Goal: Task Accomplishment & Management: Manage account settings

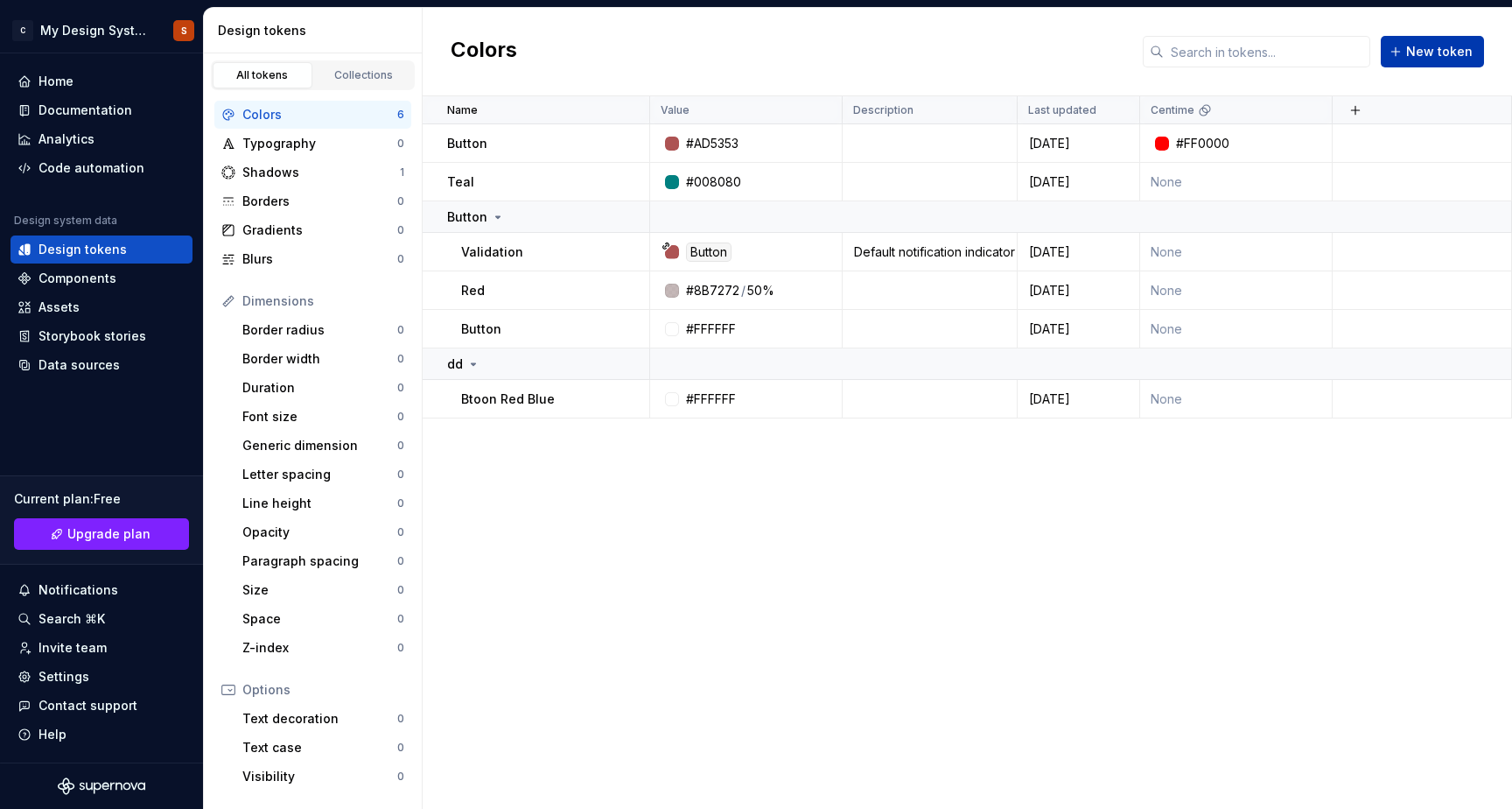
click at [1414, 56] on span "New token" at bounding box center [1439, 51] width 66 height 17
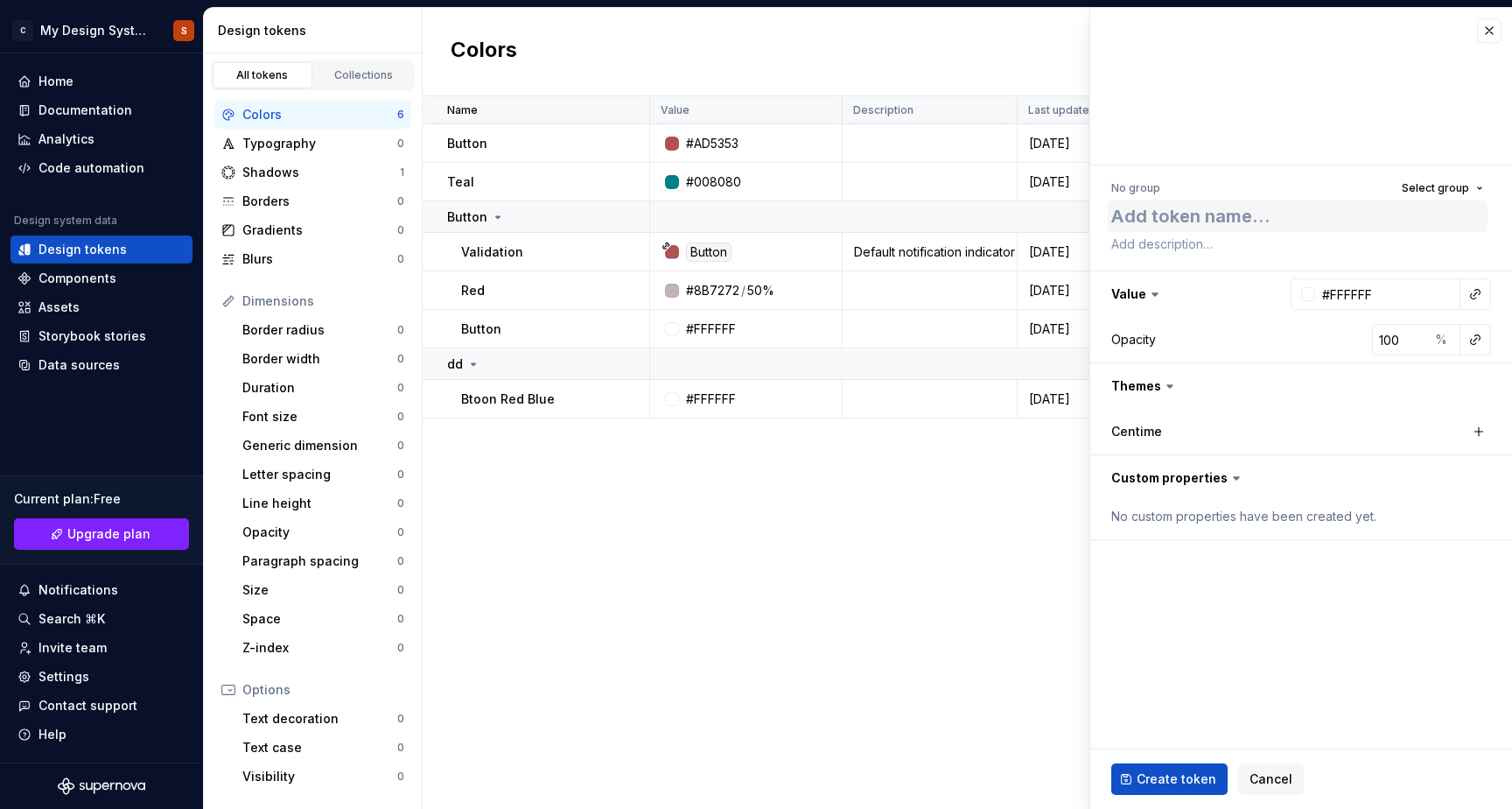
type textarea "*"
type textarea "C"
type textarea "*"
type textarea "Ce"
type textarea "*"
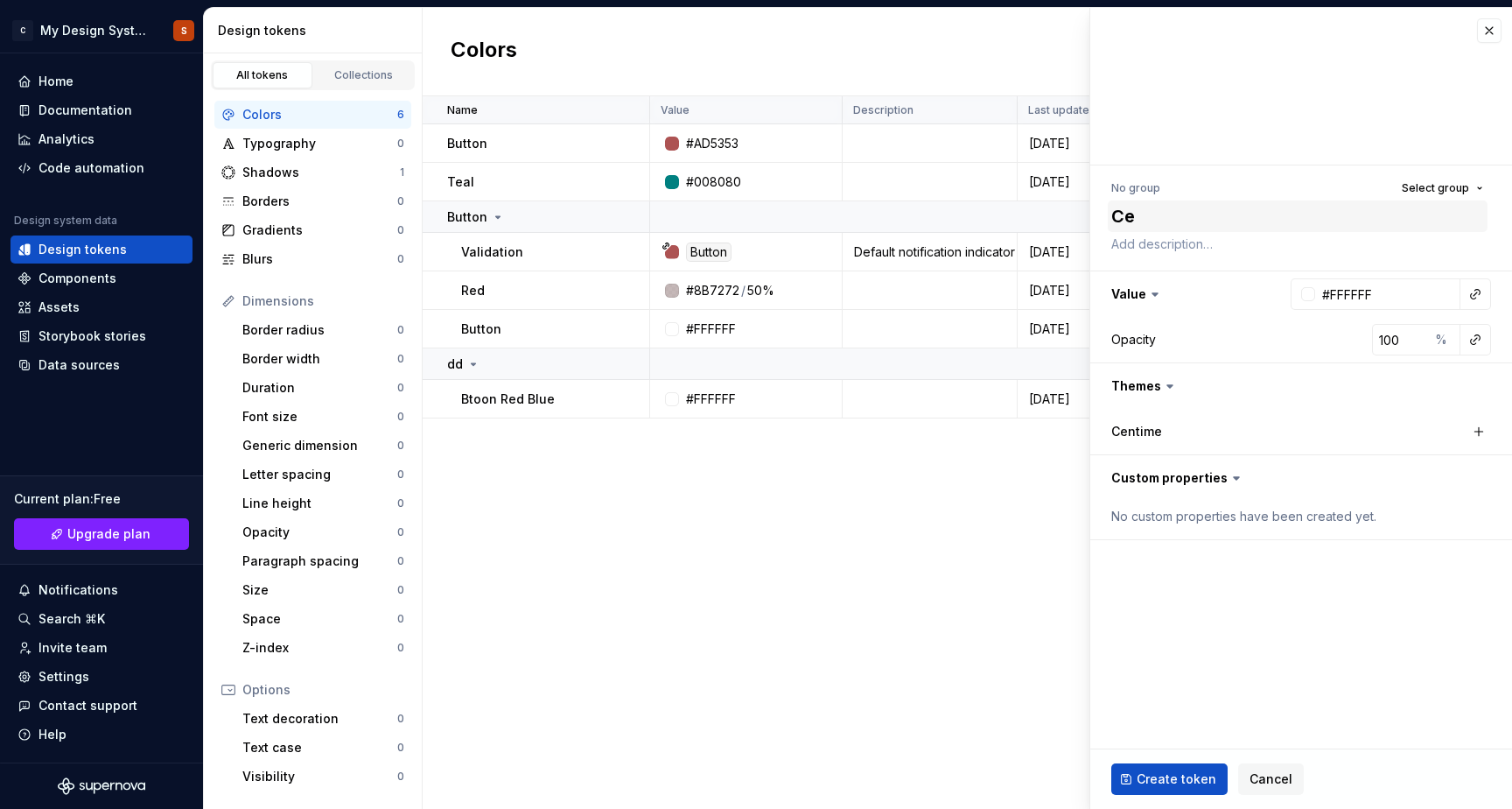
type textarea "Cen"
type textarea "*"
type textarea "Cent"
type textarea "*"
type textarea "Centi"
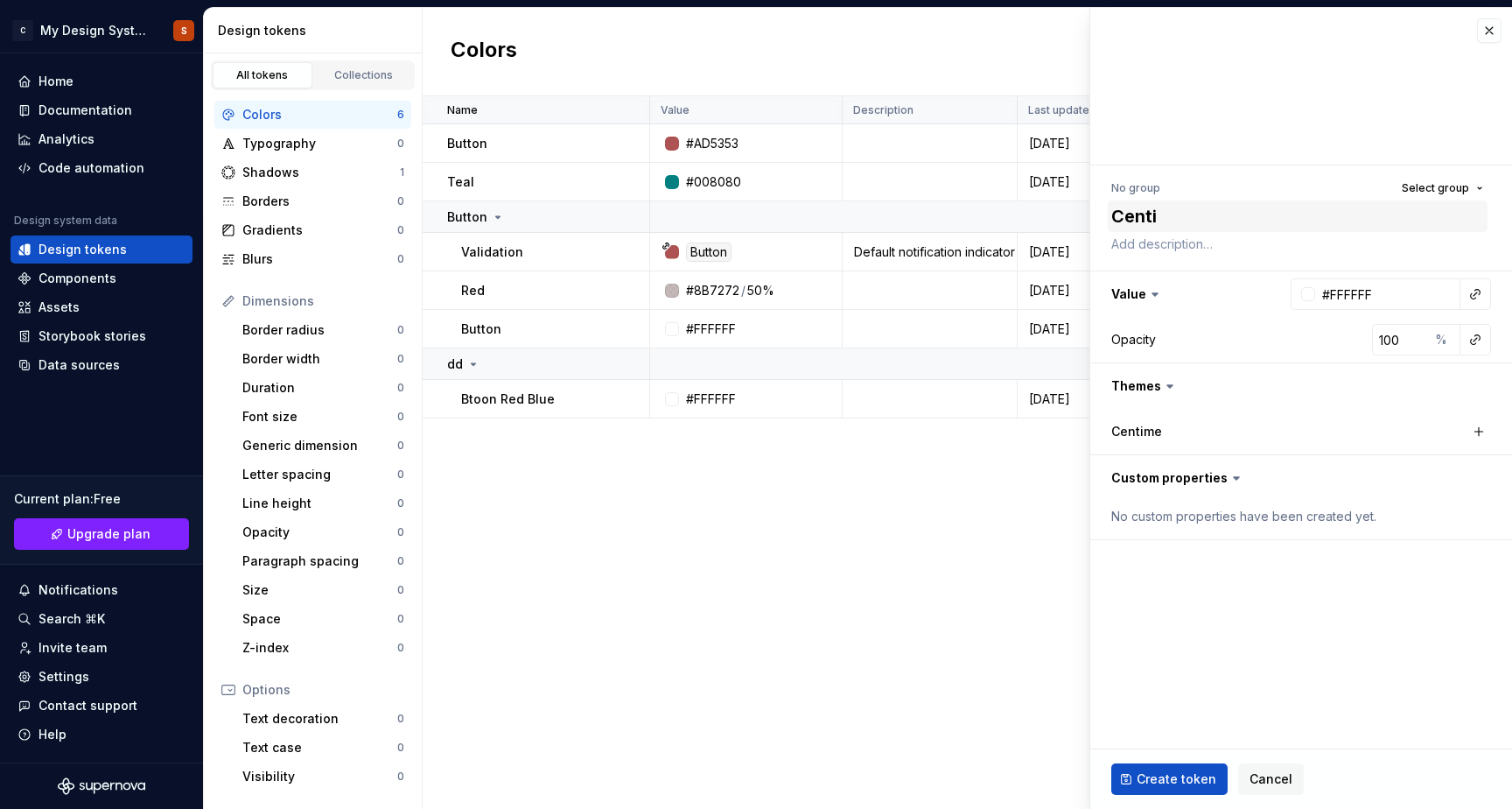
type textarea "*"
type textarea "Centim"
type textarea "*"
type textarea "Centime"
type textarea "*"
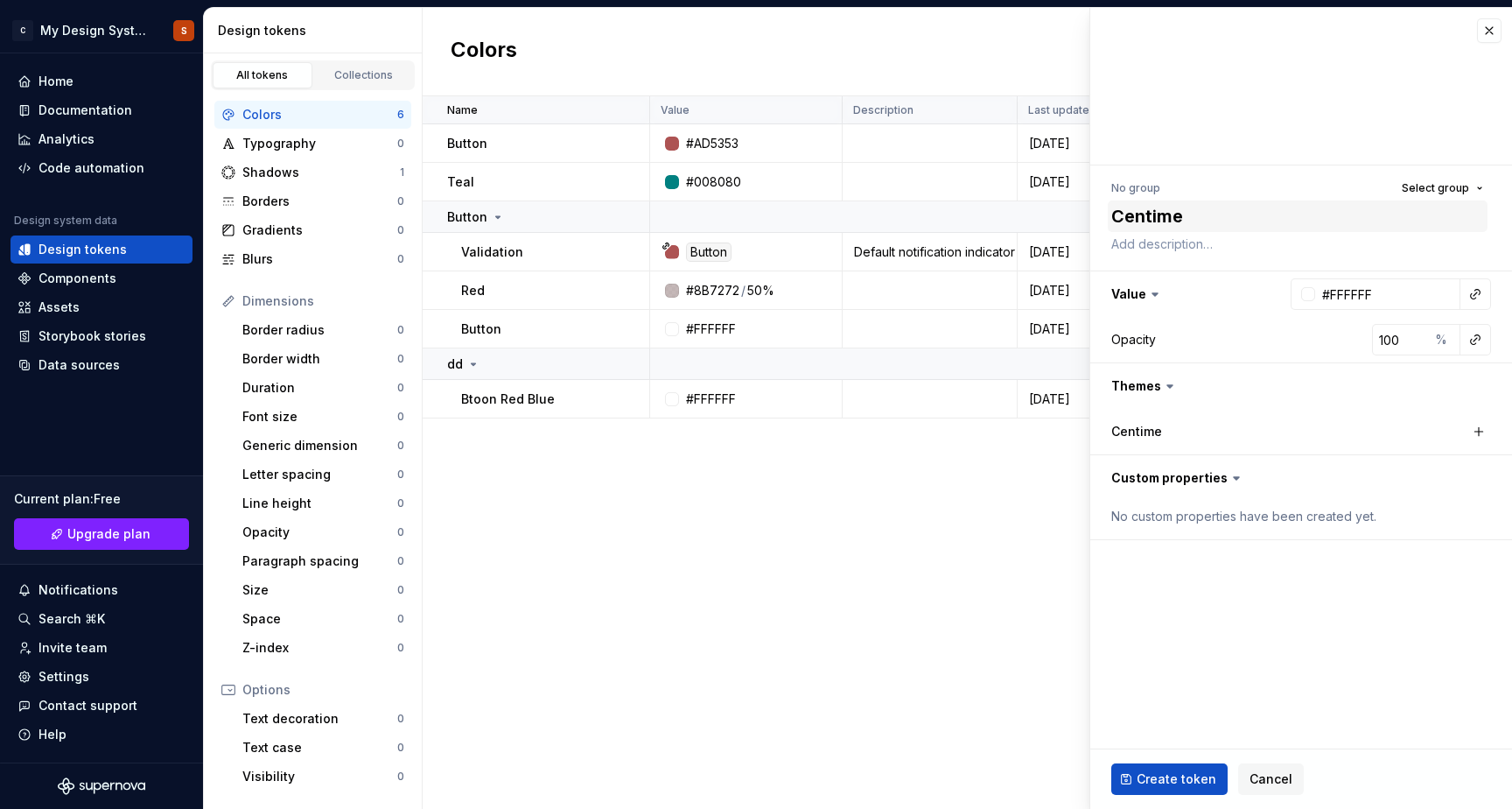
type textarea "Centime"
type textarea "*"
type textarea "Centime B"
type textarea "*"
type textarea "Centime Bu"
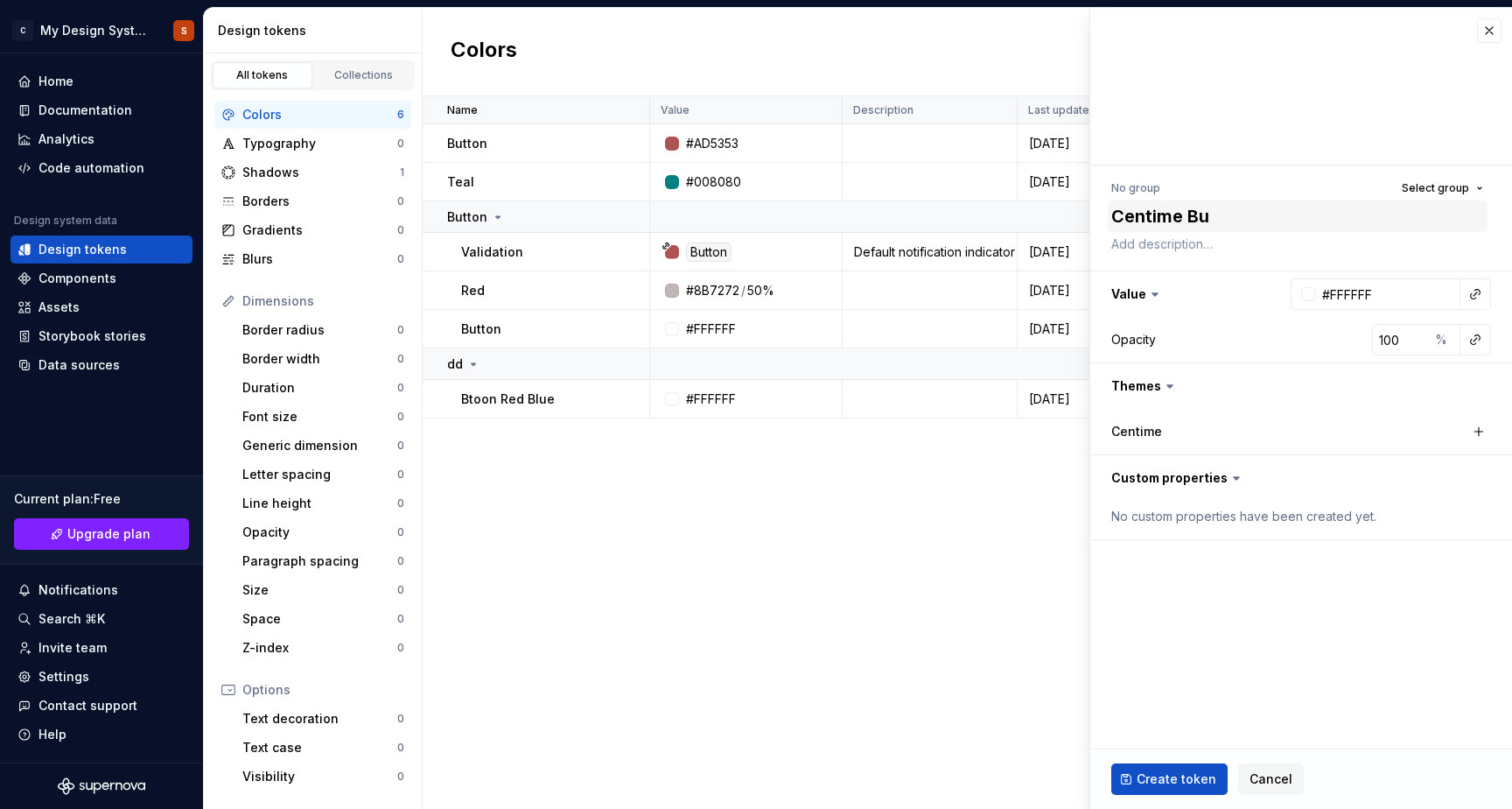
type textarea "*"
type textarea "Centime But"
type textarea "*"
type textarea "Centime Butt"
type textarea "*"
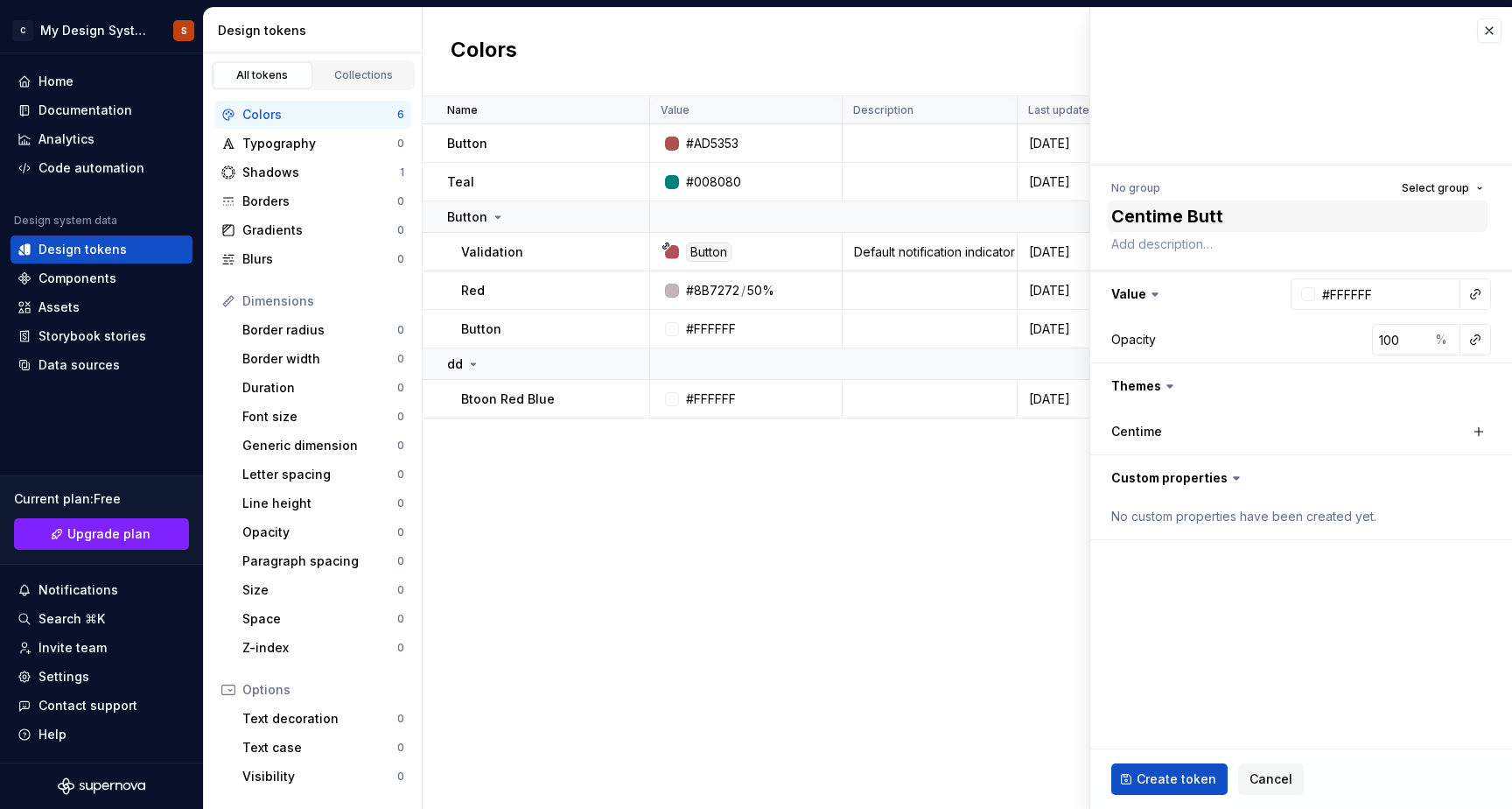
type textarea "Centime Butto"
type textarea "*"
type textarea "Centime Button"
click at [1354, 293] on input "#FFFFFF" at bounding box center [1388, 294] width 146 height 32
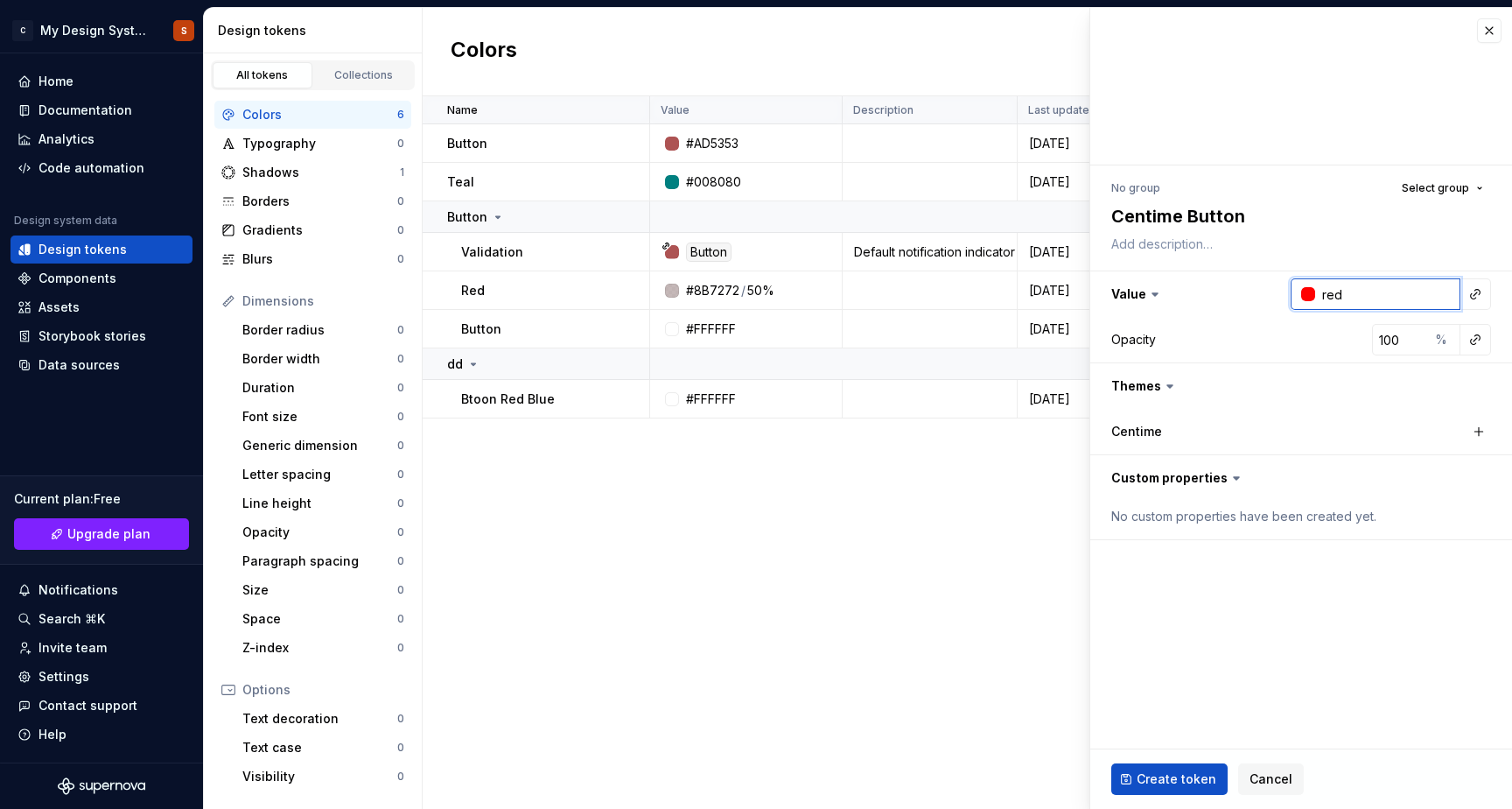
type input "red"
type textarea "*"
type input "#FF0000"
click at [1292, 581] on fieldset "No group Select group Centime Button Value #FF0000 Opacity 100 % Themes Centime…" at bounding box center [1302, 409] width 422 height 801
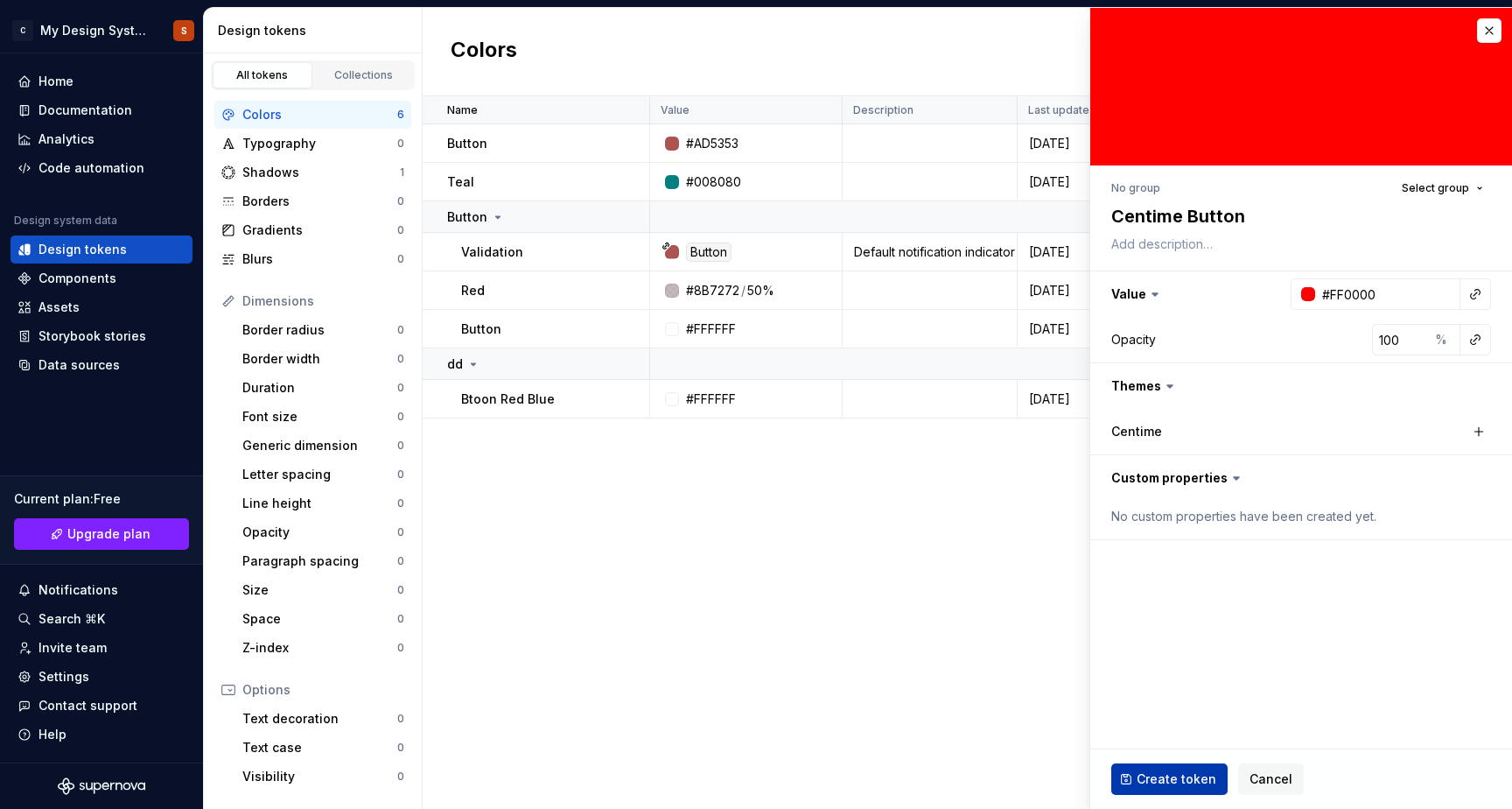
click at [1166, 779] on span "Create token" at bounding box center [1177, 778] width 80 height 17
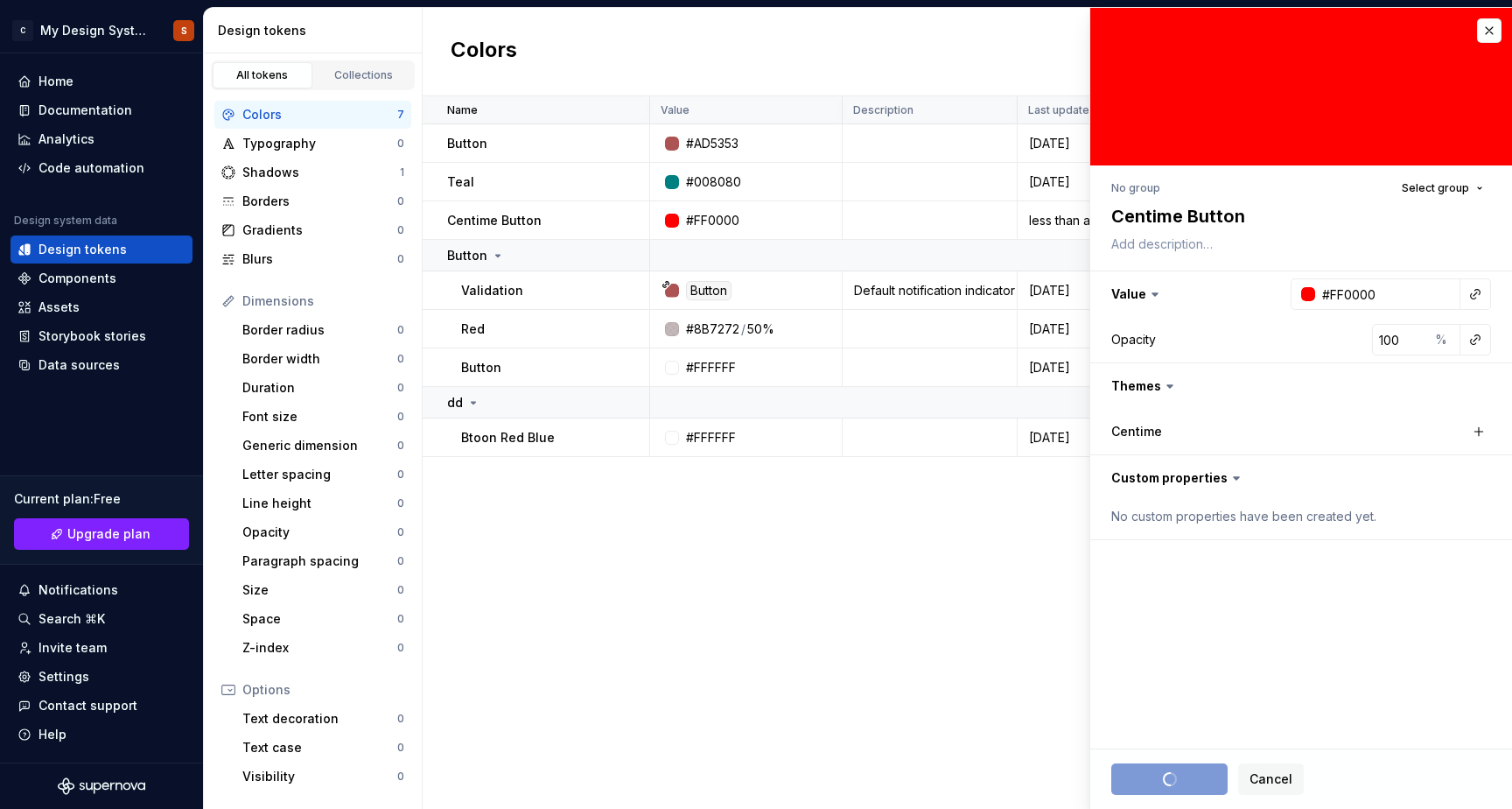
type textarea "*"
type input "#FFFFFF"
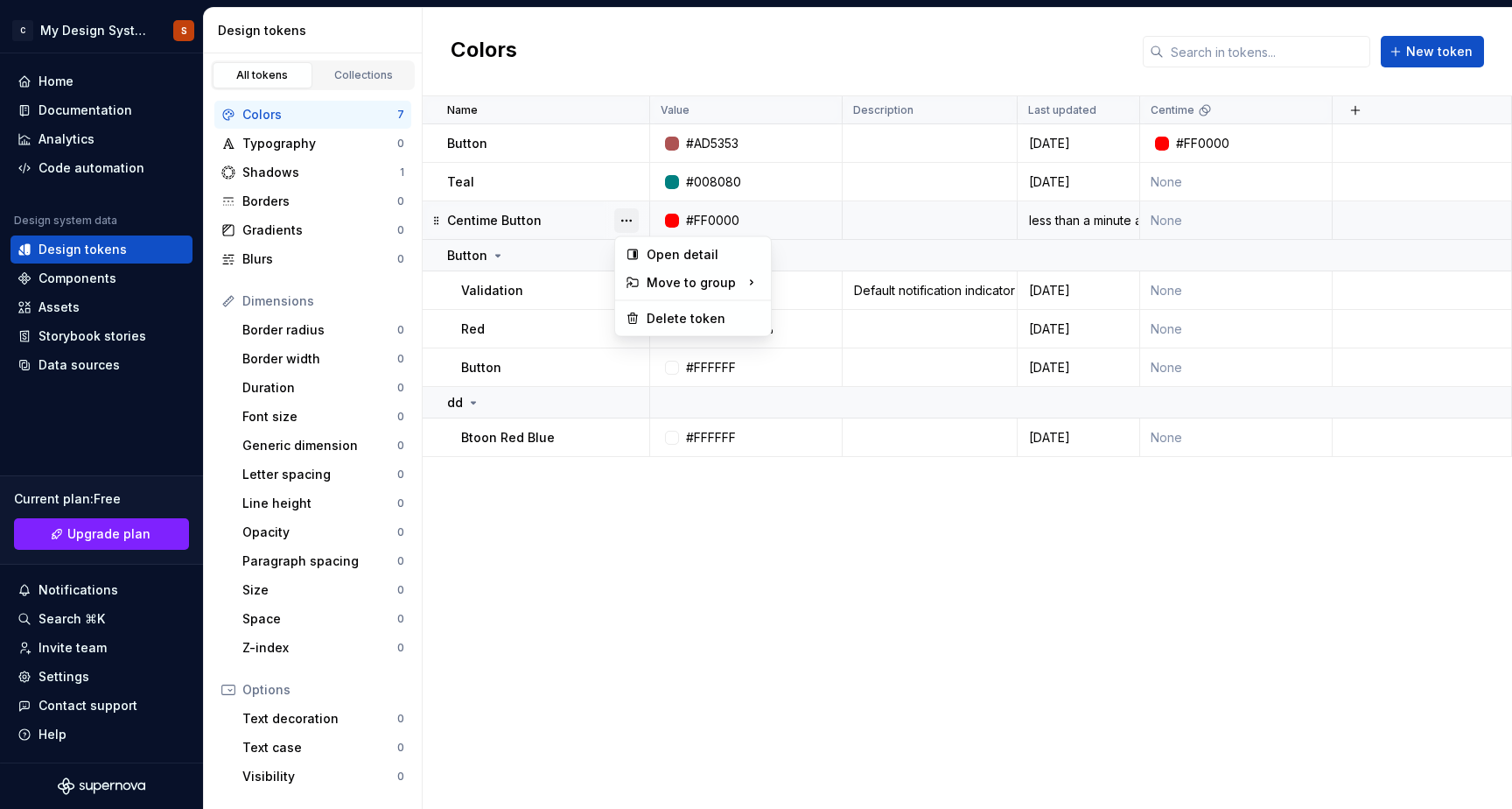
click at [627, 218] on button "button" at bounding box center [626, 220] width 25 height 25
click at [791, 551] on html "C My Design System S Home Documentation Analytics Code automation Design system…" at bounding box center [756, 404] width 1512 height 809
click at [791, 551] on div "Name Value Description Last updated Centime Button #AD5353 [DATE] #FF0000 Teal …" at bounding box center [968, 452] width 1090 height 713
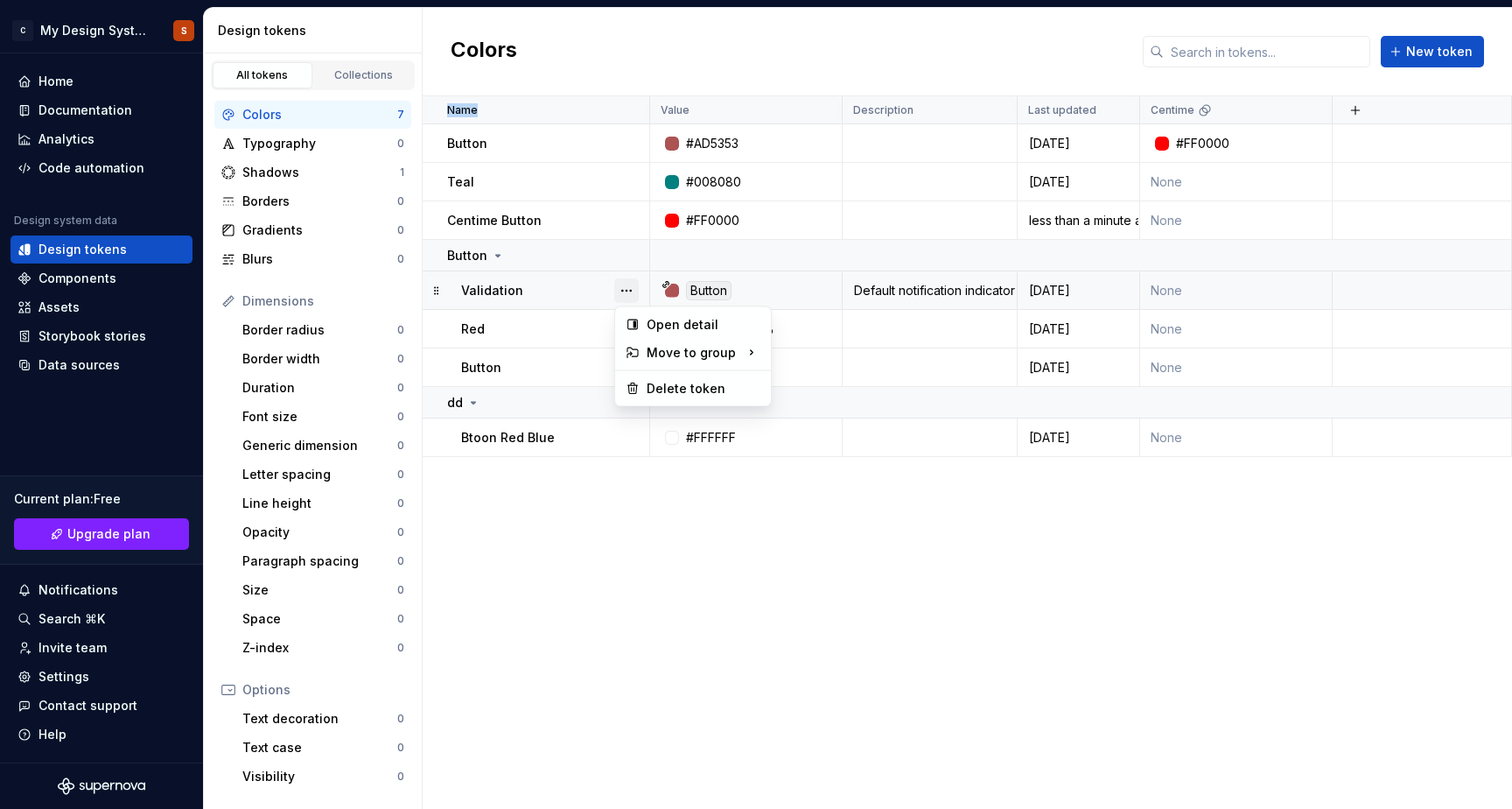
click at [630, 288] on button "button" at bounding box center [626, 290] width 25 height 25
click at [1102, 513] on html "C My Design System S Home Documentation Analytics Code automation Design system…" at bounding box center [756, 404] width 1512 height 809
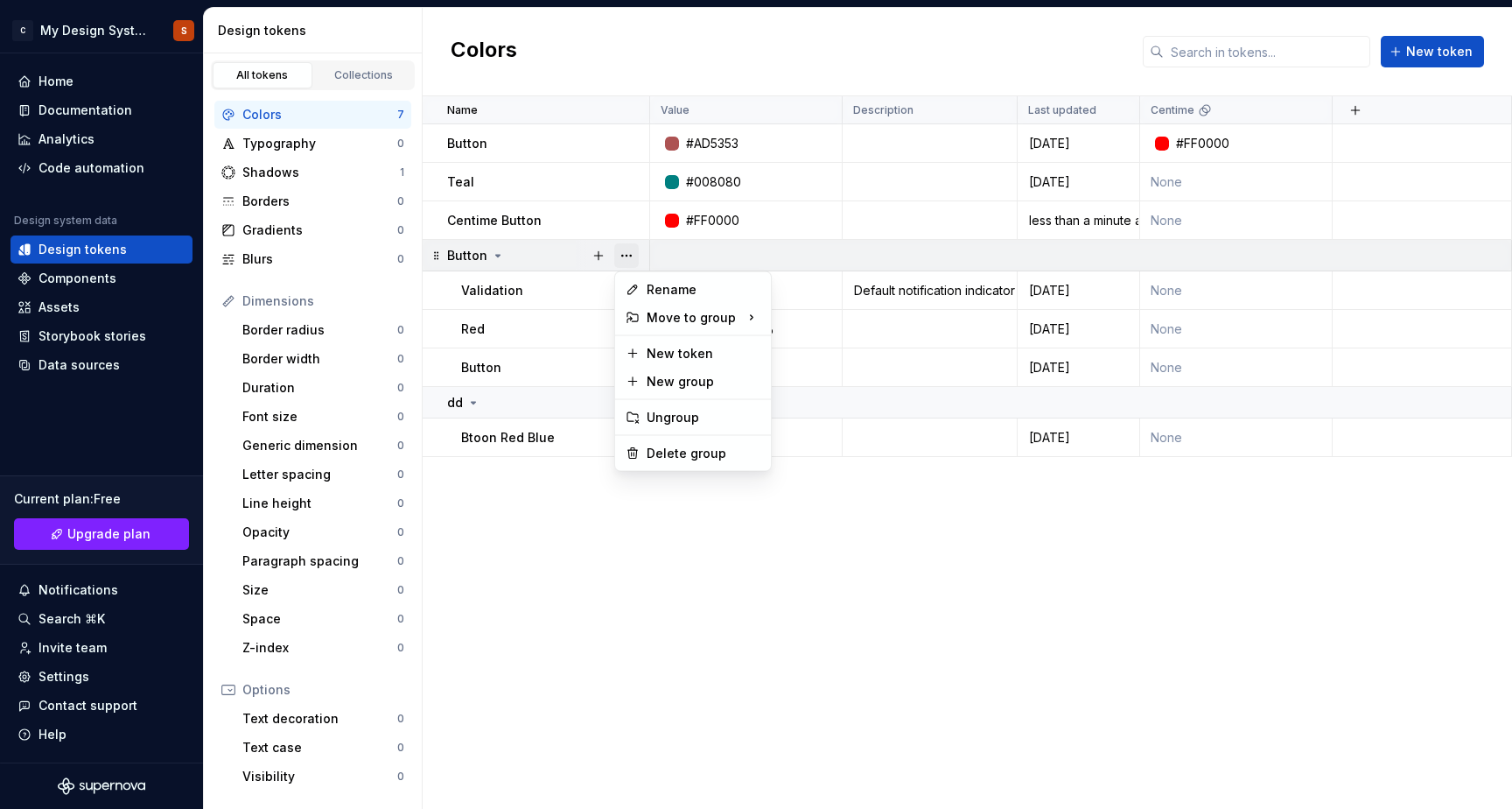
click at [630, 258] on button "button" at bounding box center [626, 255] width 25 height 25
click at [619, 141] on html "C My Design System S Home Documentation Analytics Code automation Design system…" at bounding box center [756, 404] width 1512 height 809
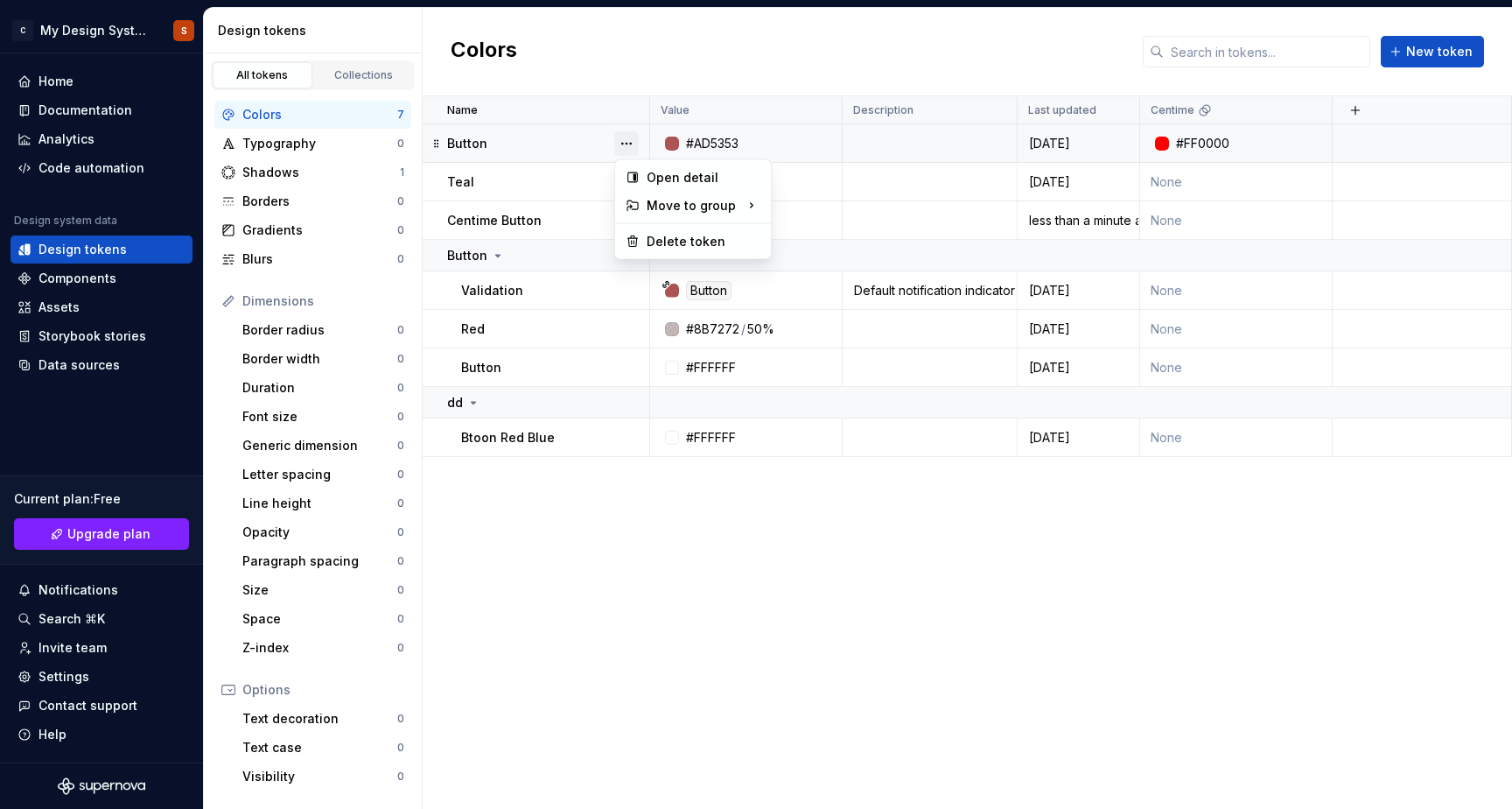
click at [630, 146] on button "button" at bounding box center [626, 143] width 25 height 25
click at [789, 500] on html "C My Design System S Home Documentation Analytics Code automation Design system…" at bounding box center [756, 404] width 1512 height 809
click at [623, 398] on button "button" at bounding box center [626, 402] width 25 height 25
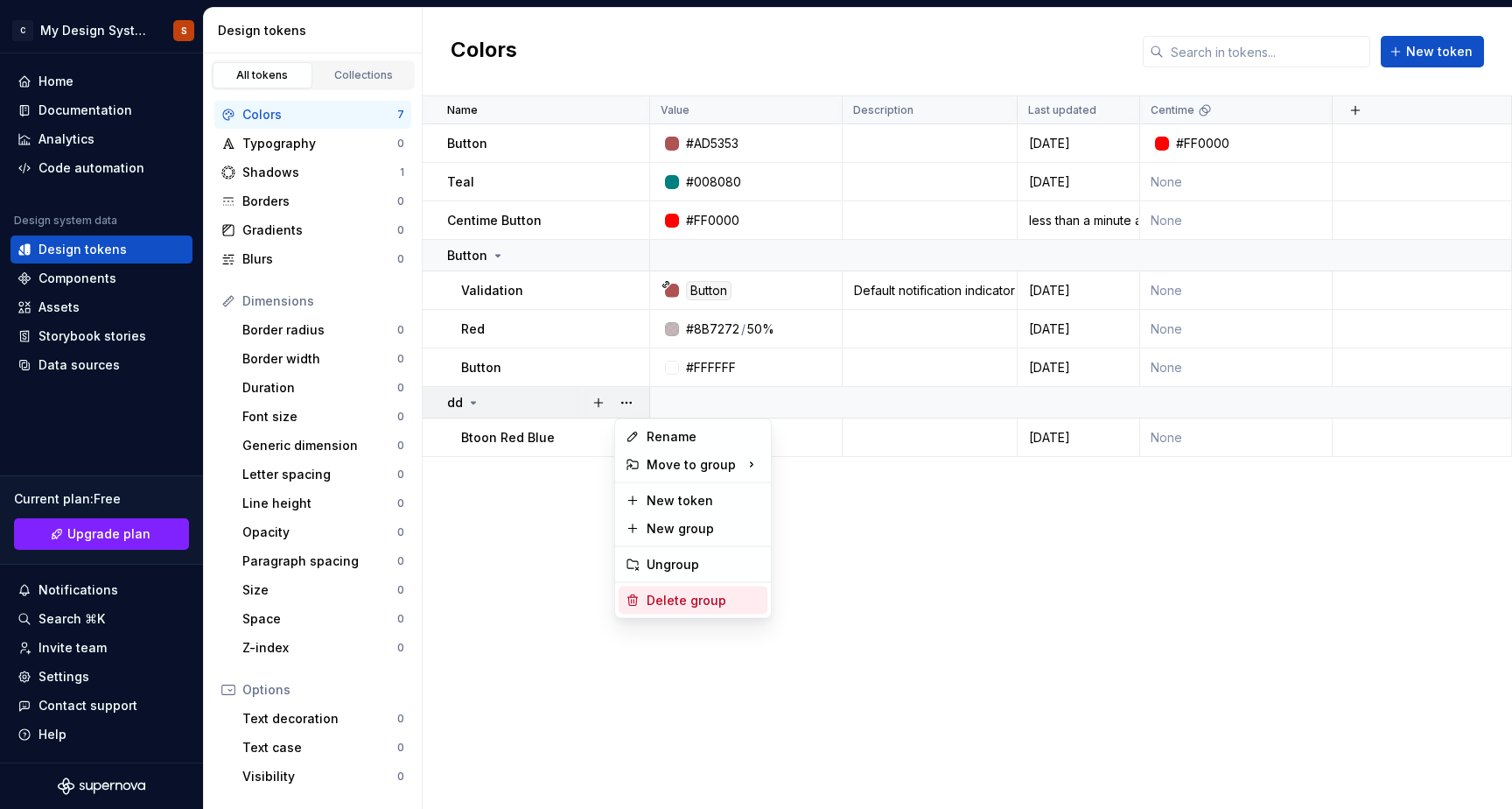
click at [678, 598] on div "Delete group" at bounding box center [703, 600] width 114 height 17
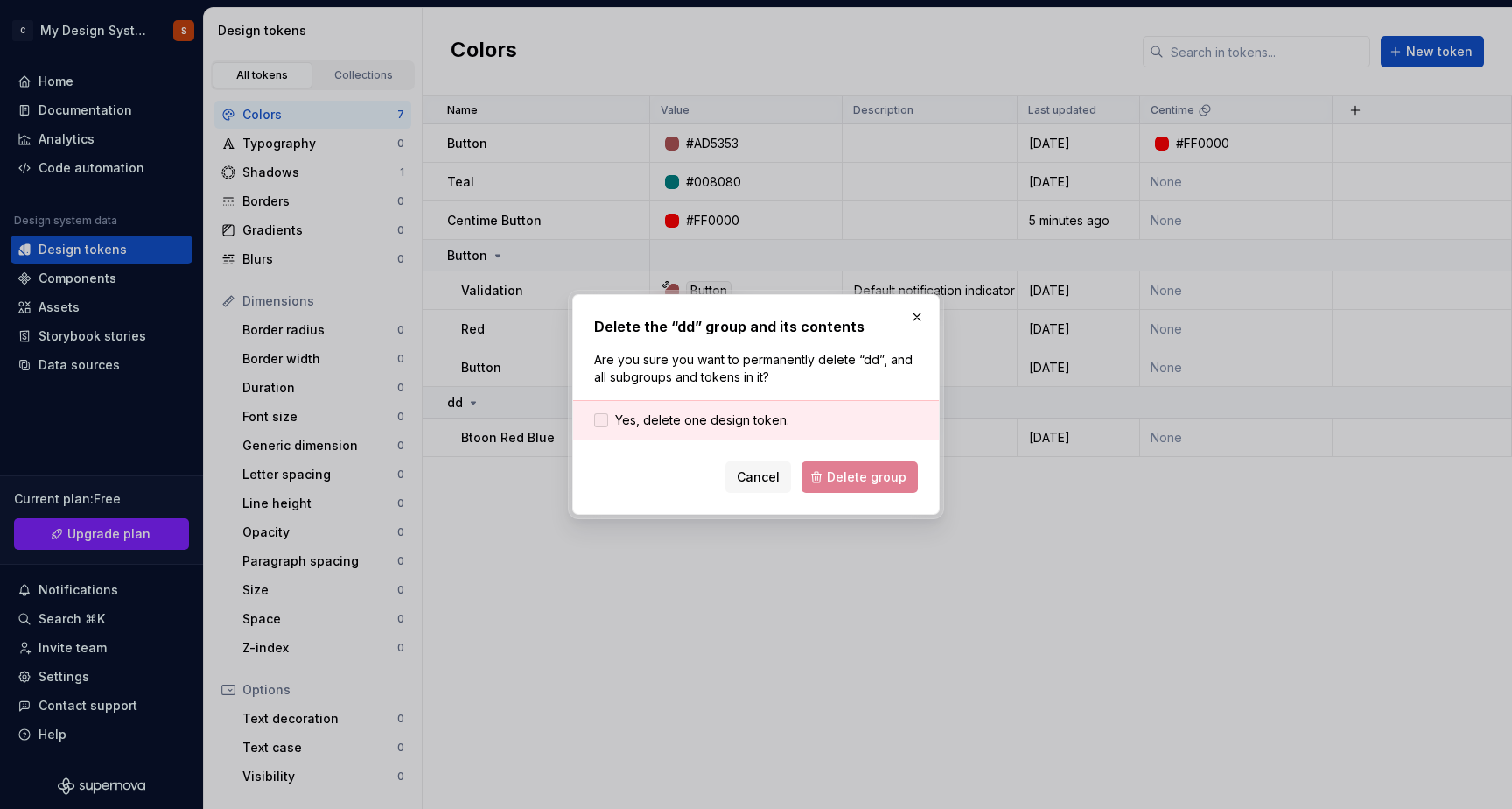
click at [607, 425] on div at bounding box center [600, 420] width 14 height 14
click at [886, 476] on span "Delete group" at bounding box center [867, 477] width 80 height 17
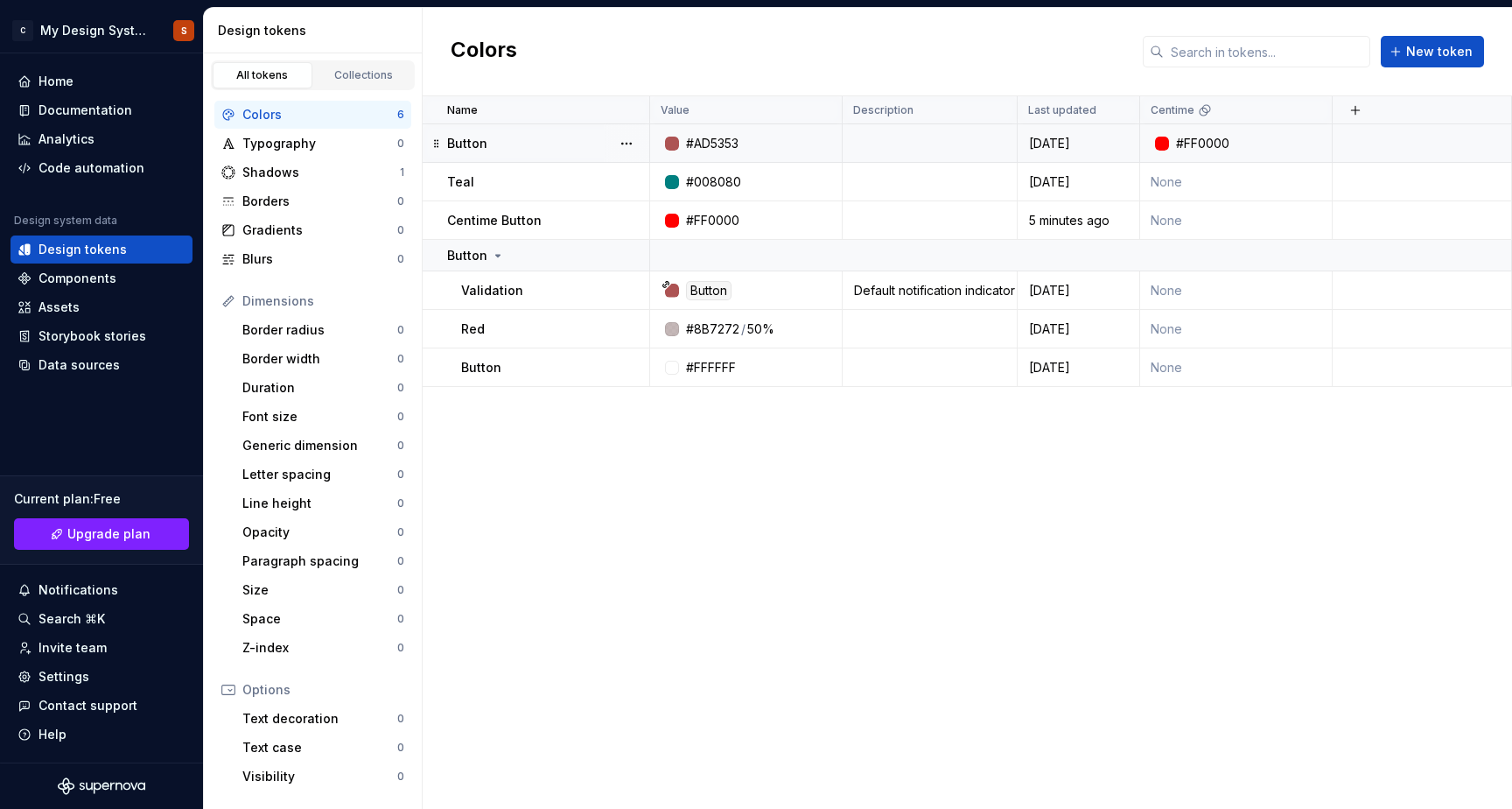
click at [470, 142] on p "Button" at bounding box center [468, 143] width 40 height 17
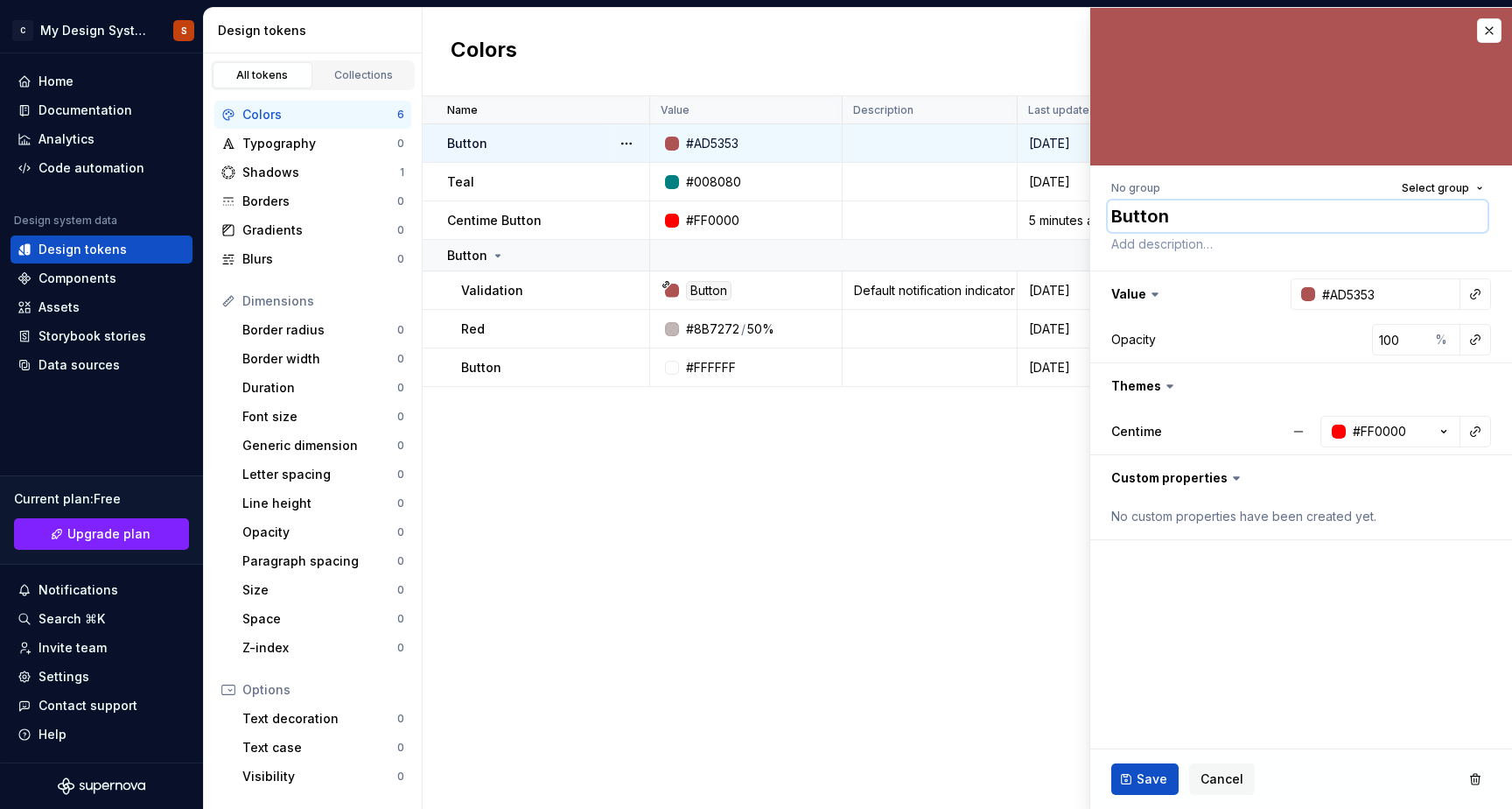
click at [1148, 219] on textarea "Button" at bounding box center [1297, 216] width 379 height 32
type textarea "*"
type textarea "T"
type textarea "*"
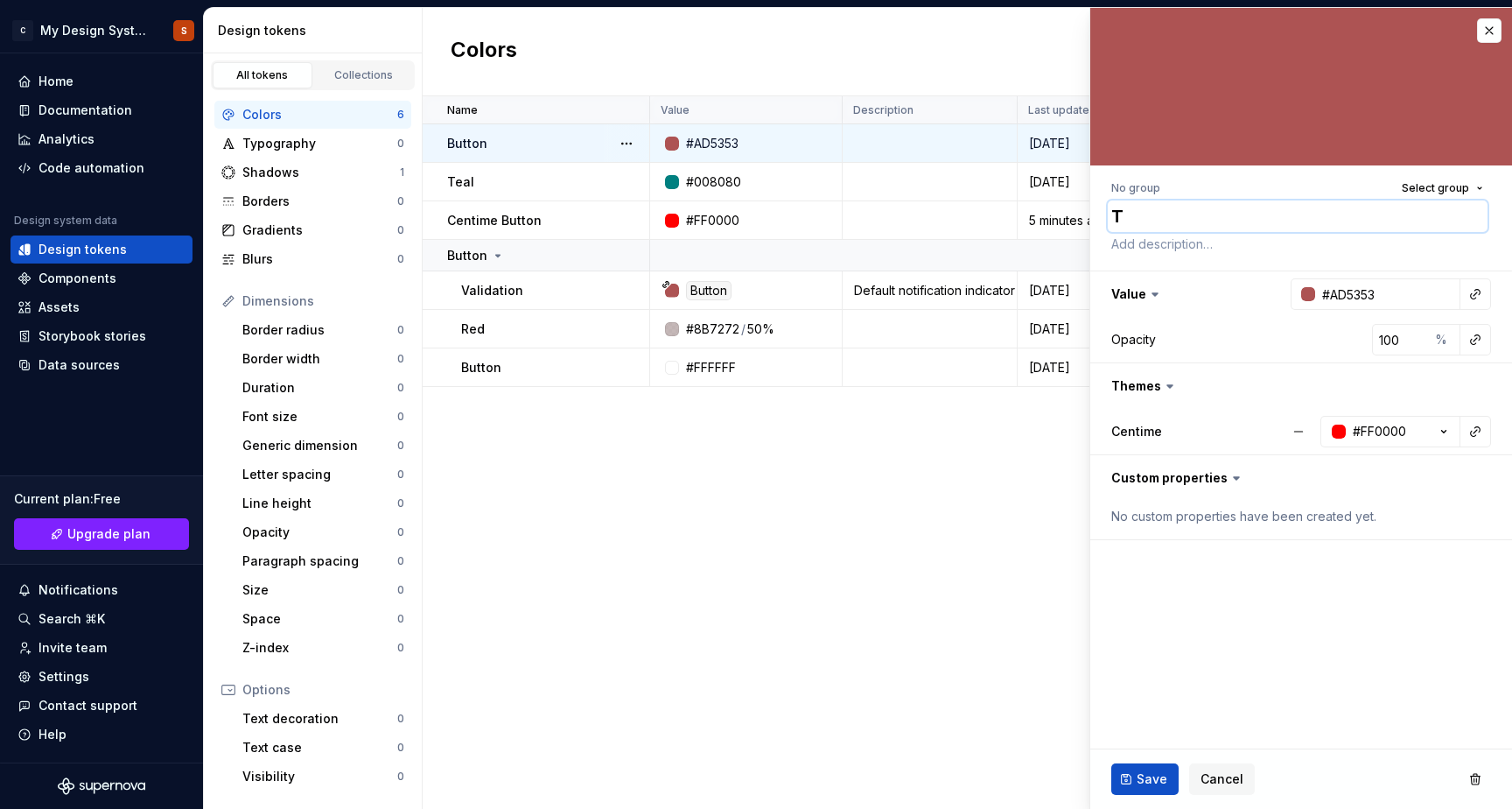
type textarea "Te"
type textarea "*"
type textarea "Tex"
type textarea "*"
type textarea "Text"
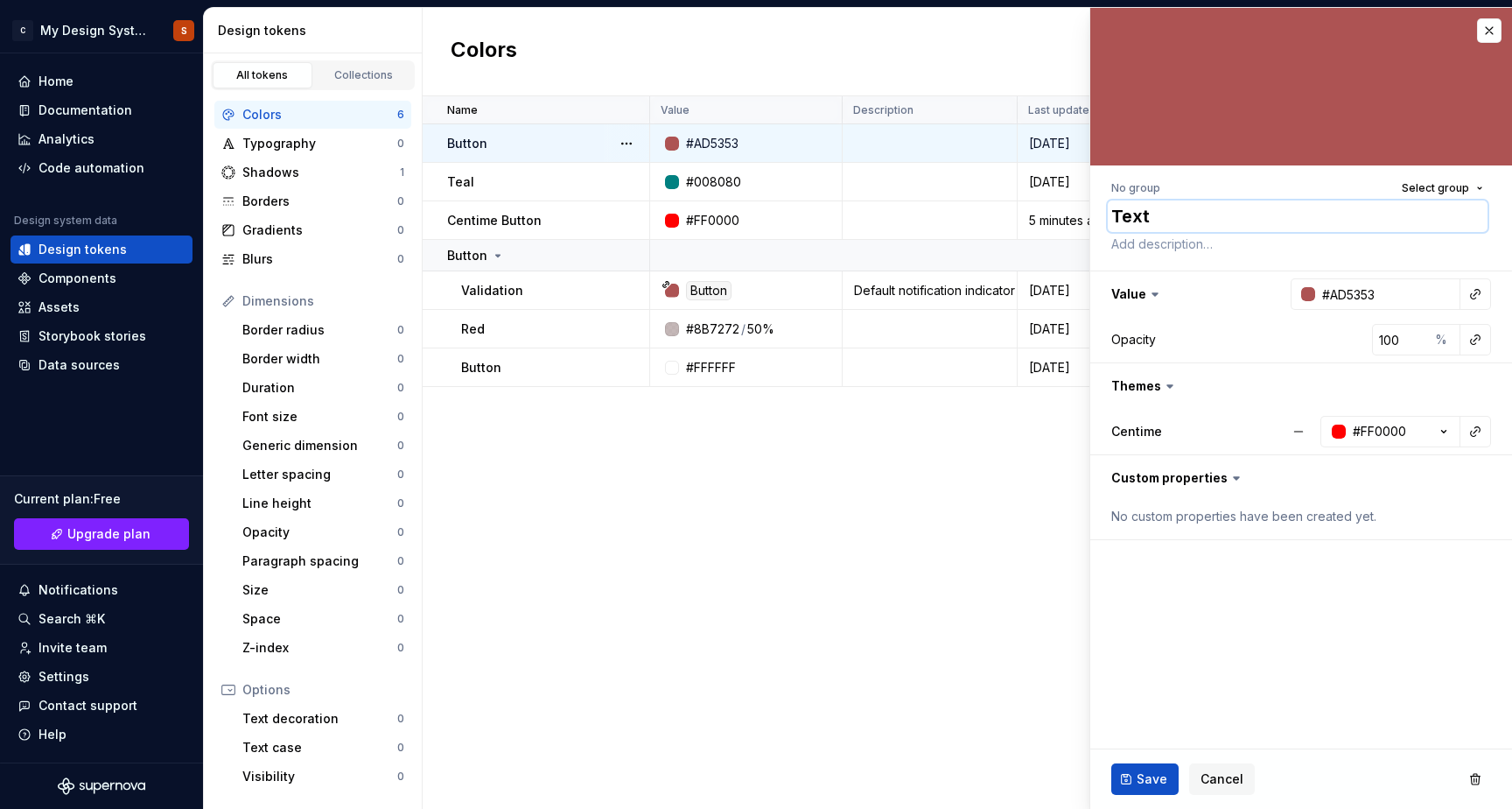
type textarea "*"
type textarea "Text"
type textarea "*"
type textarea "Text w"
type textarea "*"
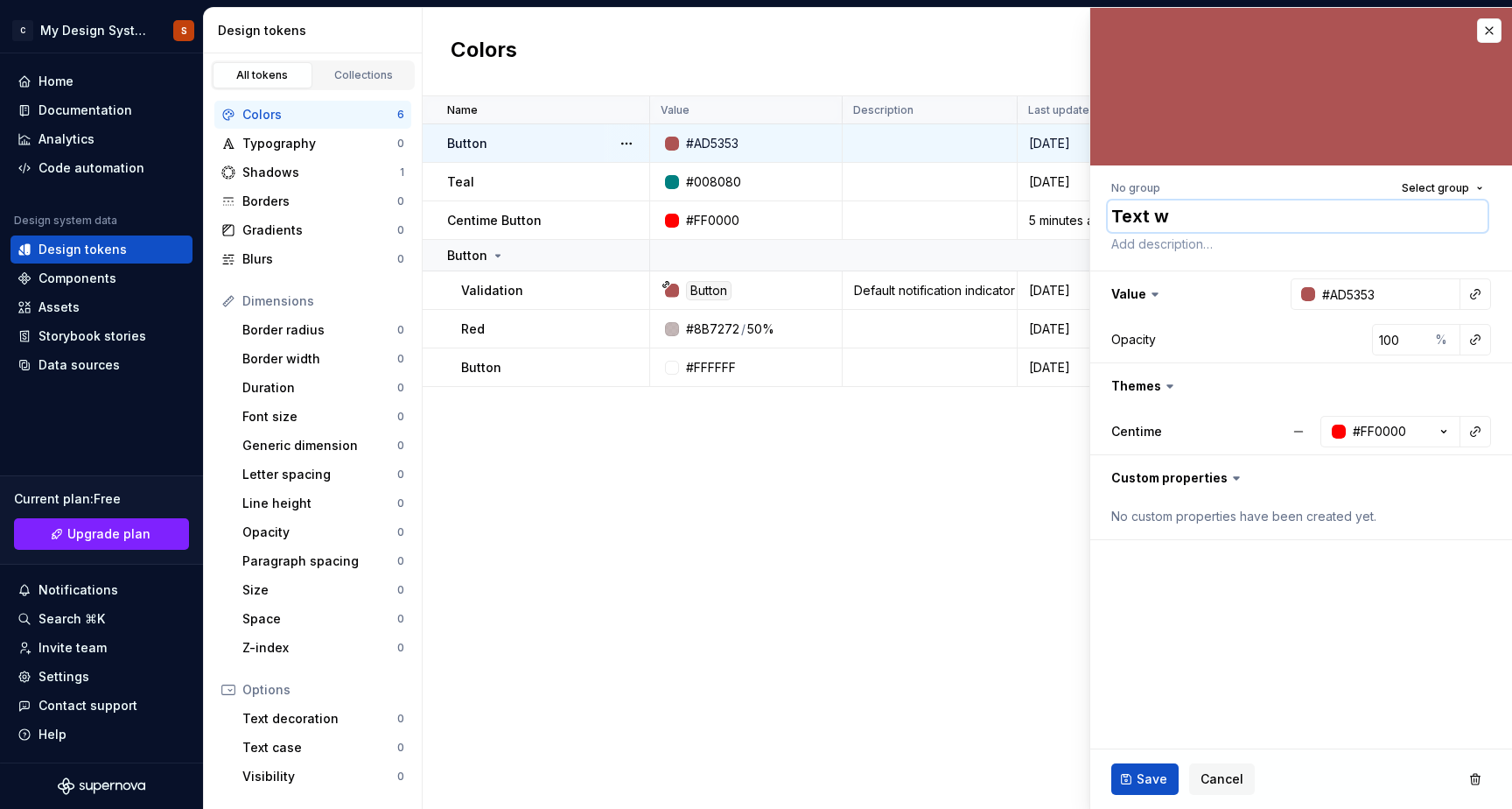
type textarea "Text we"
type textarea "*"
type textarea "Text wea"
type textarea "*"
type textarea "Text weak"
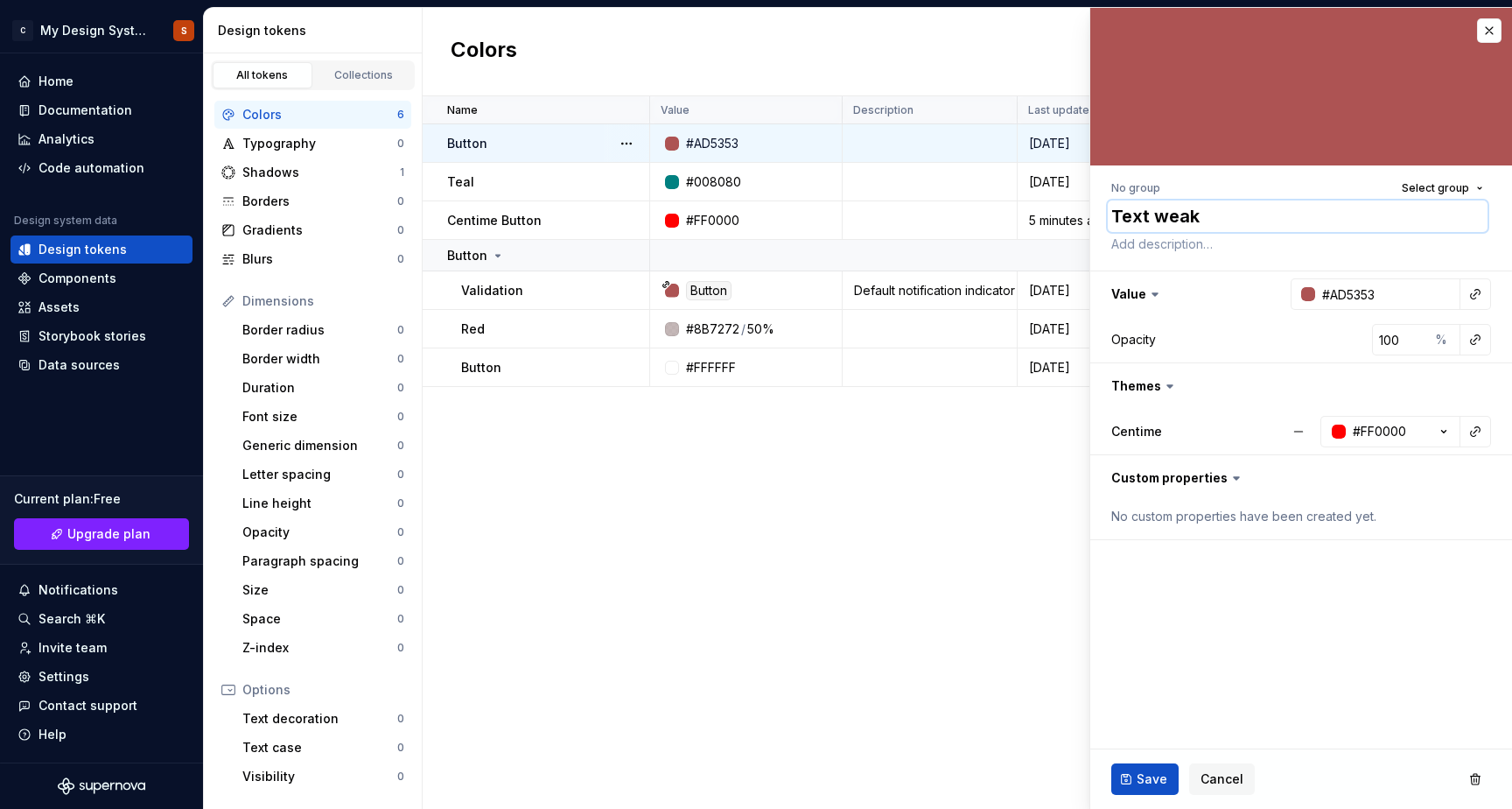
type textarea "*"
type textarea "Text weak"
click at [476, 172] on td "Teal" at bounding box center [537, 182] width 227 height 38
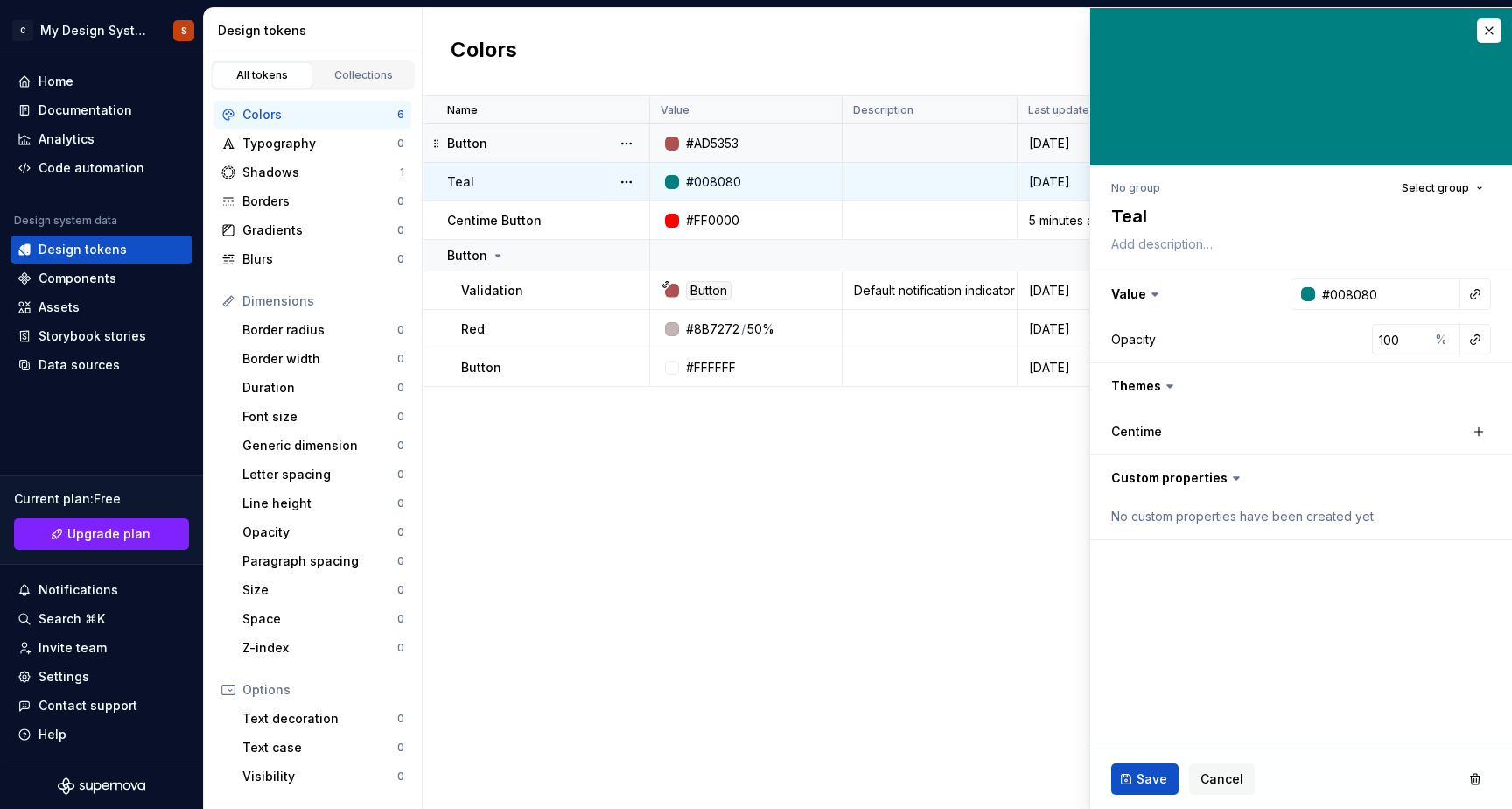
click at [494, 139] on div "Button" at bounding box center [548, 143] width 201 height 17
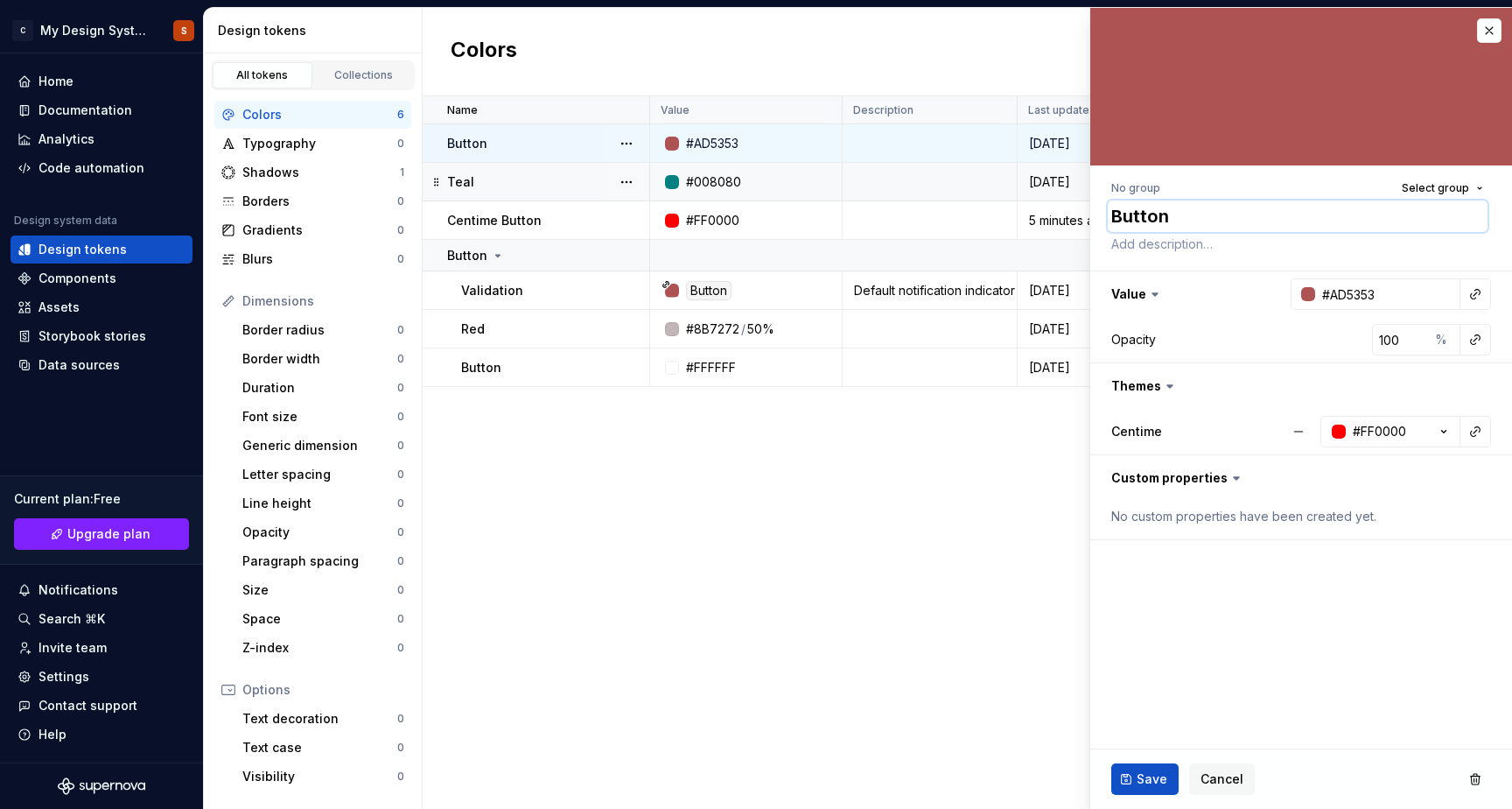
click at [1149, 213] on textarea "Button" at bounding box center [1297, 216] width 379 height 32
type textarea "*"
type textarea "T"
type textarea "*"
type textarea "Te"
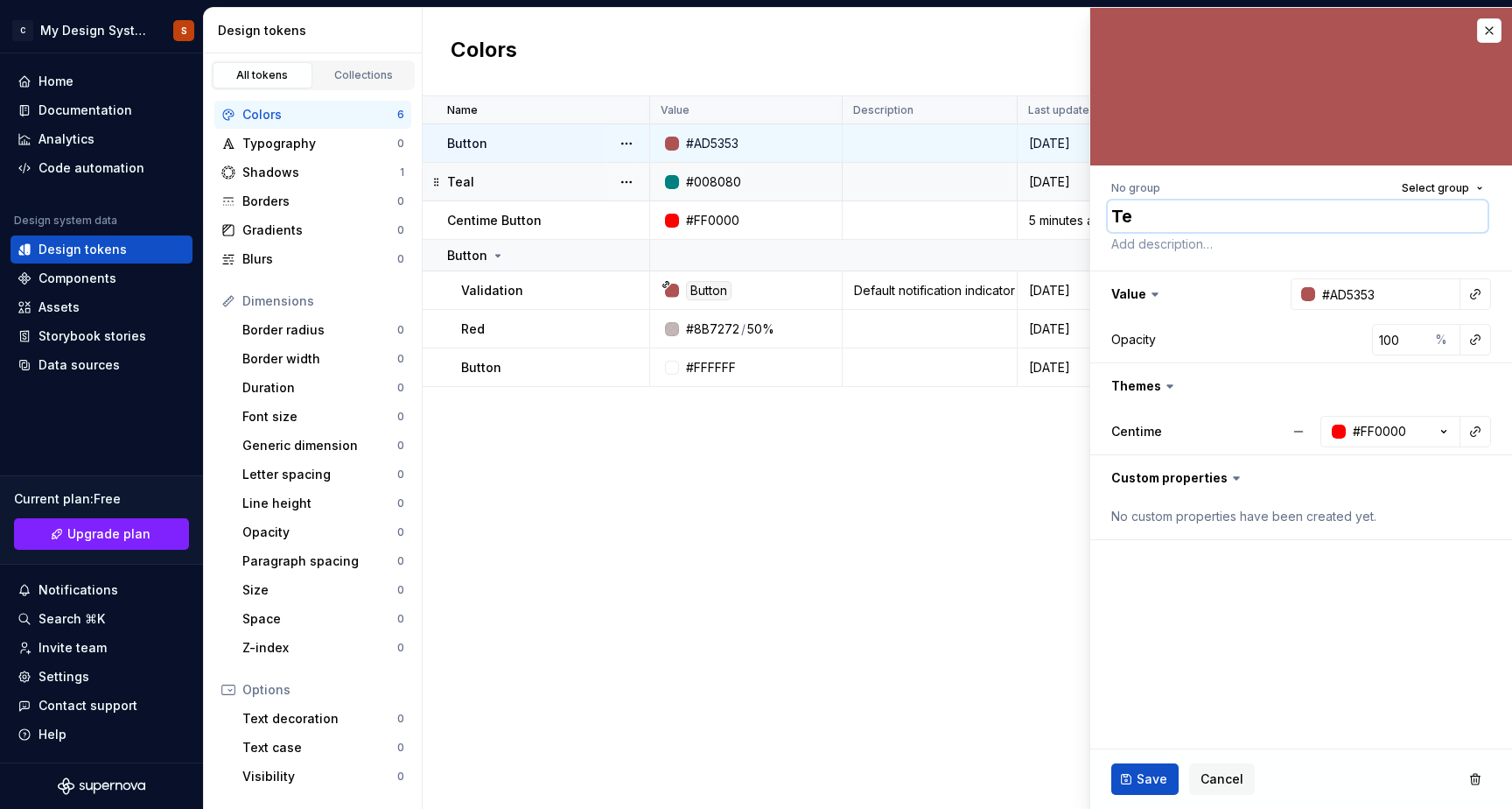
type textarea "*"
type textarea "Tex"
type textarea "*"
type textarea "Text"
type textarea "*"
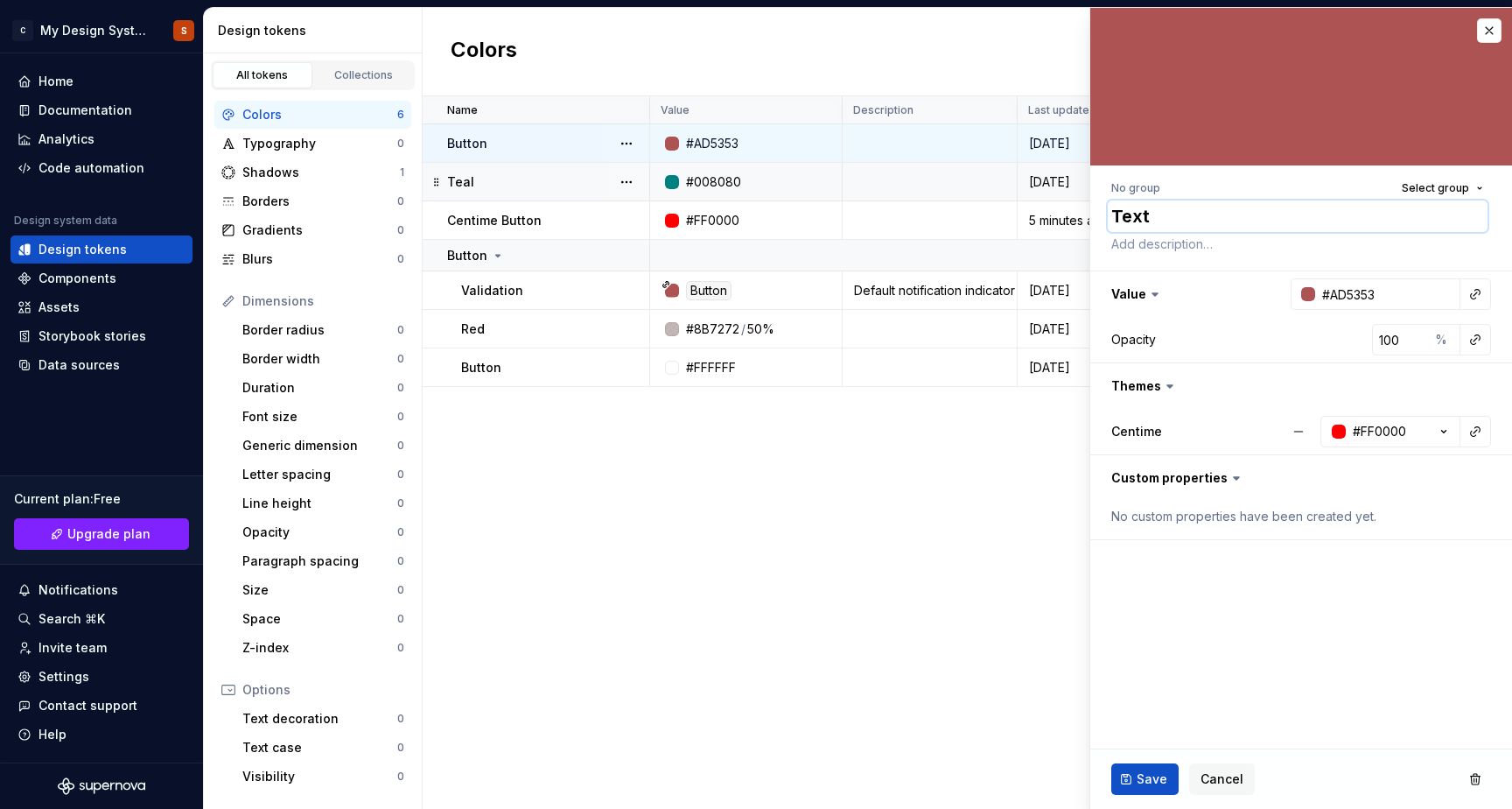
type textarea "Text"
type textarea "*"
type textarea "Text w"
type textarea "*"
type textarea "Text we"
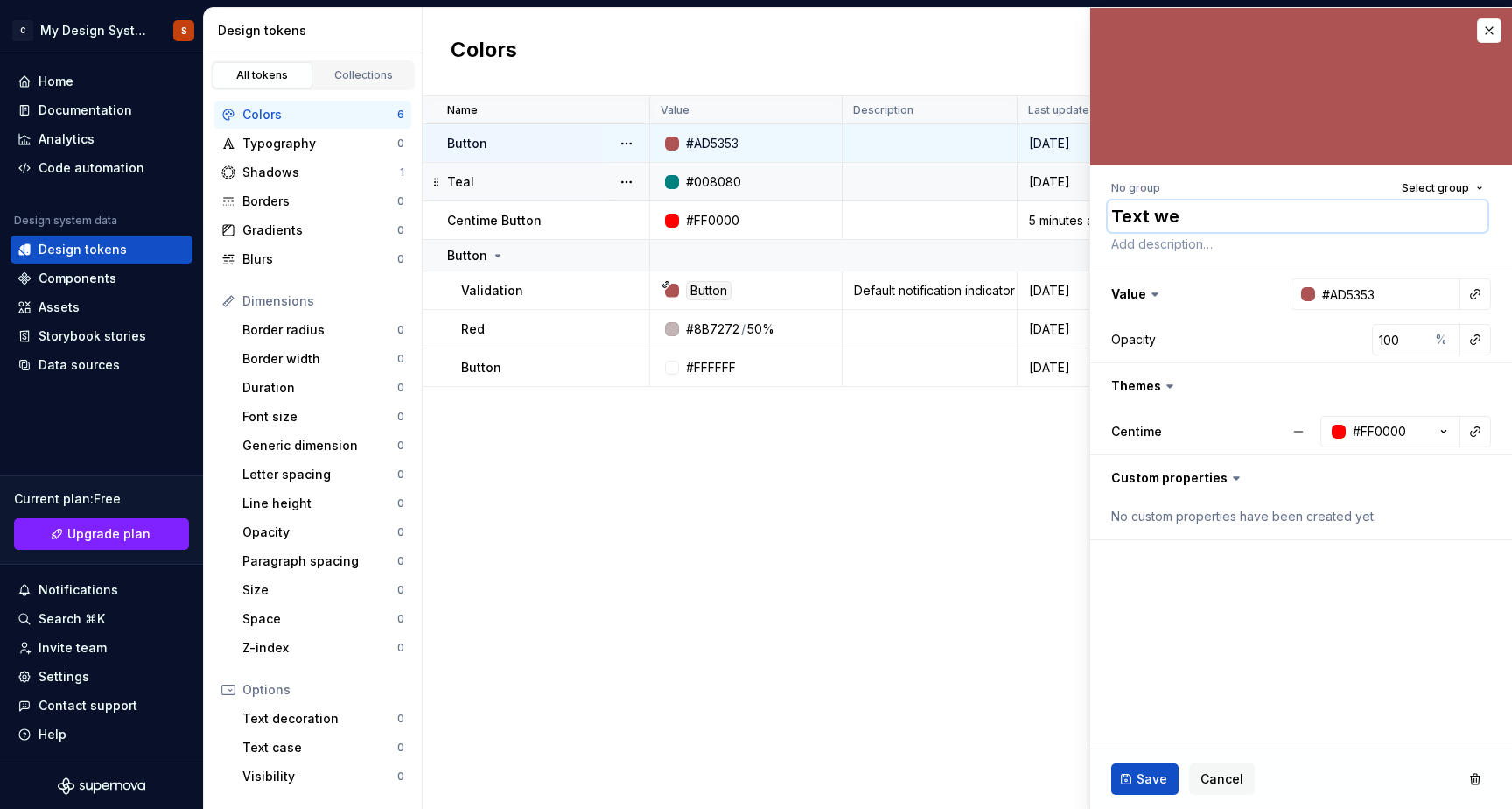
type textarea "*"
type textarea "Text wea"
type textarea "*"
type textarea "Text weak"
click at [1307, 299] on div at bounding box center [1307, 294] width 14 height 14
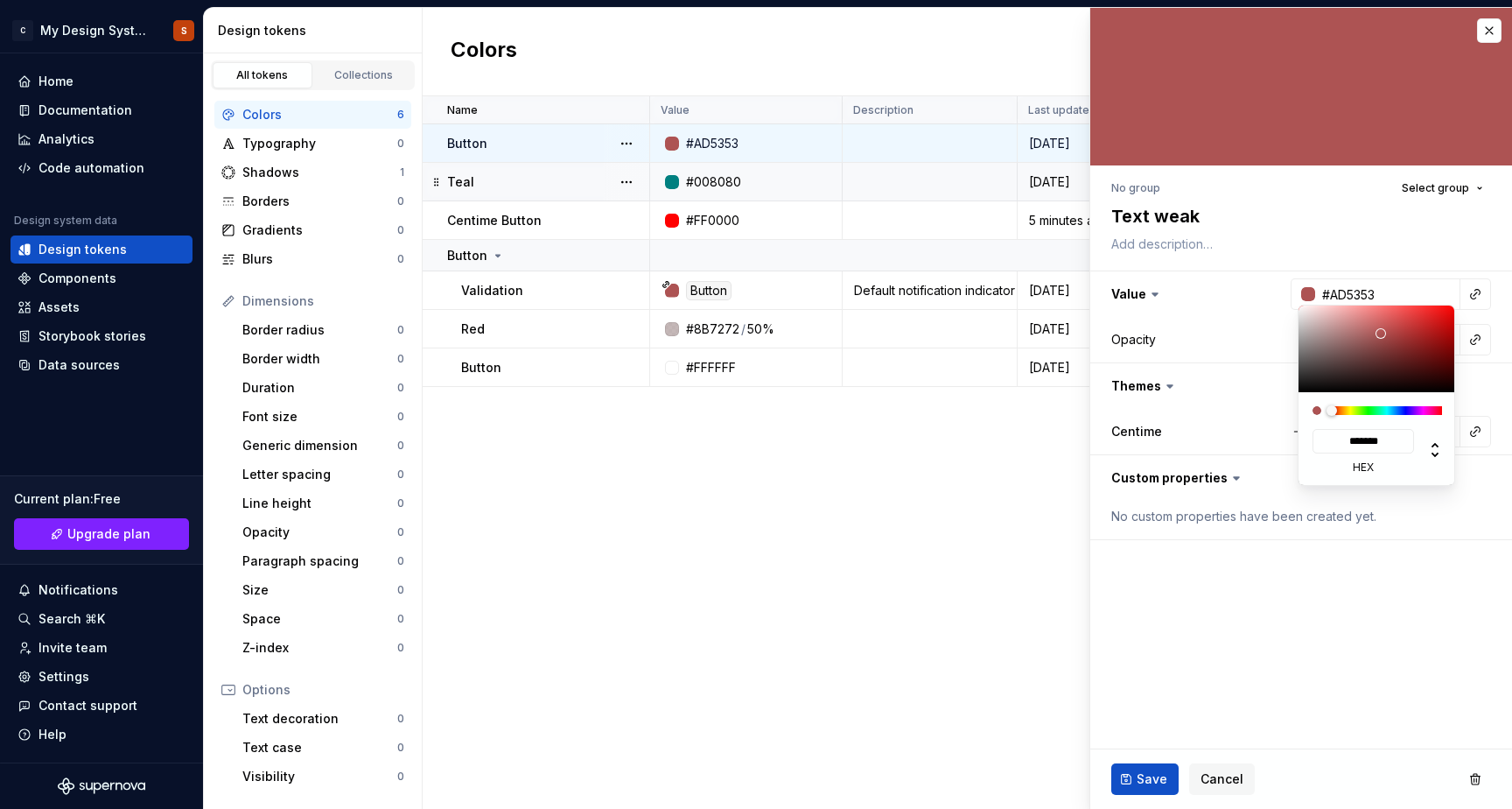
type input "#675959"
type input "*******"
type textarea "*"
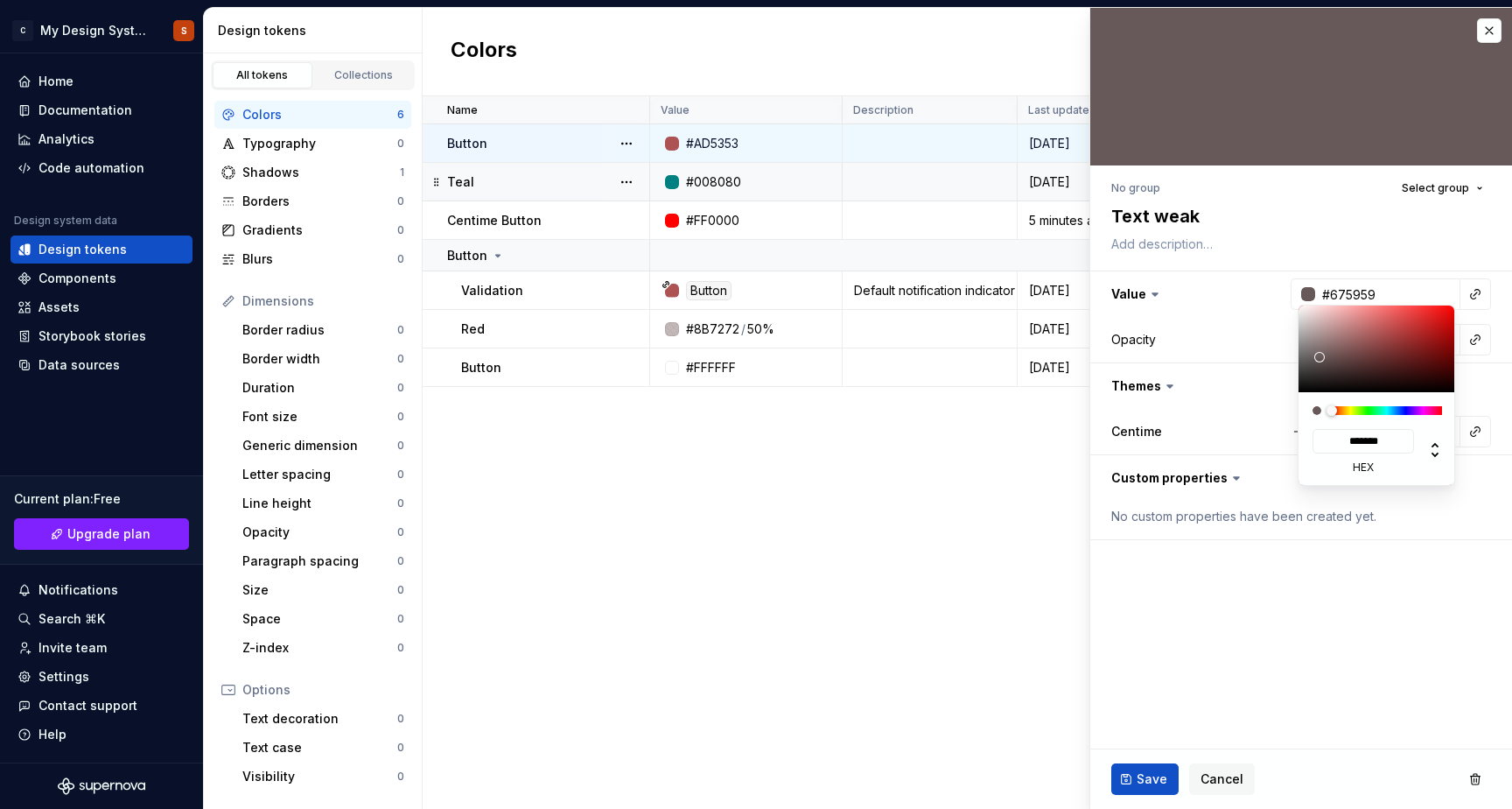
type input "#585050"
type input "*******"
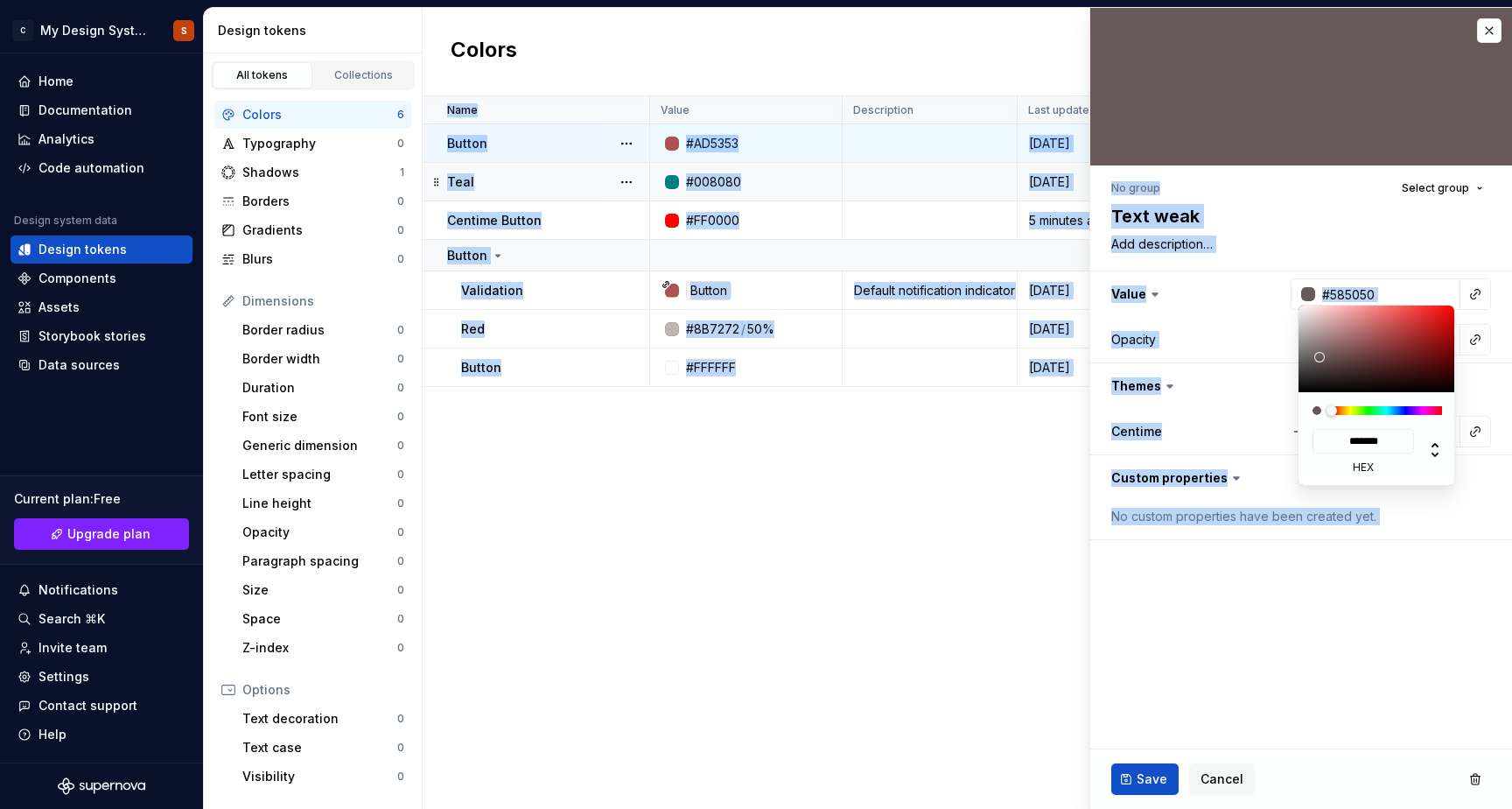
type input "#0A0A0A"
type input "*******"
type input "#000000"
type input "*******"
type textarea "*"
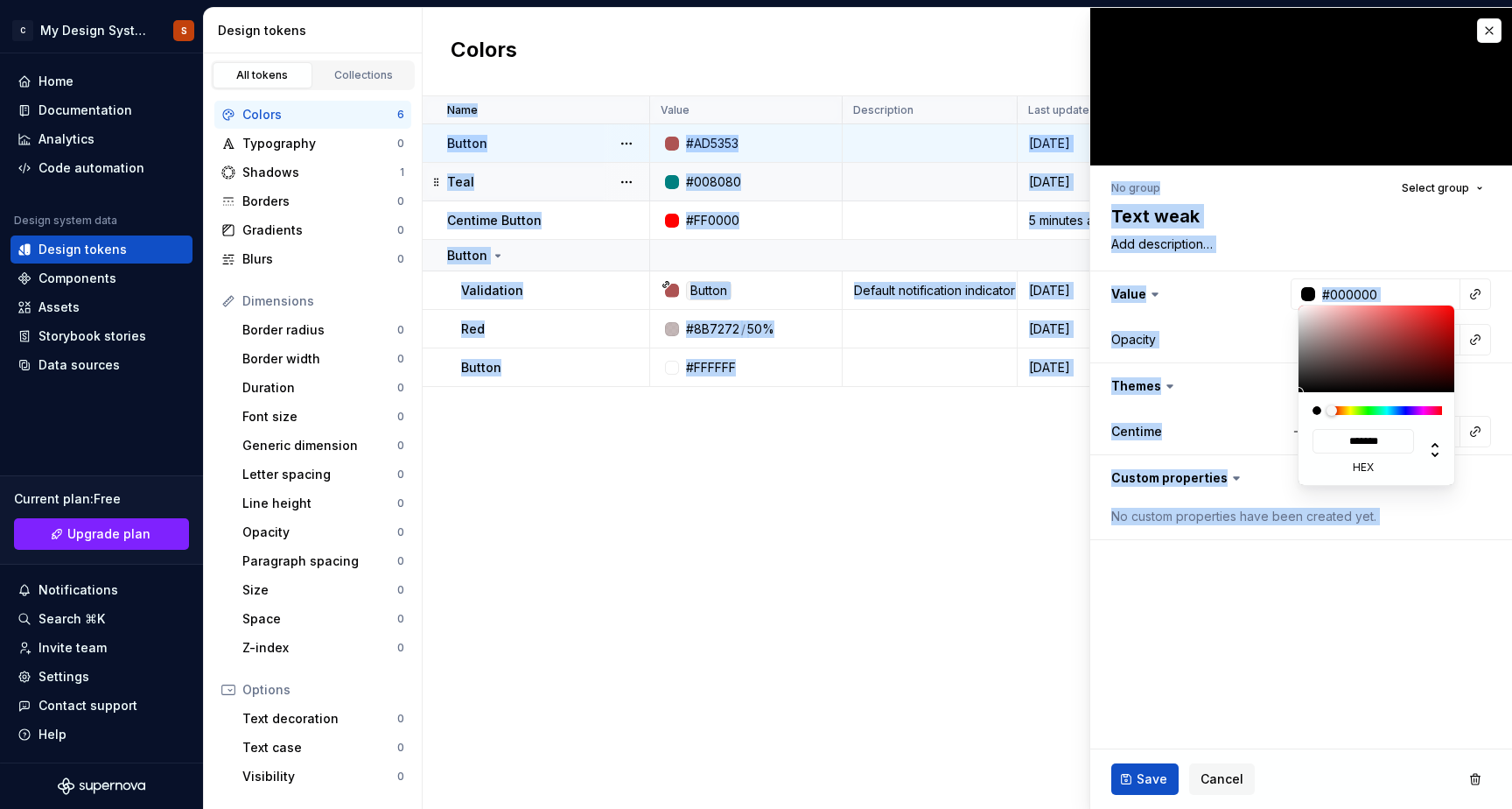
drag, startPoint x: 1321, startPoint y: 357, endPoint x: 1265, endPoint y: 423, distance: 86.6
click at [1265, 423] on html "C My Design System S Home Documentation Analytics Code automation Design system…" at bounding box center [756, 404] width 1512 height 809
type input "#645E5E"
type input "*******"
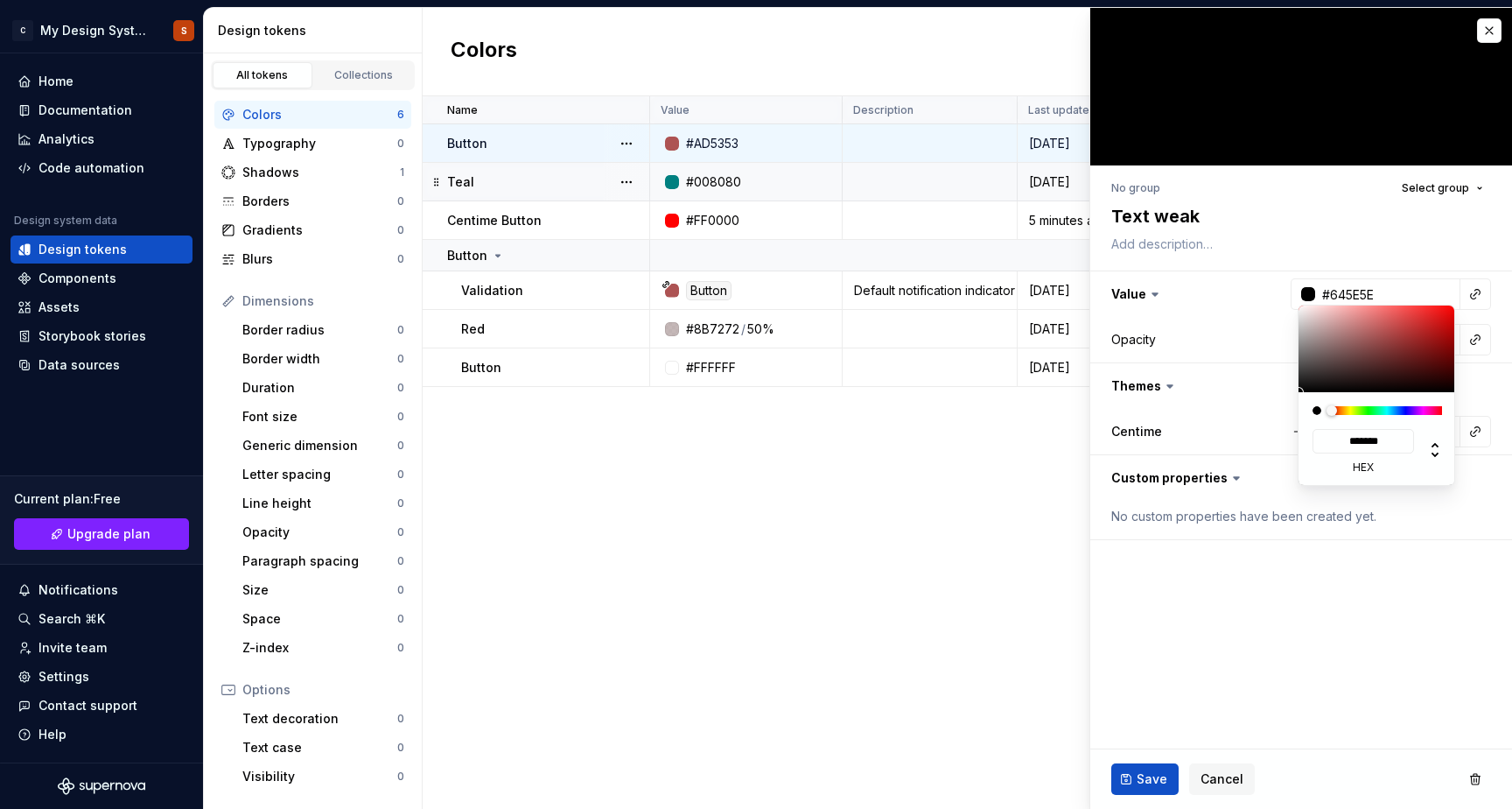
type textarea "*"
type input "#716E6E"
type input "*******"
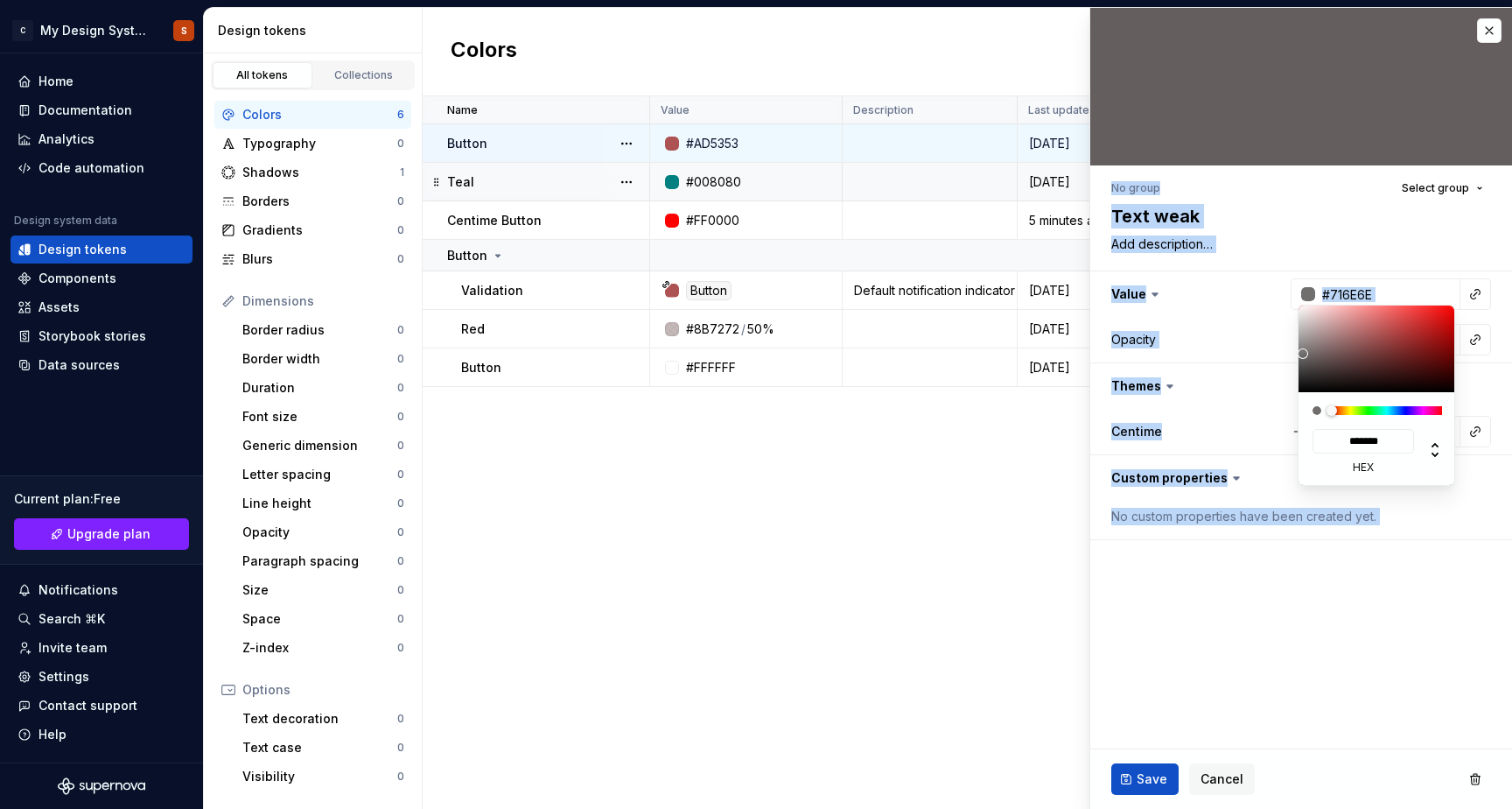
type input "#7C7C7C"
type input "*******"
type input "#818181"
type input "*******"
type input "#838383"
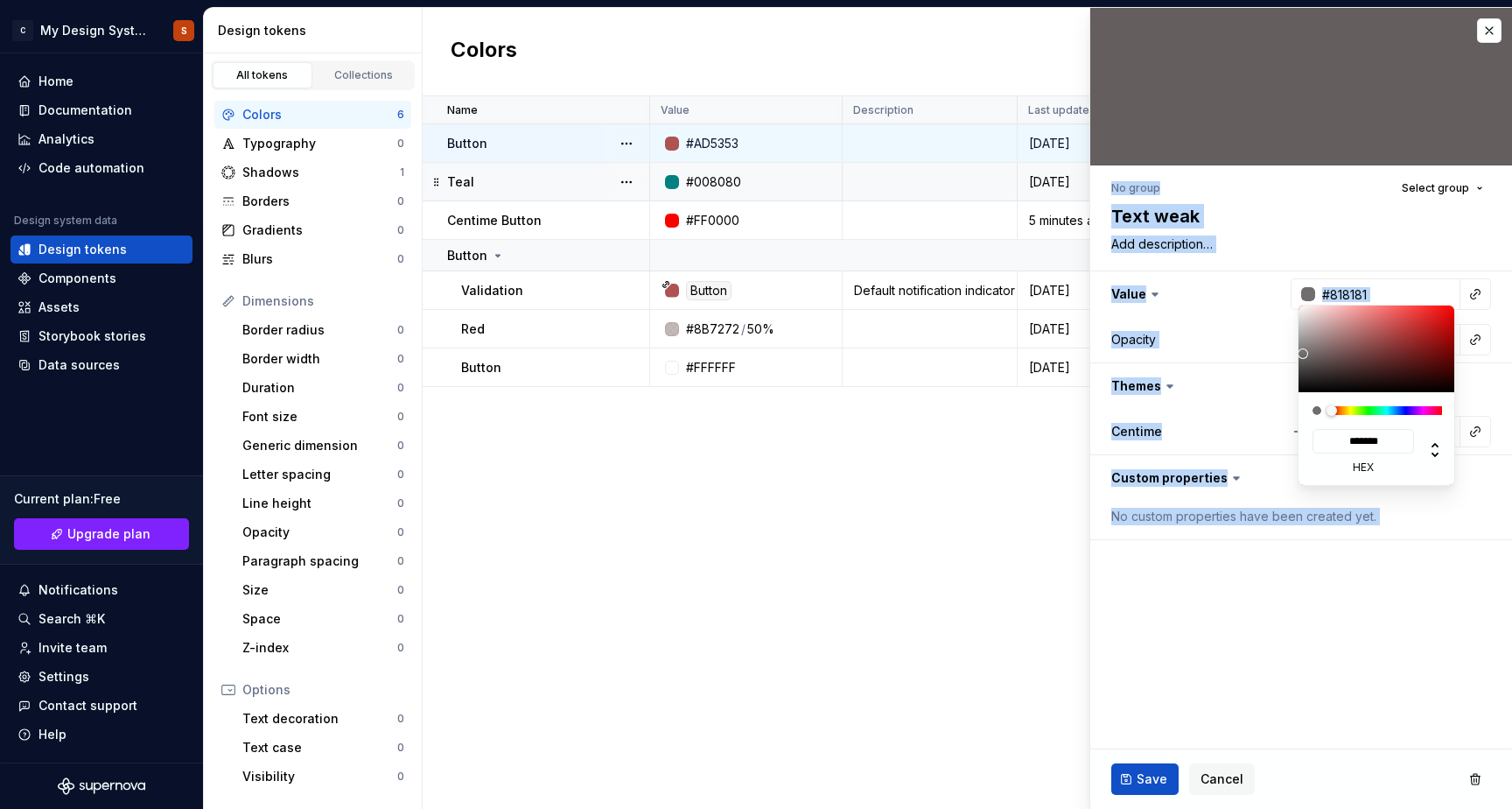
type input "*******"
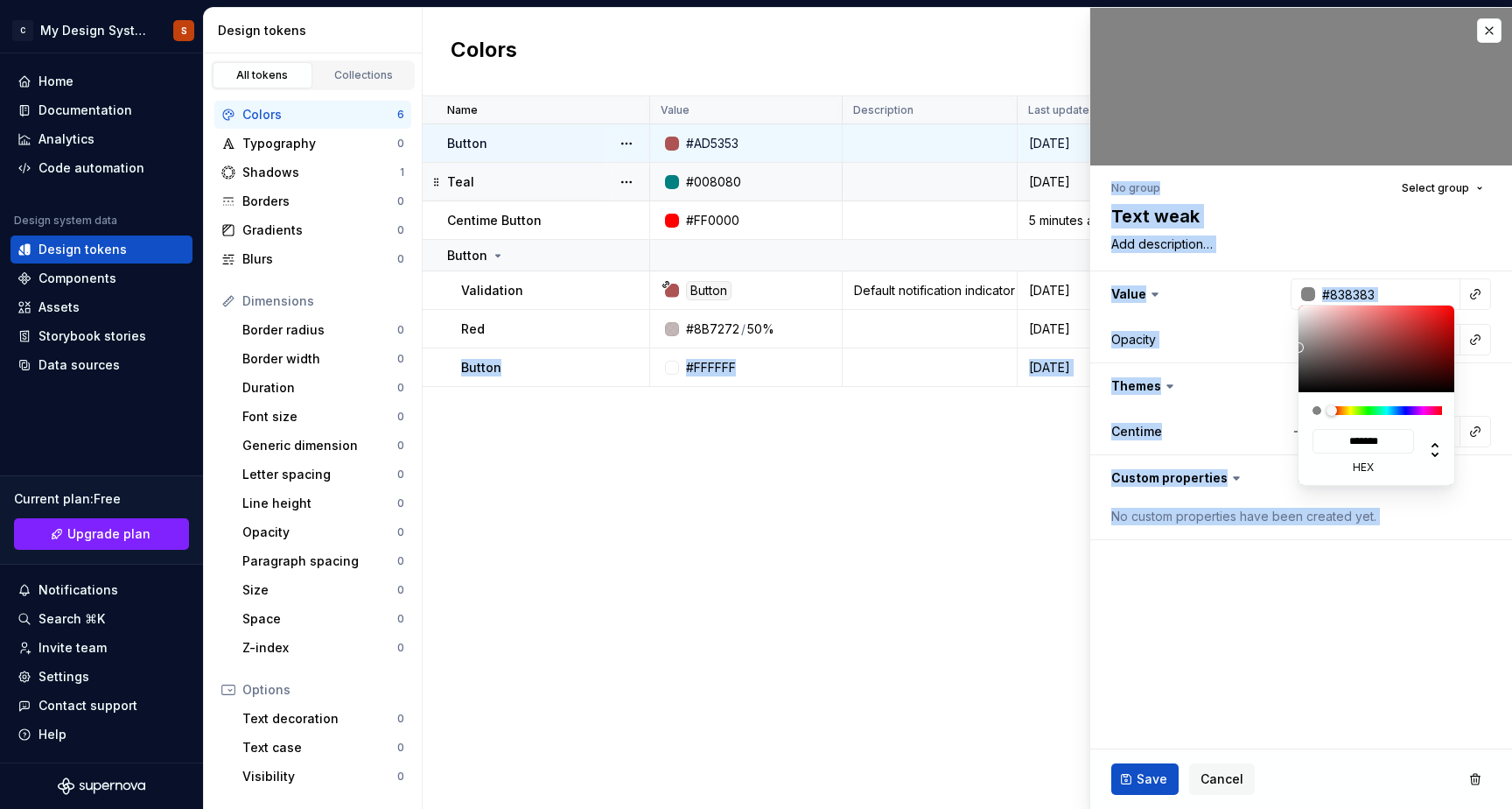
drag, startPoint x: 1308, startPoint y: 358, endPoint x: 1287, endPoint y: 348, distance: 23.3
click at [1287, 348] on html "C My Design System S Home Documentation Analytics Code automation Design system…" at bounding box center [756, 404] width 1512 height 809
click at [1141, 777] on html "C My Design System S Home Documentation Analytics Code automation Design system…" at bounding box center [756, 404] width 1512 height 809
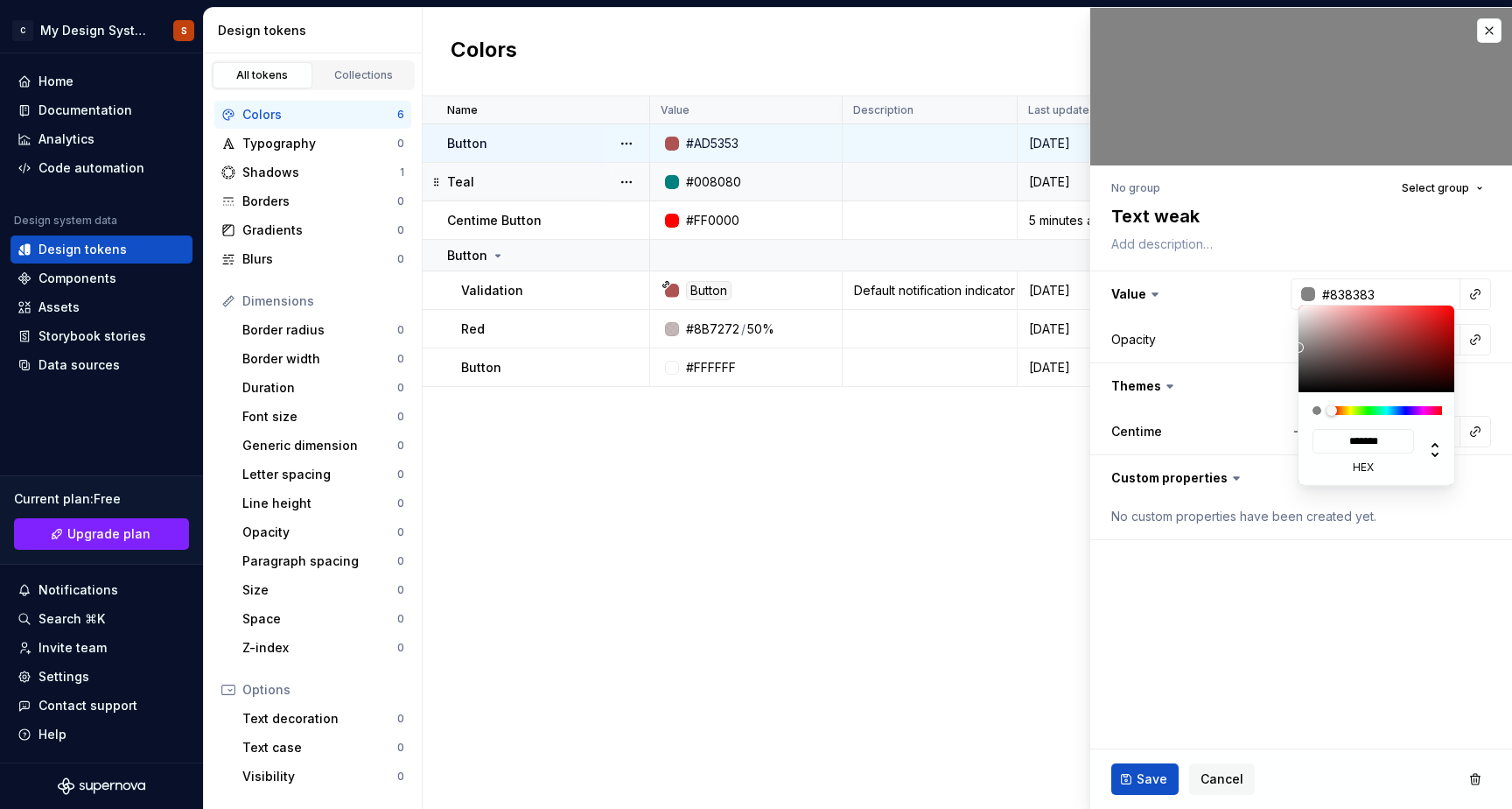
click at [1152, 780] on html "C My Design System S Home Documentation Analytics Code automation Design system…" at bounding box center [756, 404] width 1512 height 809
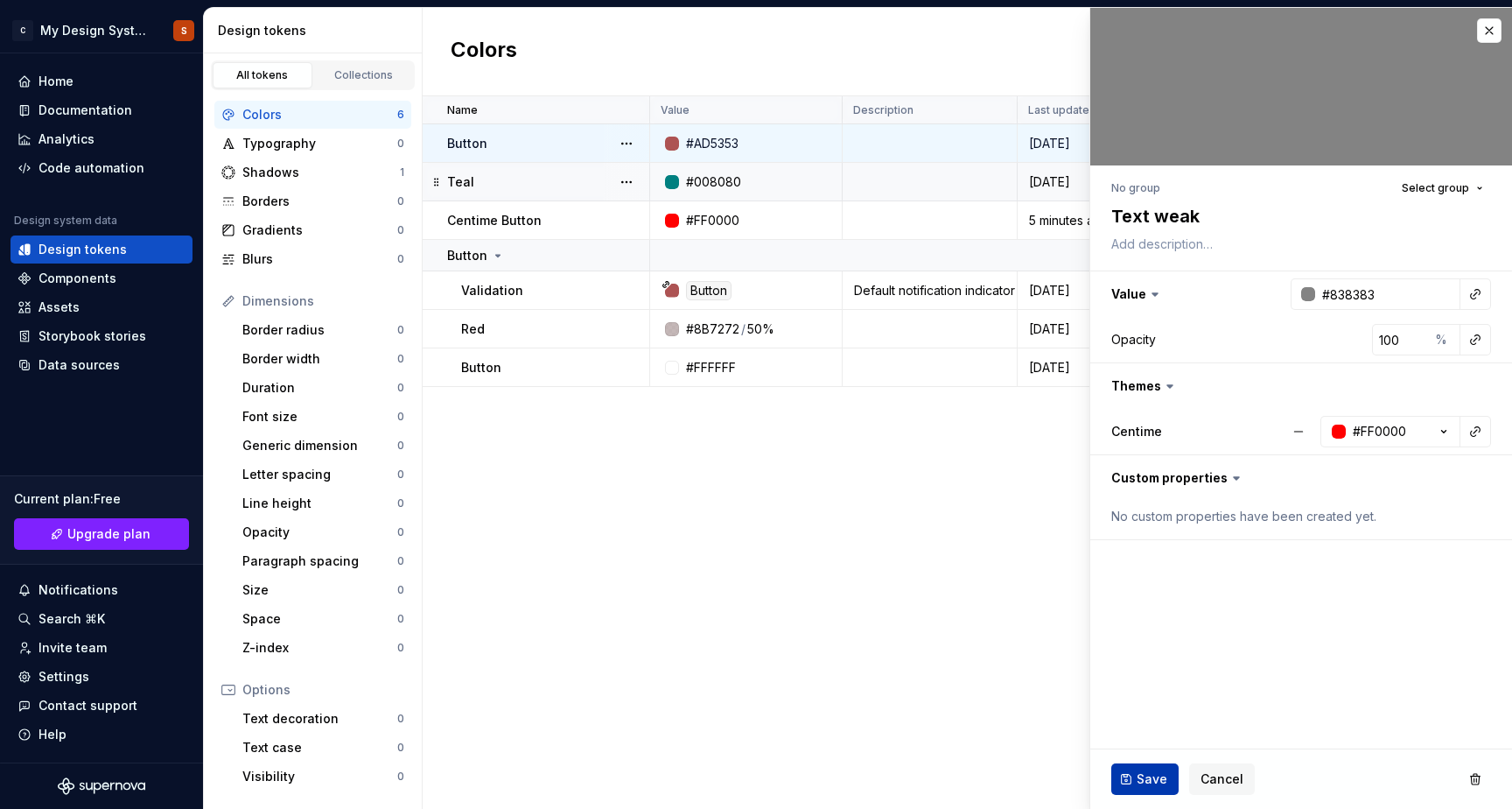
click at [1154, 778] on span "Save" at bounding box center [1153, 778] width 31 height 17
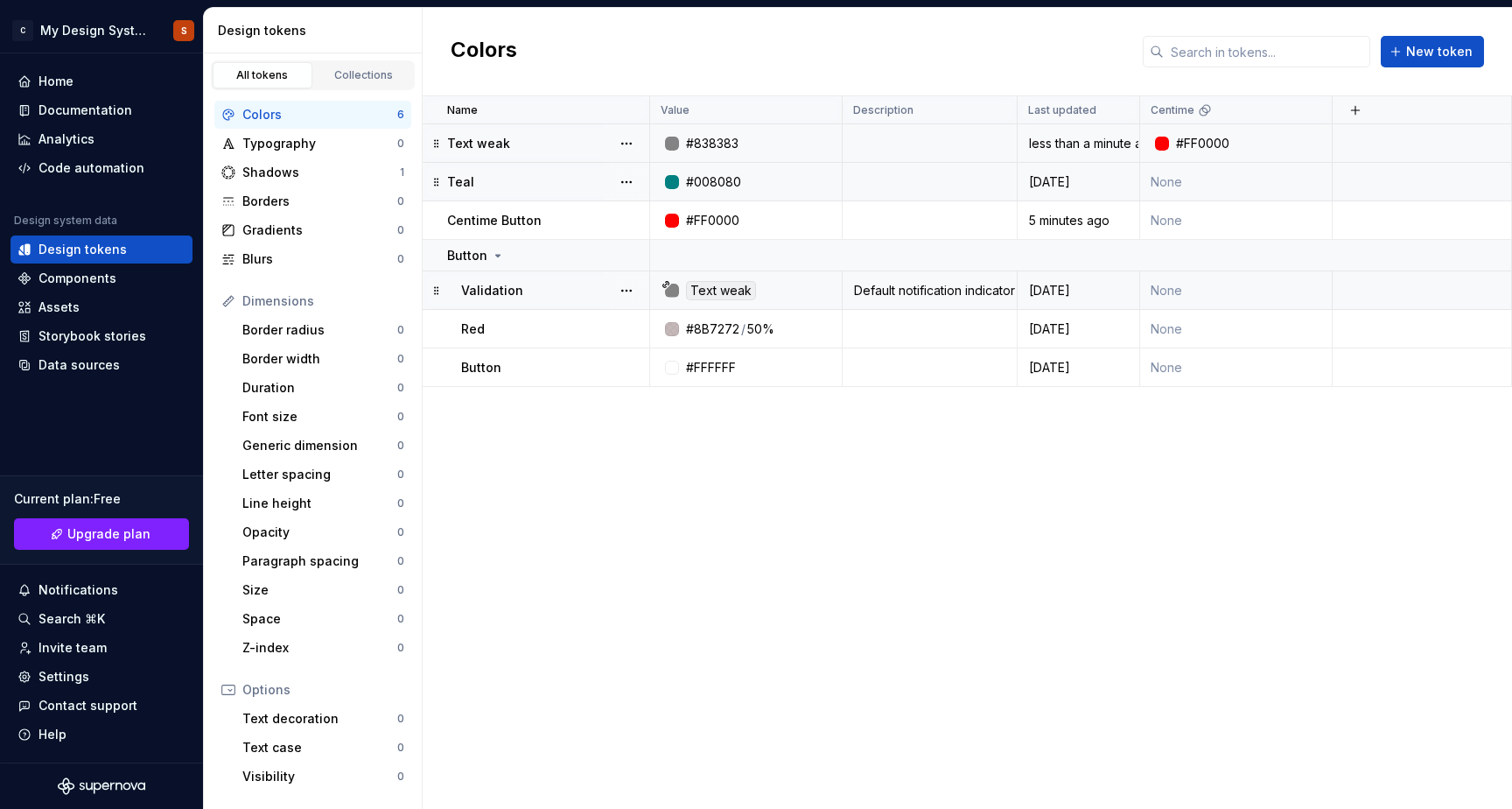
click at [559, 184] on div "Teal" at bounding box center [548, 181] width 201 height 17
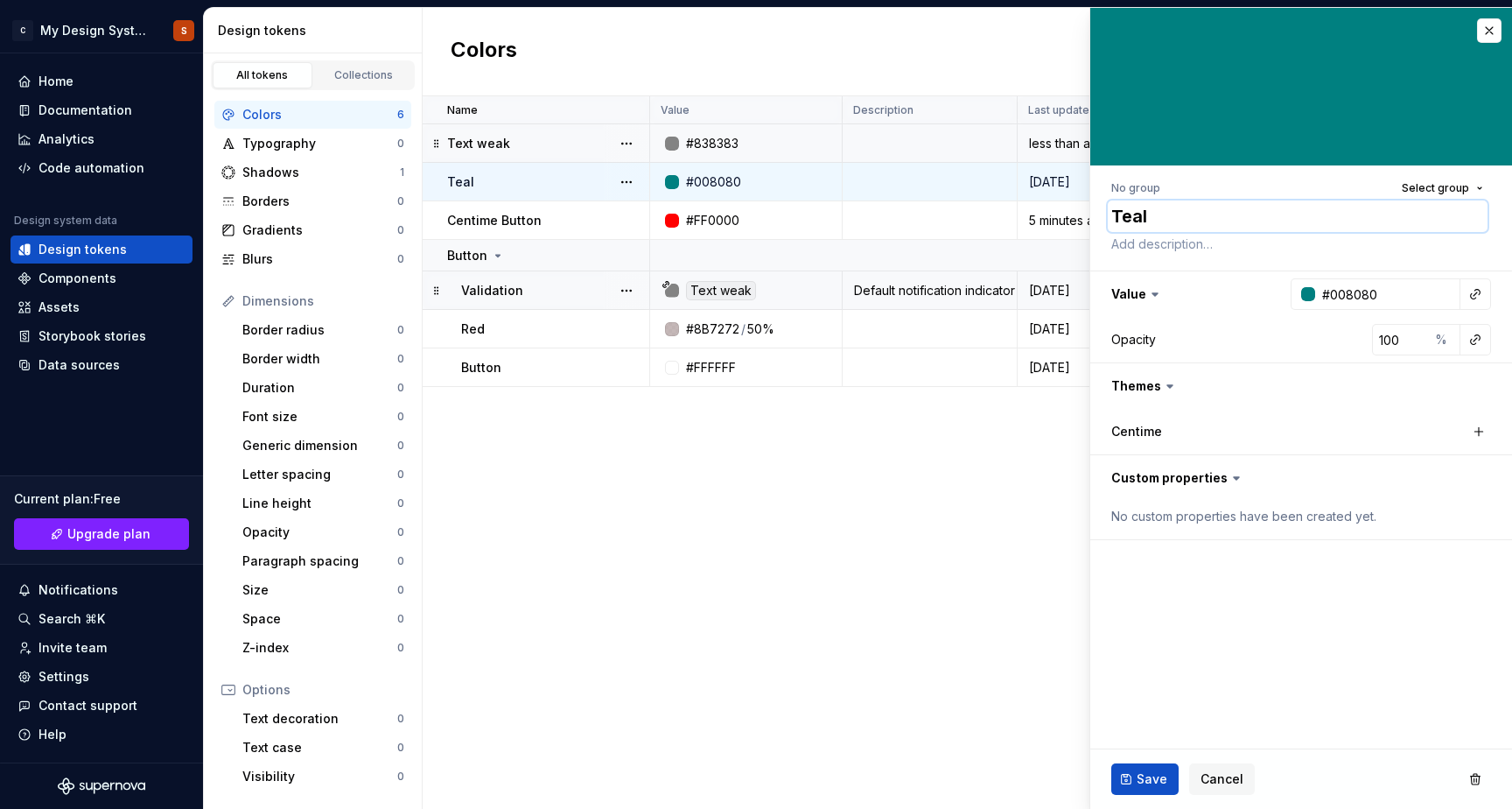
click at [1153, 220] on textarea "Teal" at bounding box center [1297, 216] width 379 height 32
type textarea "*"
type textarea "T"
type textarea "*"
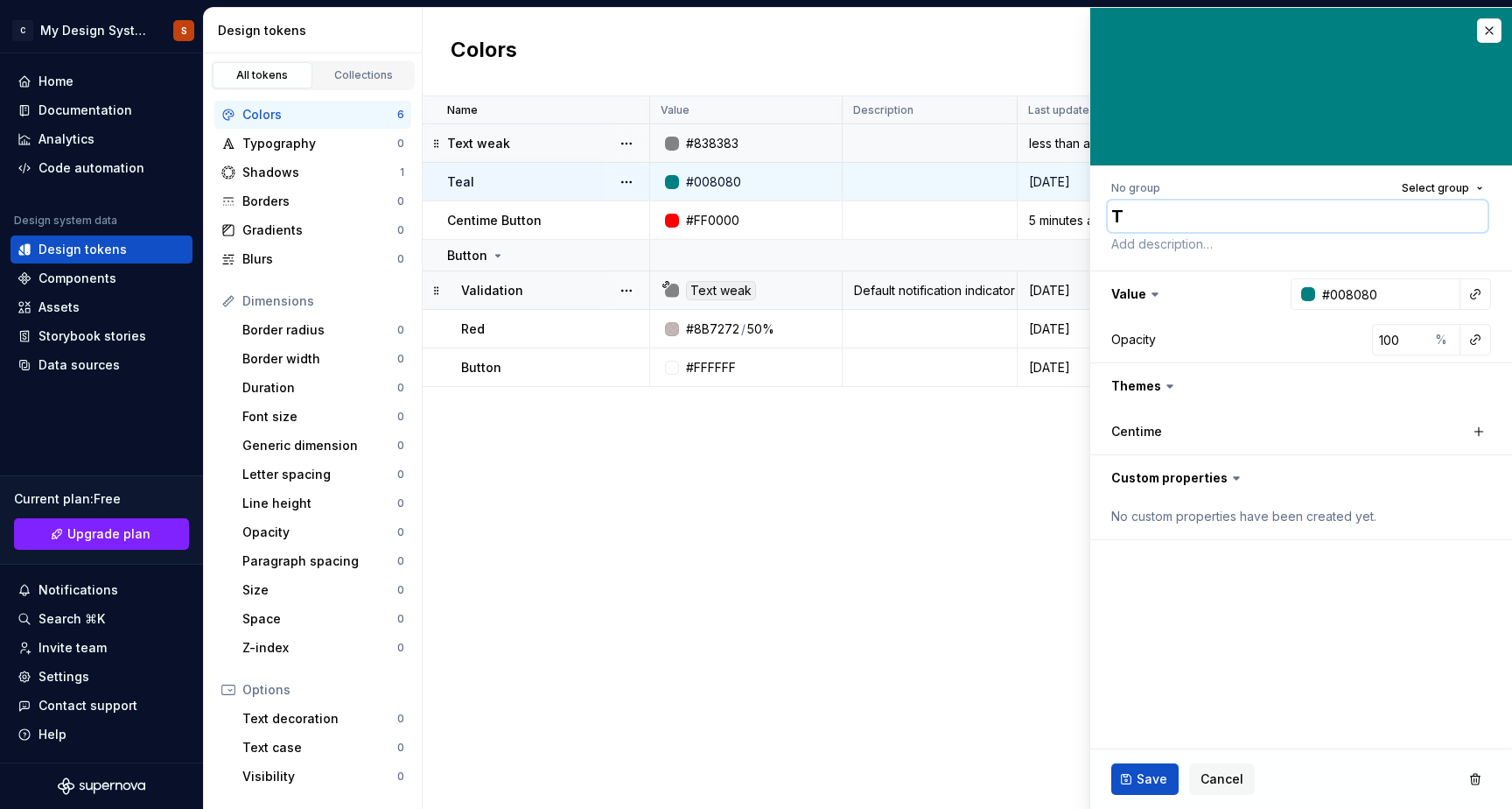
type textarea "Te"
type textarea "*"
type textarea "Tex"
type textarea "*"
type textarea "Text"
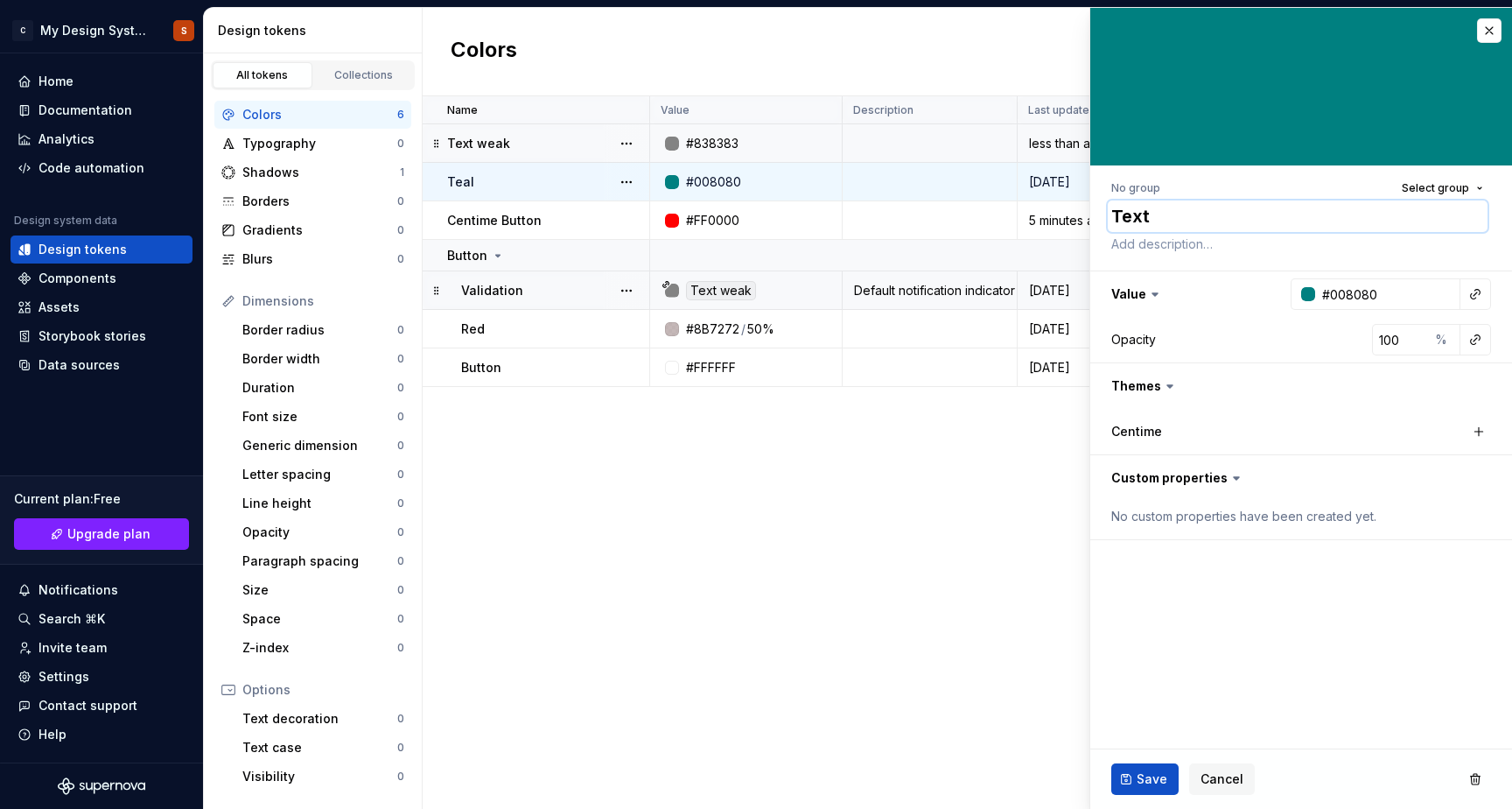
type textarea "*"
type textarea "Text"
type textarea "*"
type textarea "Text da"
type textarea "*"
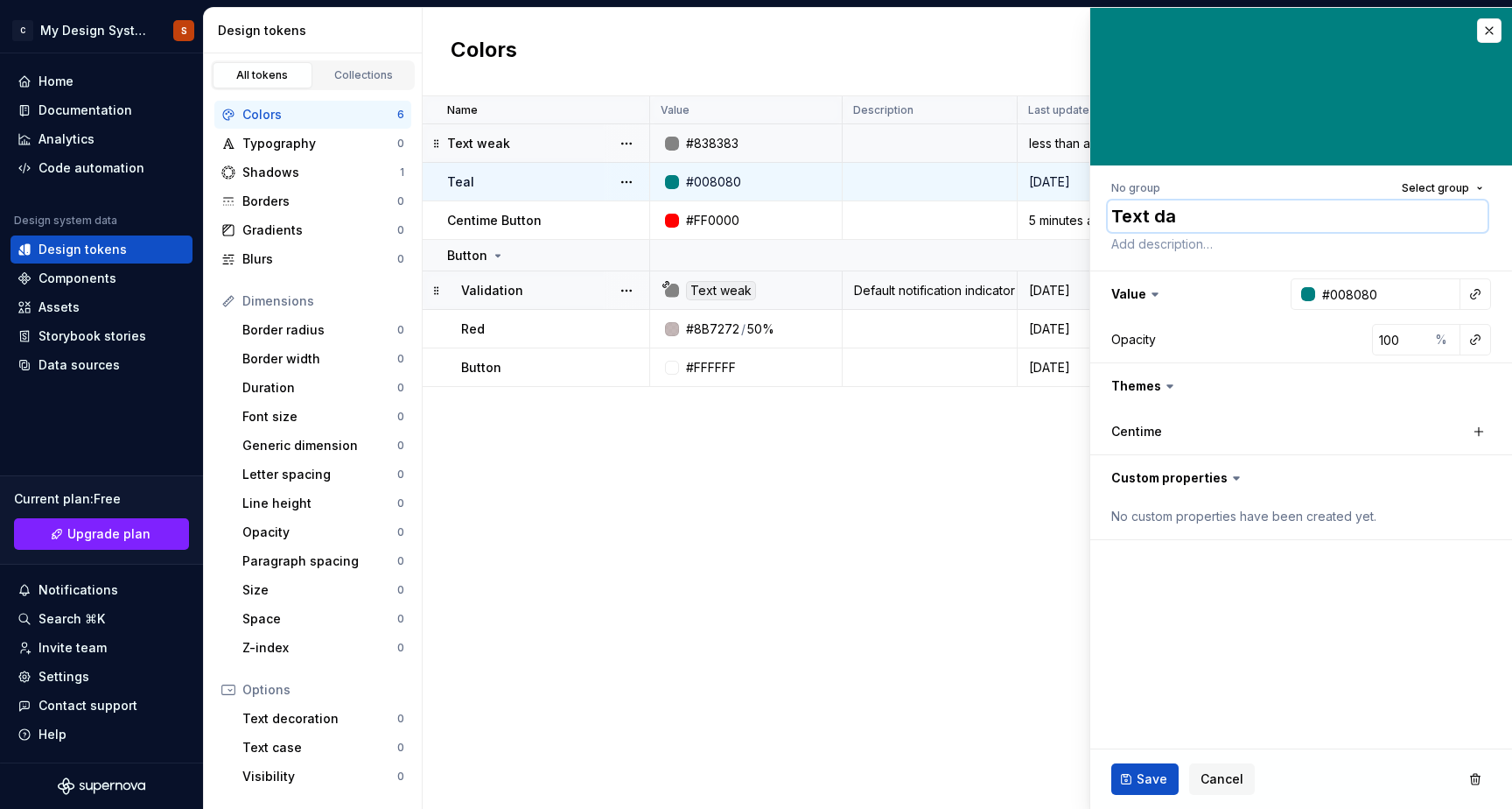
type textarea "Text dar"
type textarea "*"
type textarea "Text dark"
click at [1306, 299] on div at bounding box center [1307, 294] width 14 height 14
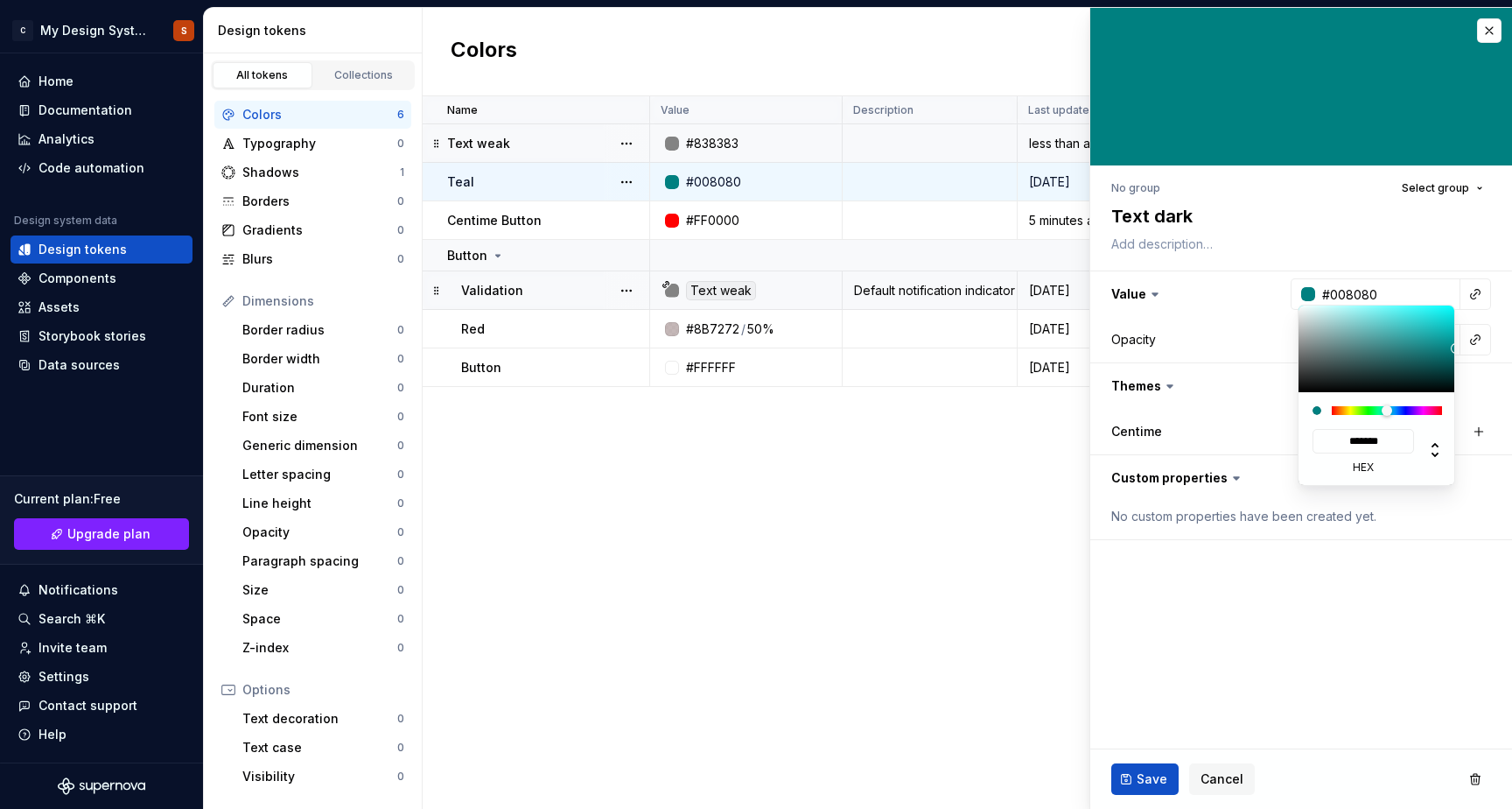
type input "#424646"
type input "*******"
type textarea "*"
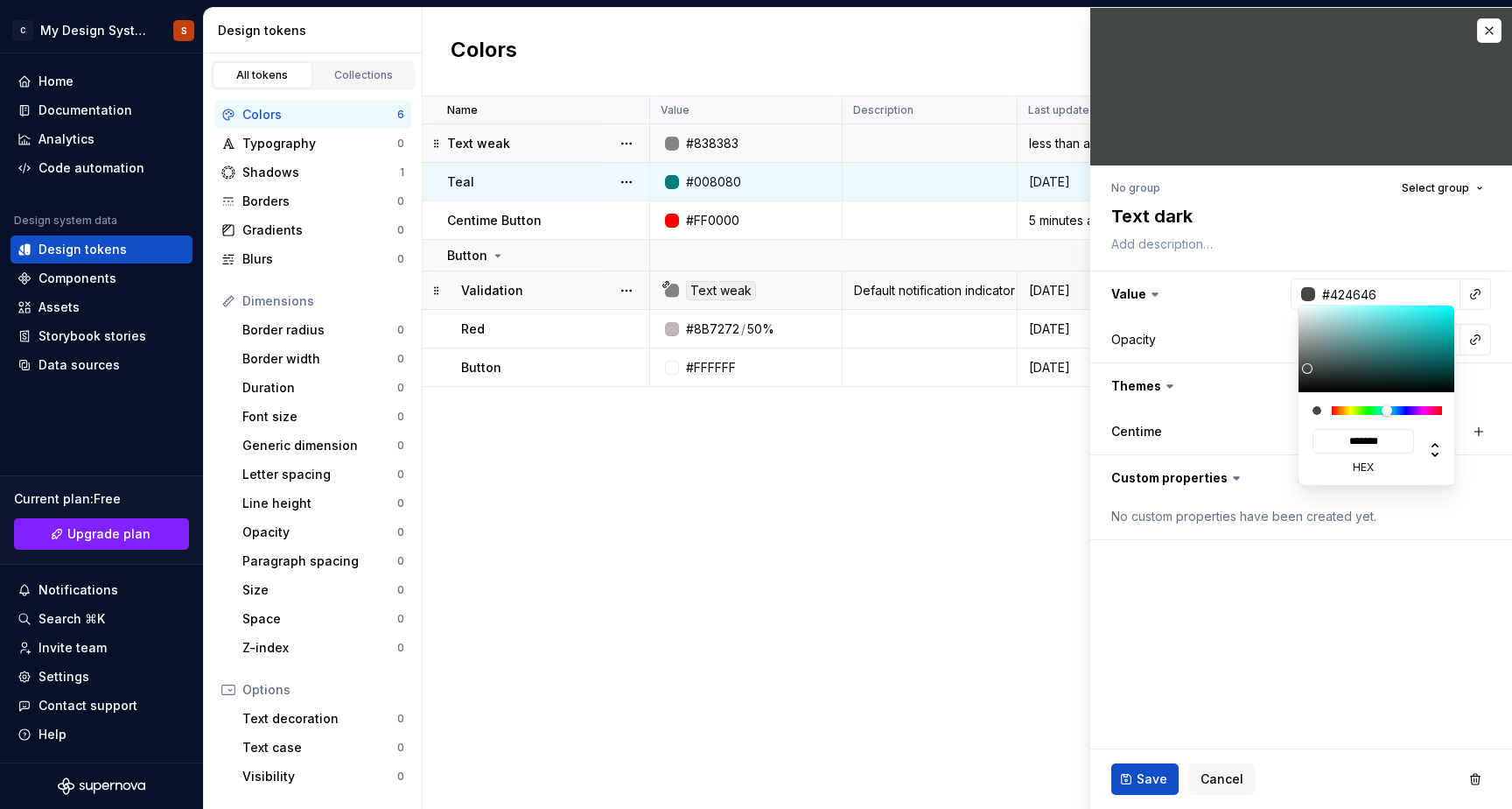
type input "#444646"
type input "*******"
type input "#4B4B4B"
type input "*******"
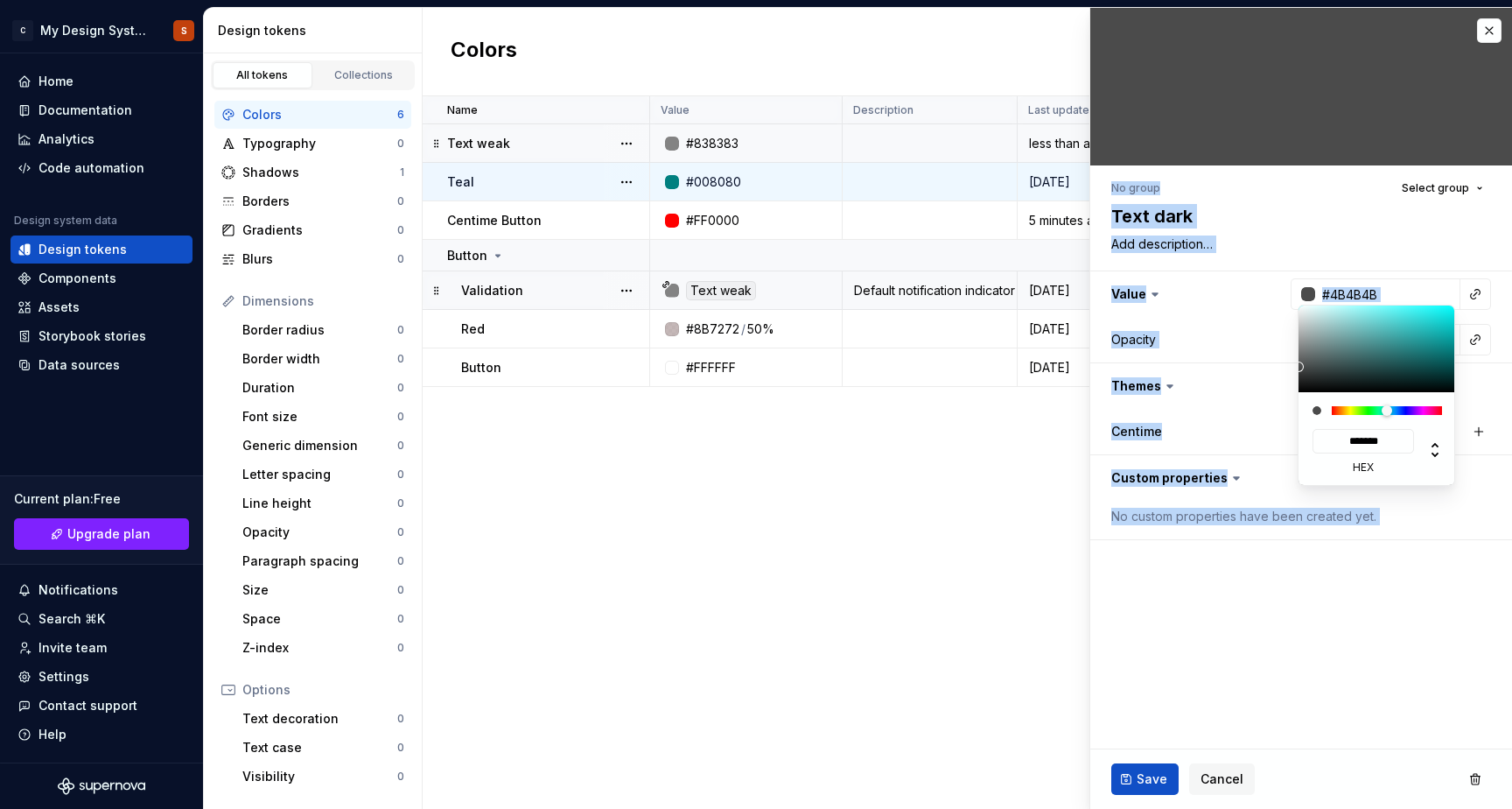
drag, startPoint x: 1306, startPoint y: 369, endPoint x: 1287, endPoint y: 367, distance: 19.1
click at [1287, 367] on html "C My Design System S Home Documentation Analytics Code automation Design system…" at bounding box center [756, 404] width 1512 height 809
click at [1164, 587] on html "C My Design System S Home Documentation Analytics Code automation Design system…" at bounding box center [756, 404] width 1512 height 809
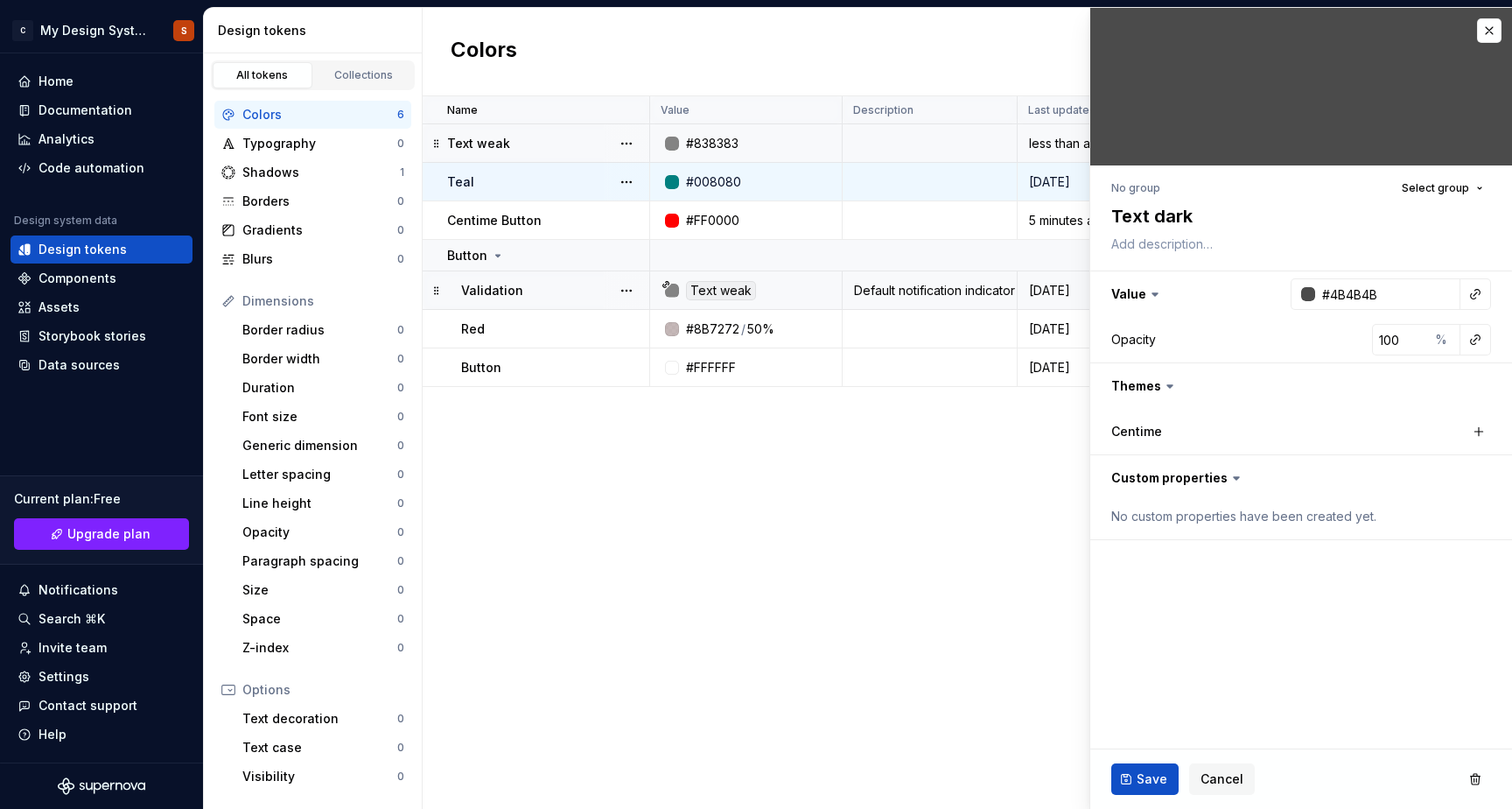
click at [1145, 782] on html "C My Design System S Home Documentation Analytics Code automation Design system…" at bounding box center [756, 404] width 1512 height 809
click at [1152, 778] on span "Save" at bounding box center [1153, 778] width 31 height 17
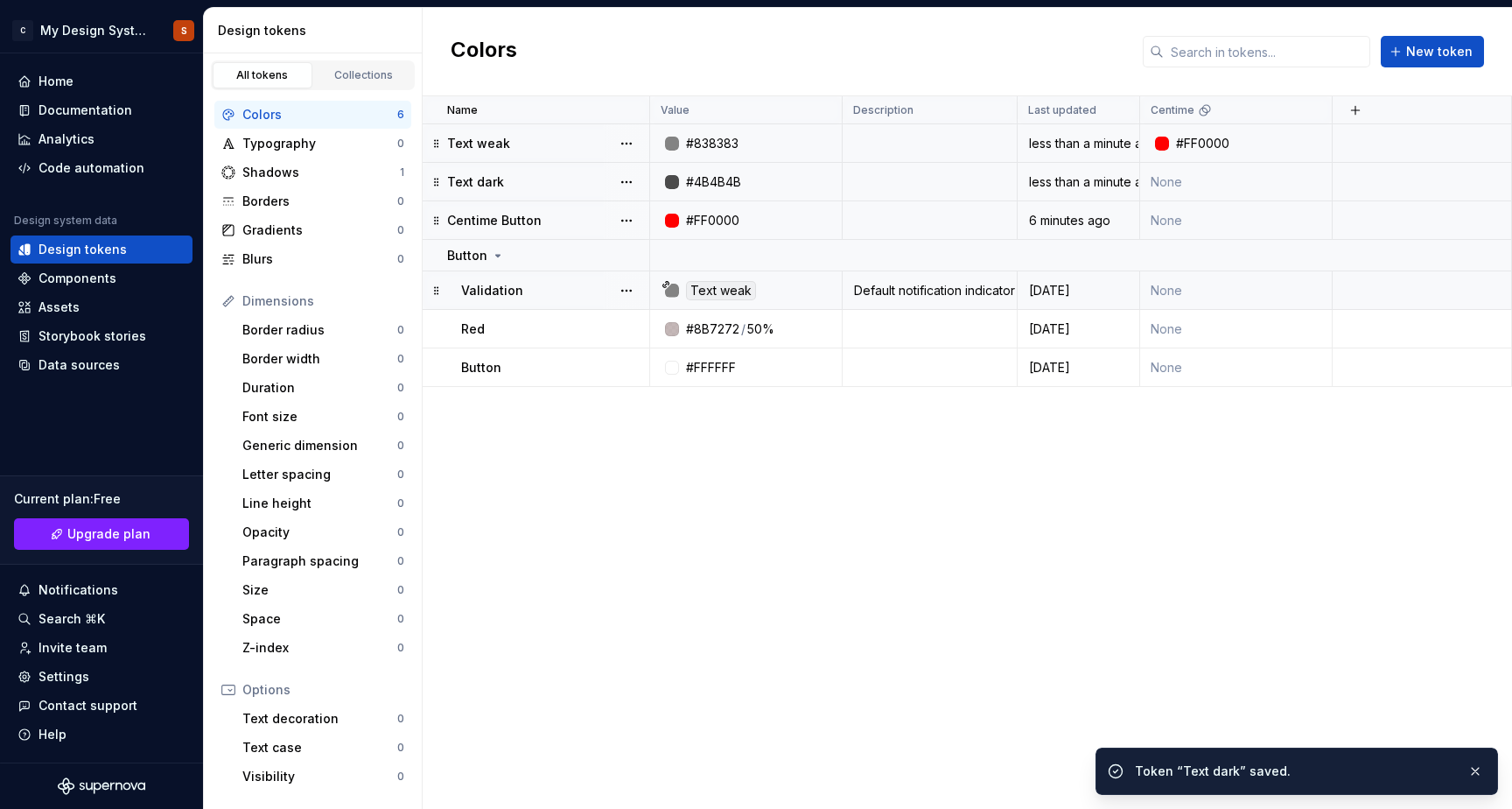
click at [553, 217] on div "Centime Button" at bounding box center [548, 220] width 201 height 17
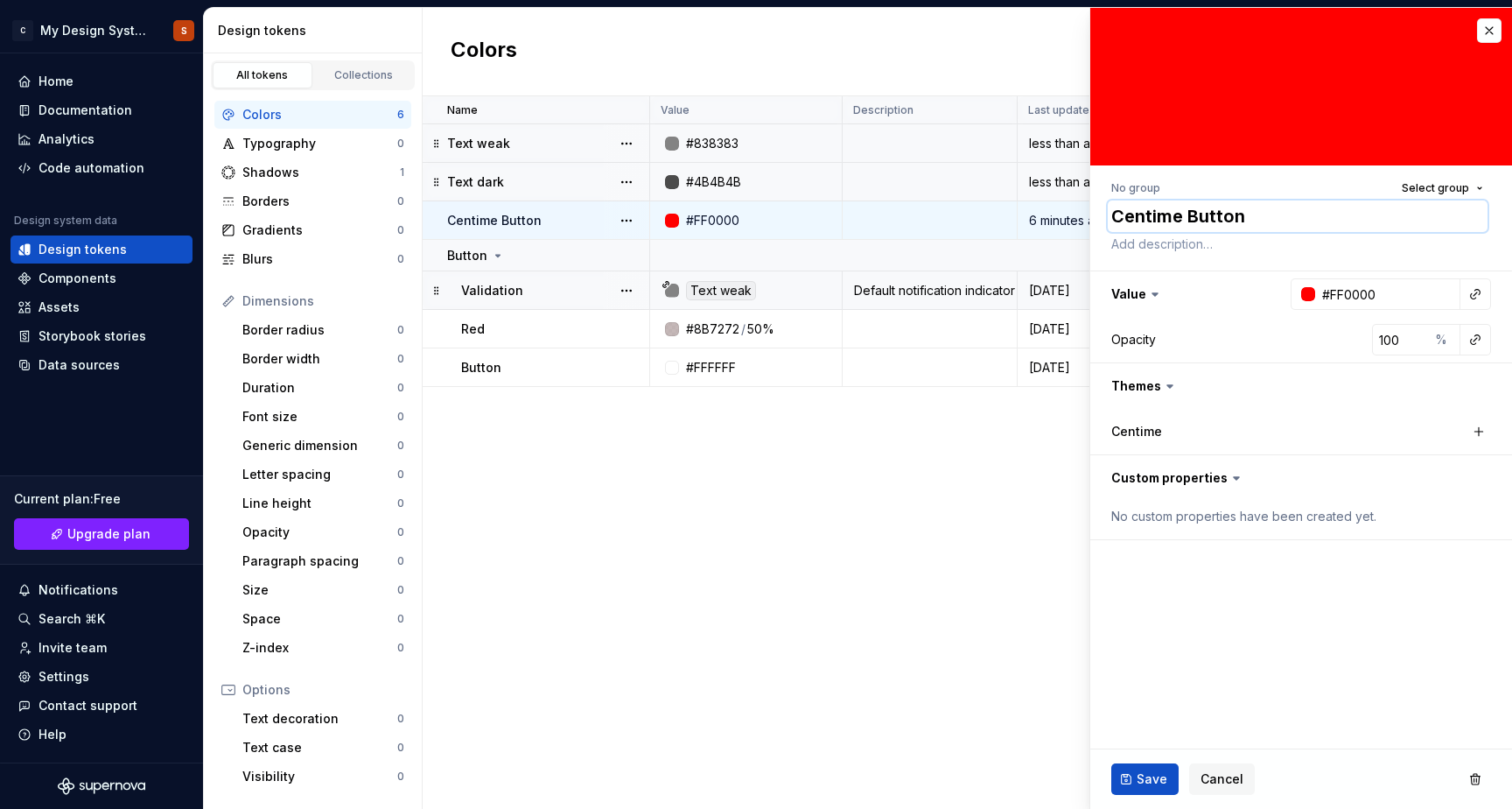
click at [1153, 214] on textarea "Centime Button" at bounding box center [1297, 216] width 379 height 32
type textarea "*"
type textarea "T"
type textarea "*"
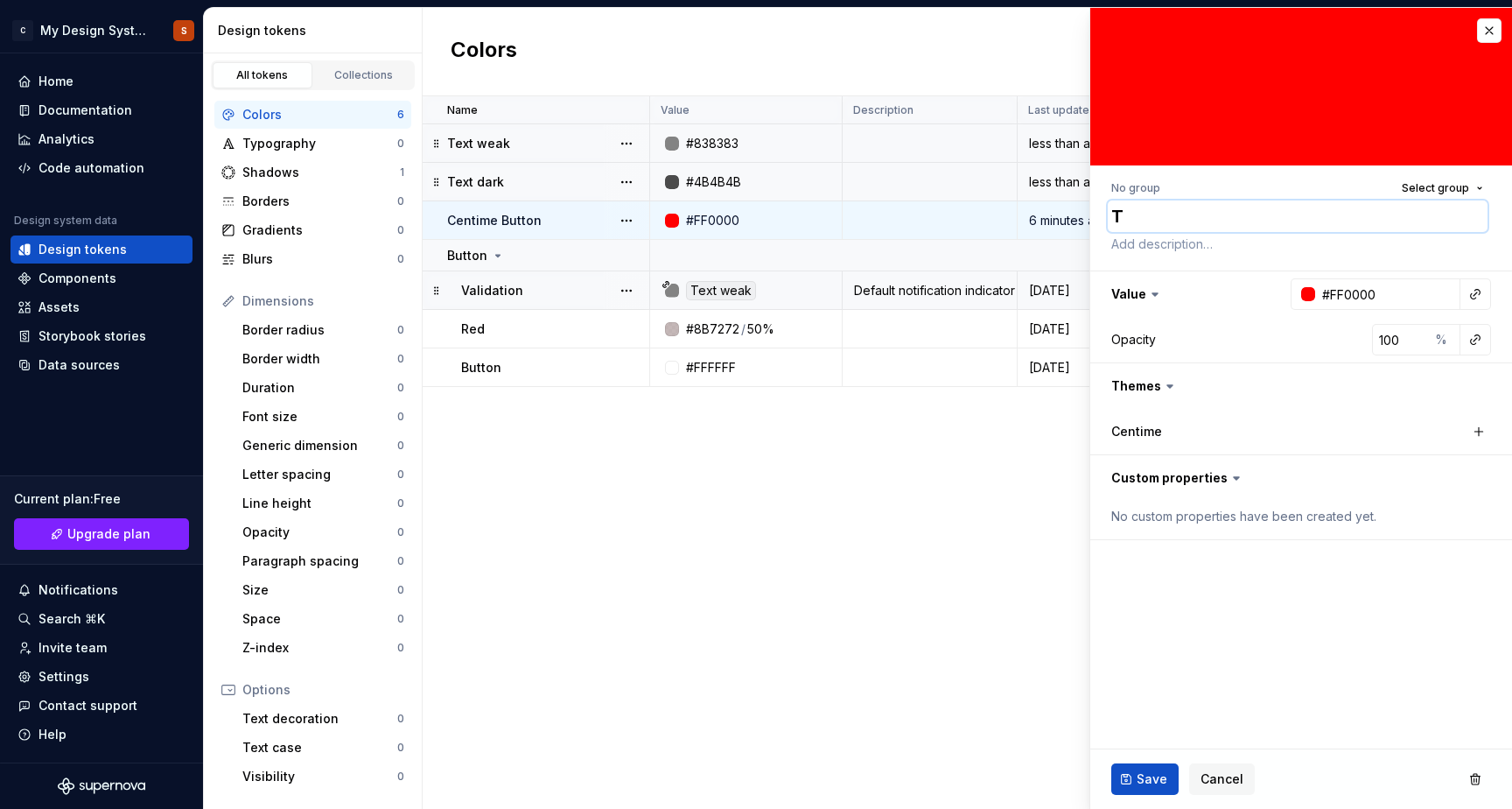
type textarea "Te"
type textarea "*"
type textarea "Tex"
type textarea "*"
type textarea "Text"
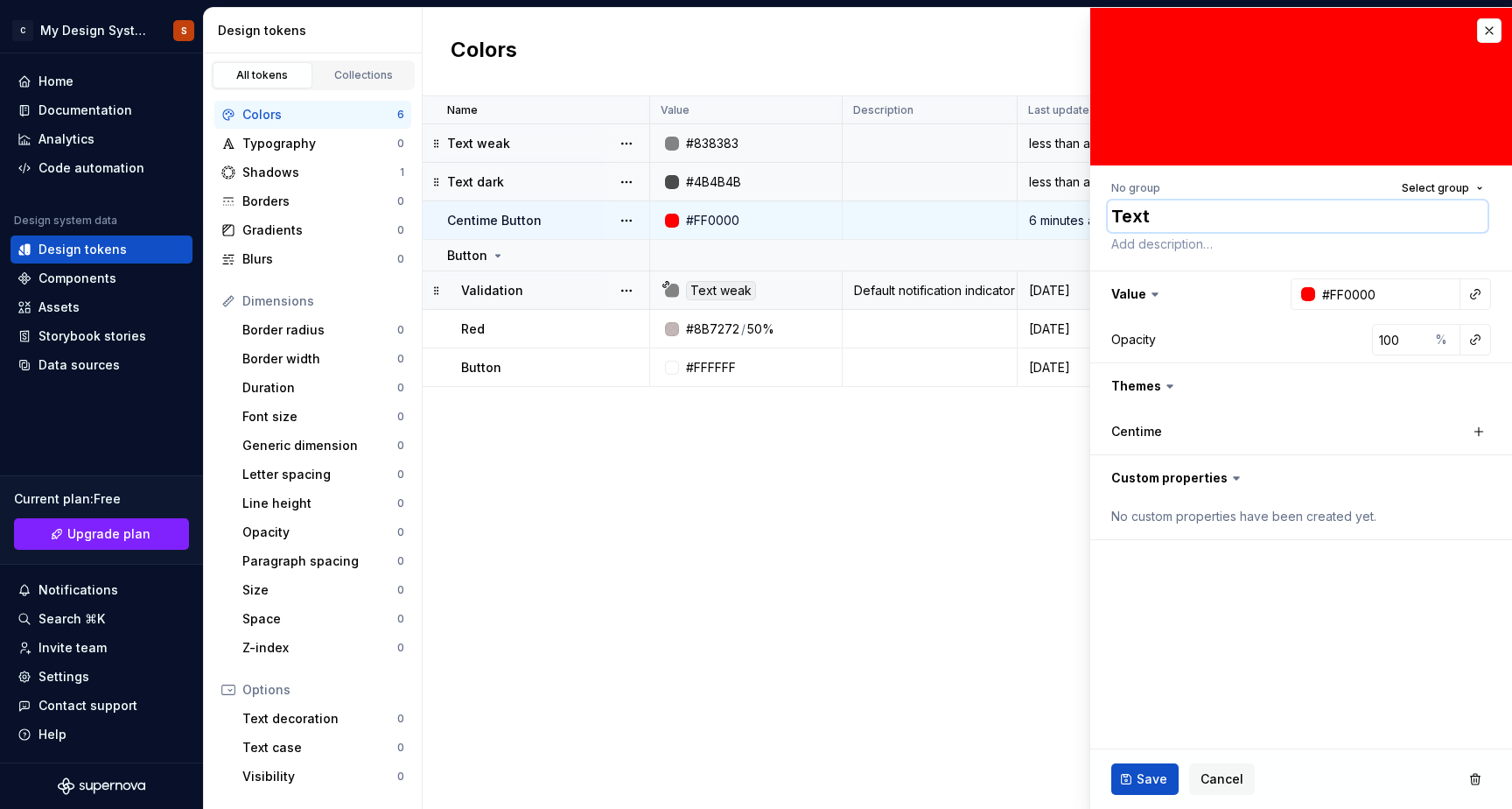
type textarea "*"
type textarea "Text"
type textarea "*"
type textarea "Text m"
type textarea "*"
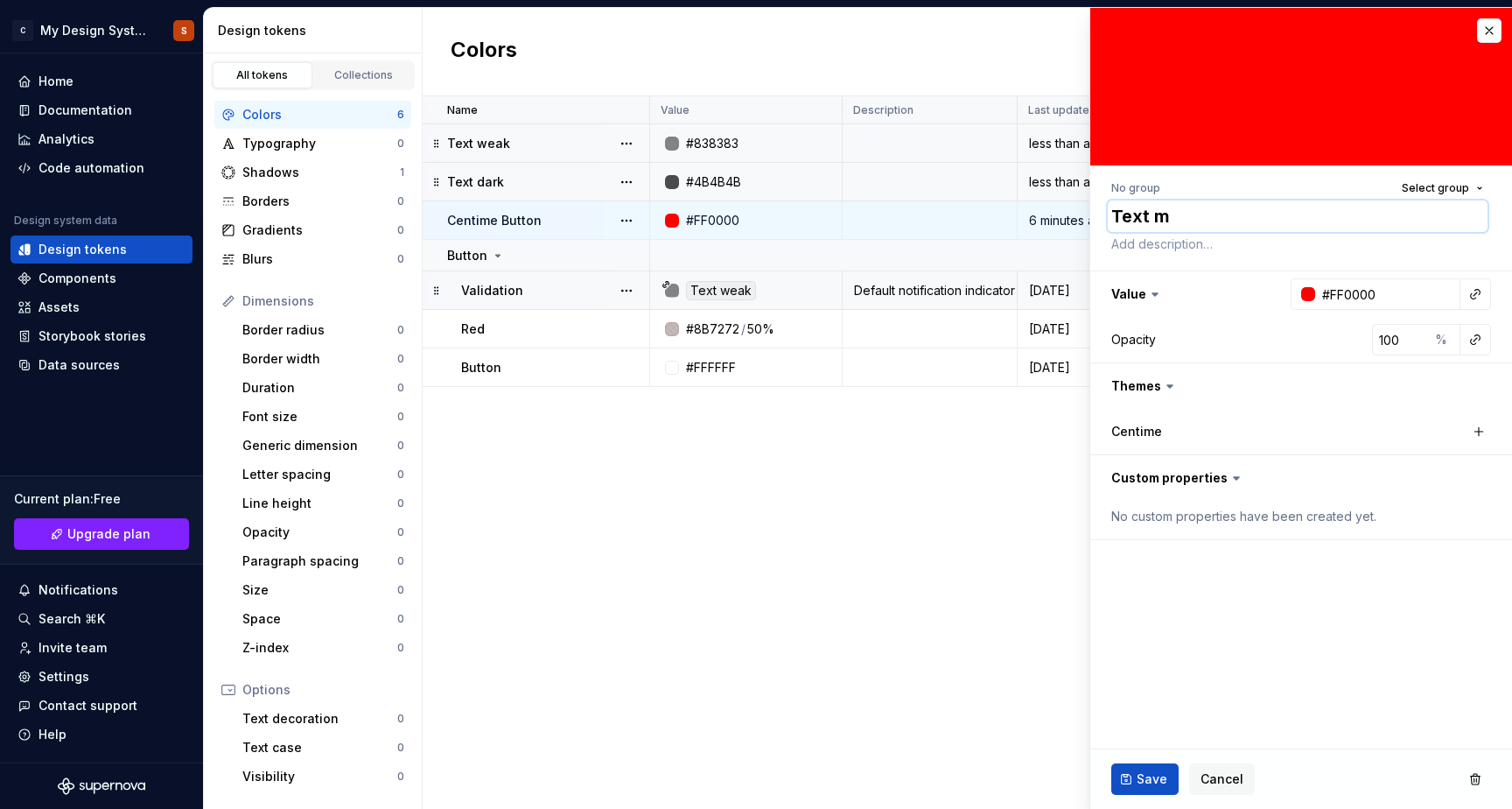
type textarea "Text mu"
type textarea "*"
type textarea "Text mut"
type textarea "*"
type textarea "Text mute"
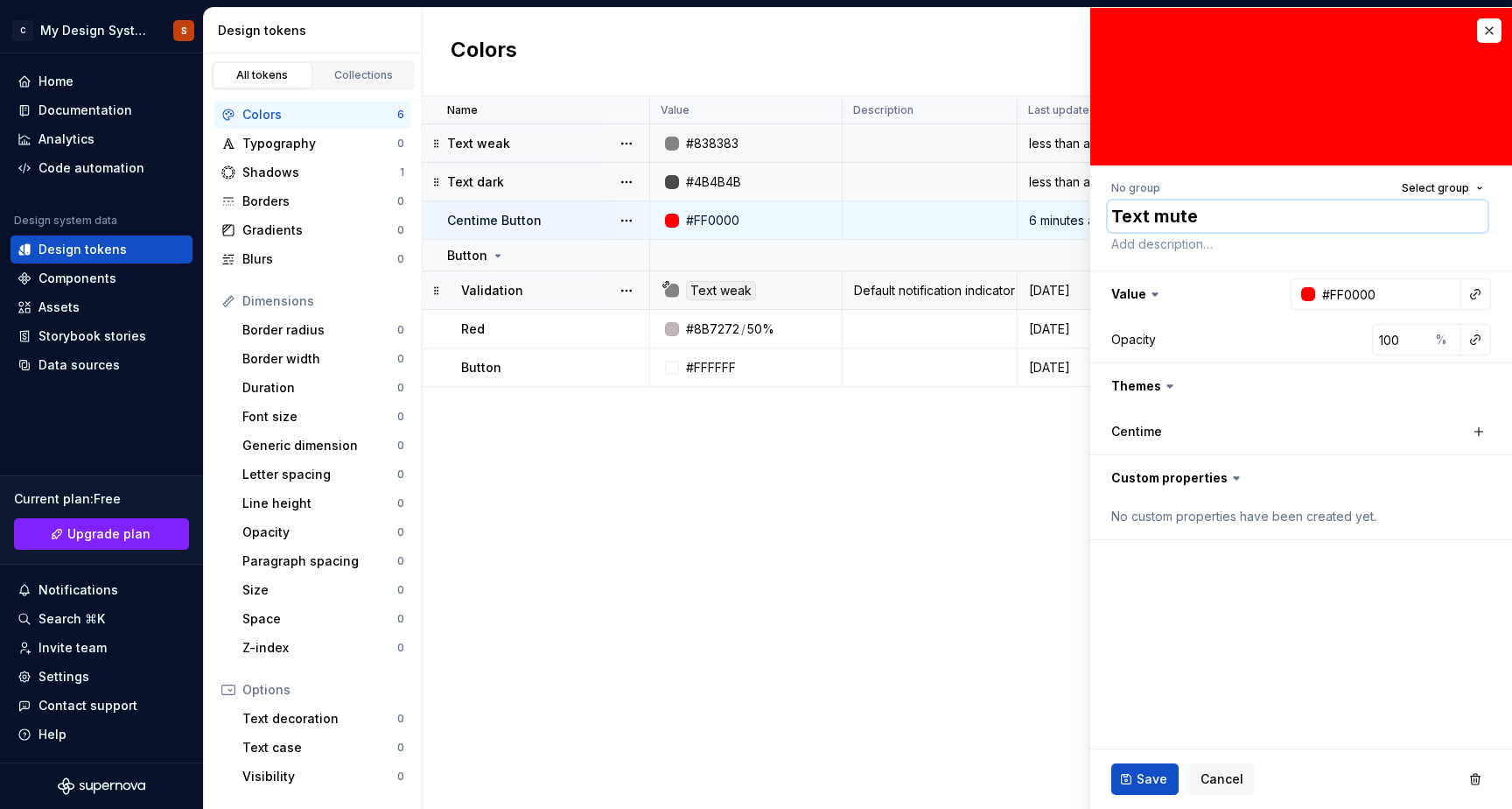
type textarea "*"
type textarea "Text muted"
click at [1307, 294] on div at bounding box center [1307, 294] width 14 height 14
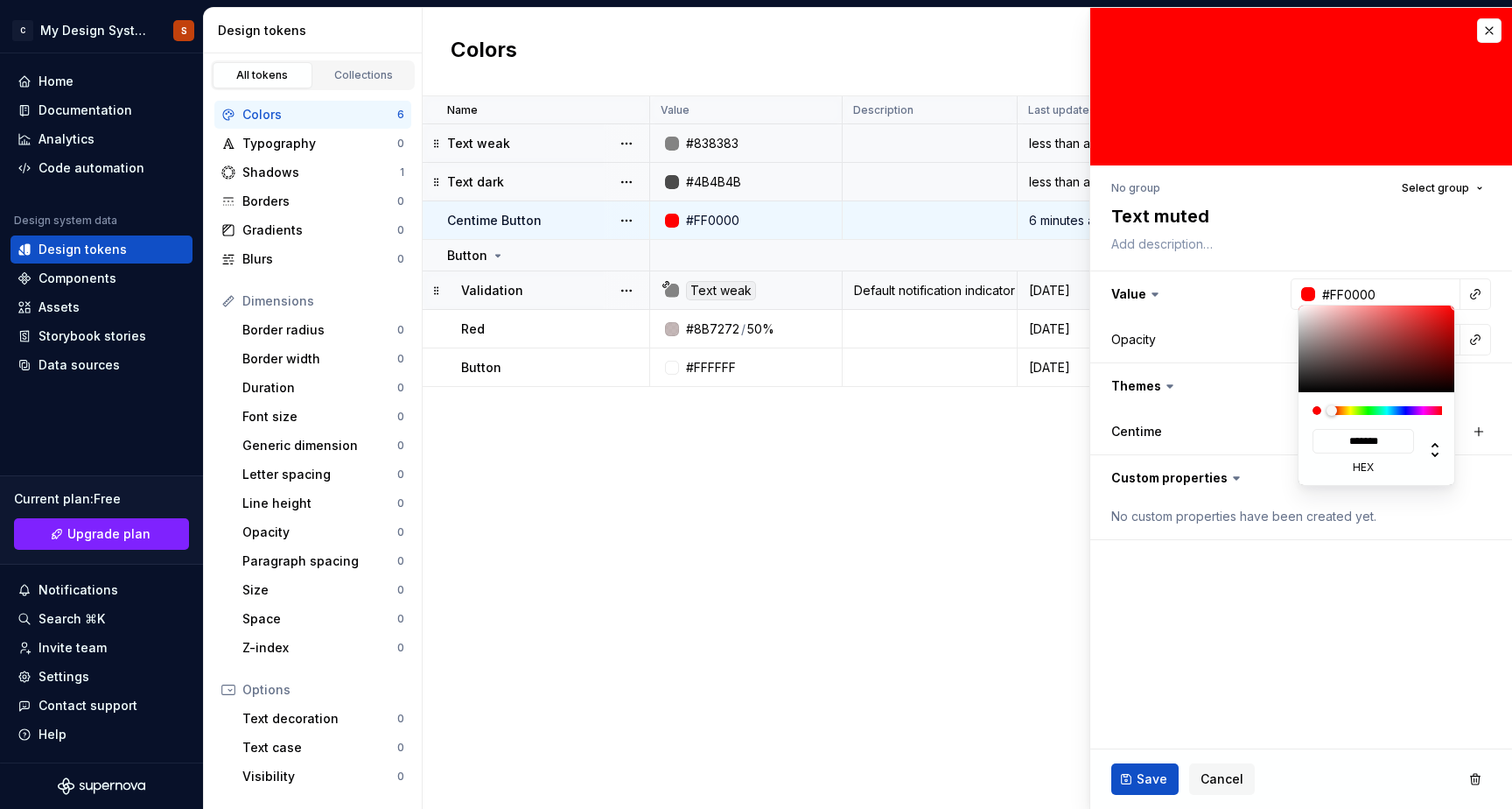
type input "#867E7E"
type input "*******"
type textarea "*"
type input "#8E8A8A"
type input "*******"
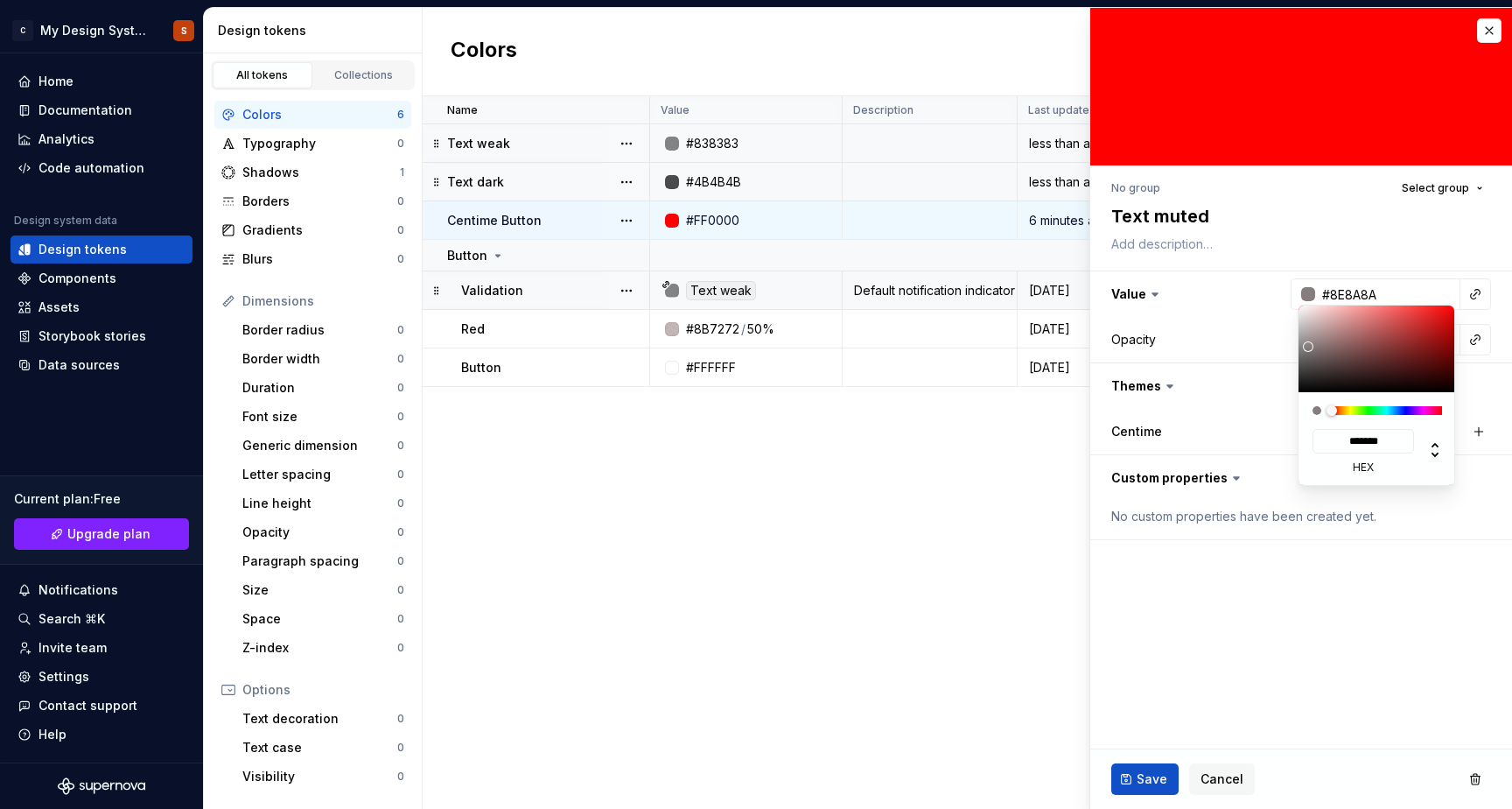
type input "#A0A0A0"
type input "*******"
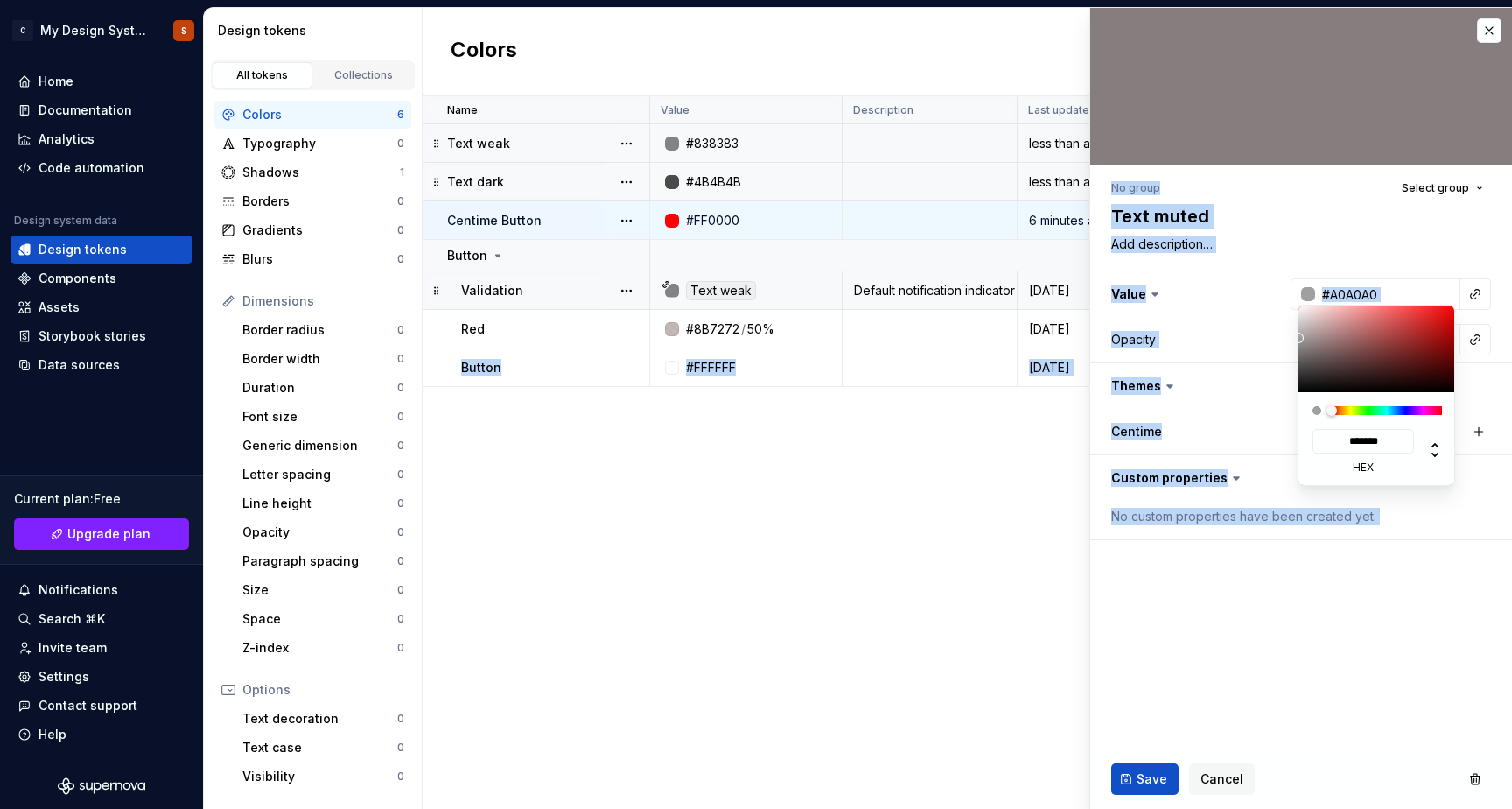
type input "#AFAFAF"
type input "*******"
type input "#B4B4B4"
type input "*******"
type input "#B7B7B7"
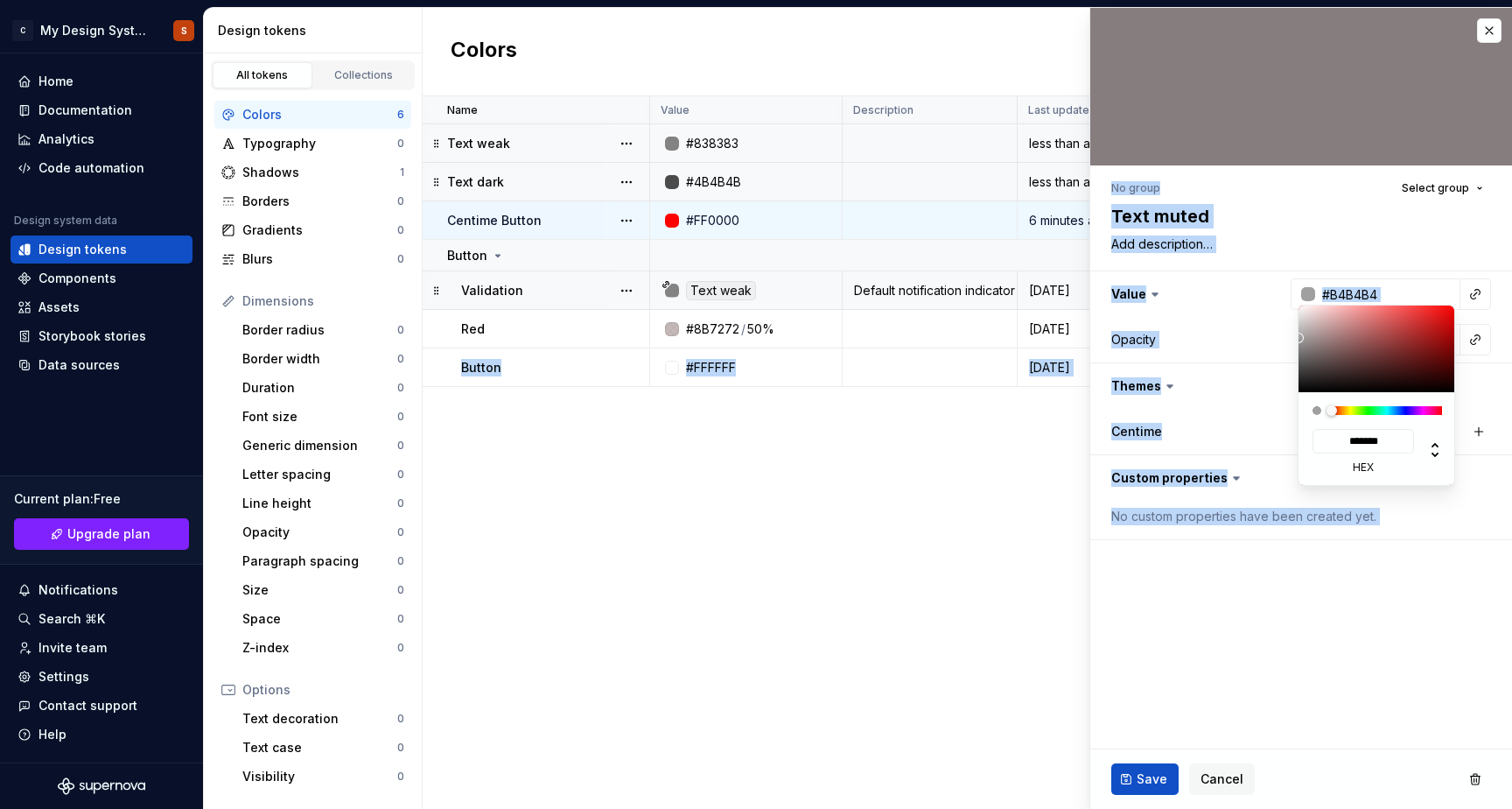
type input "*******"
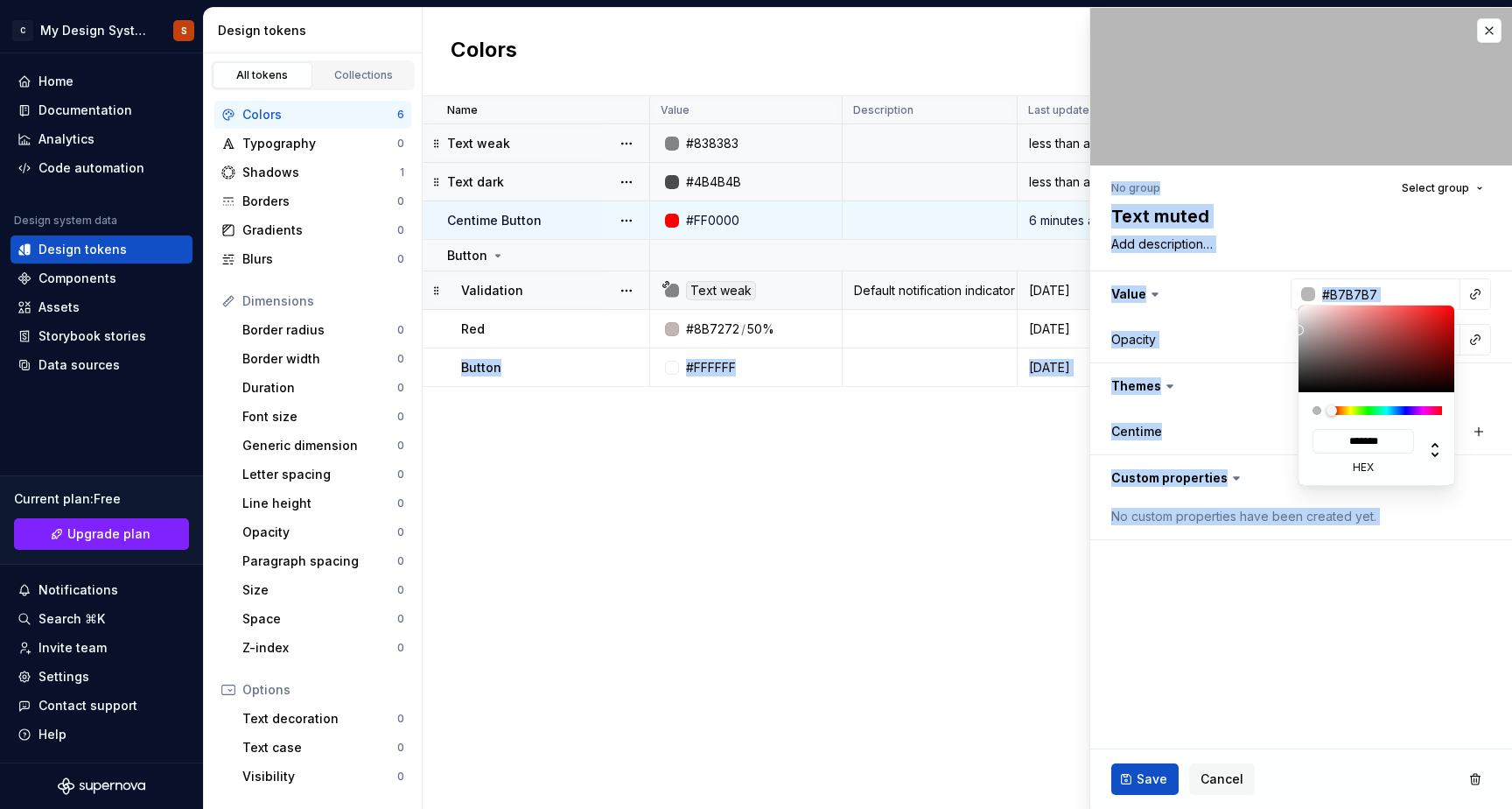
drag, startPoint x: 1307, startPoint y: 347, endPoint x: 1289, endPoint y: 330, distance: 24.8
click at [1289, 330] on html "C My Design System S Home Documentation Analytics Code automation Design system…" at bounding box center [756, 404] width 1512 height 809
click at [1223, 592] on html "C My Design System S Home Documentation Analytics Code automation Design system…" at bounding box center [756, 404] width 1512 height 809
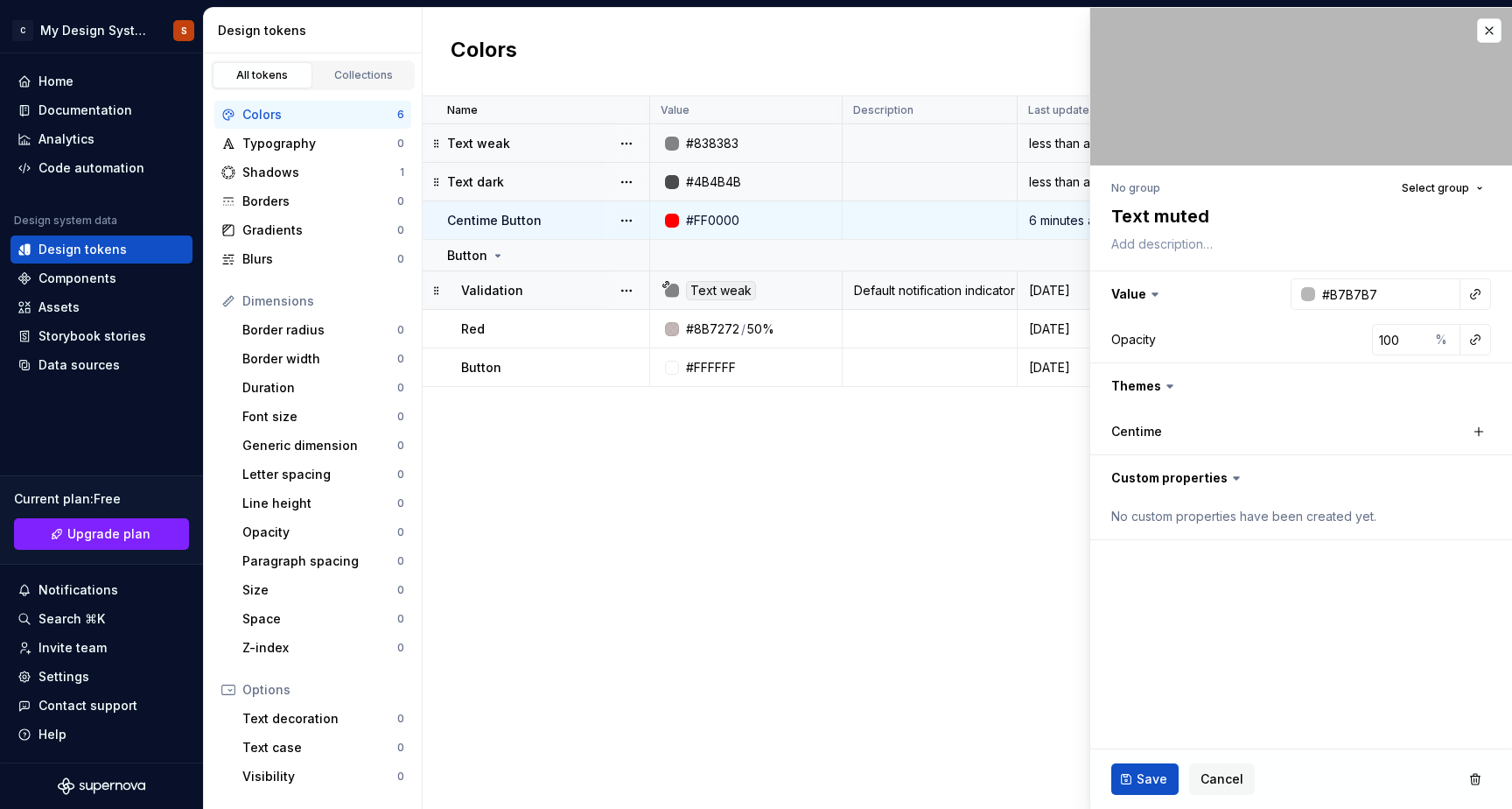
click at [1154, 783] on html "C My Design System S Home Documentation Analytics Code automation Design system…" at bounding box center [756, 404] width 1512 height 809
click at [1154, 780] on span "Save" at bounding box center [1153, 778] width 31 height 17
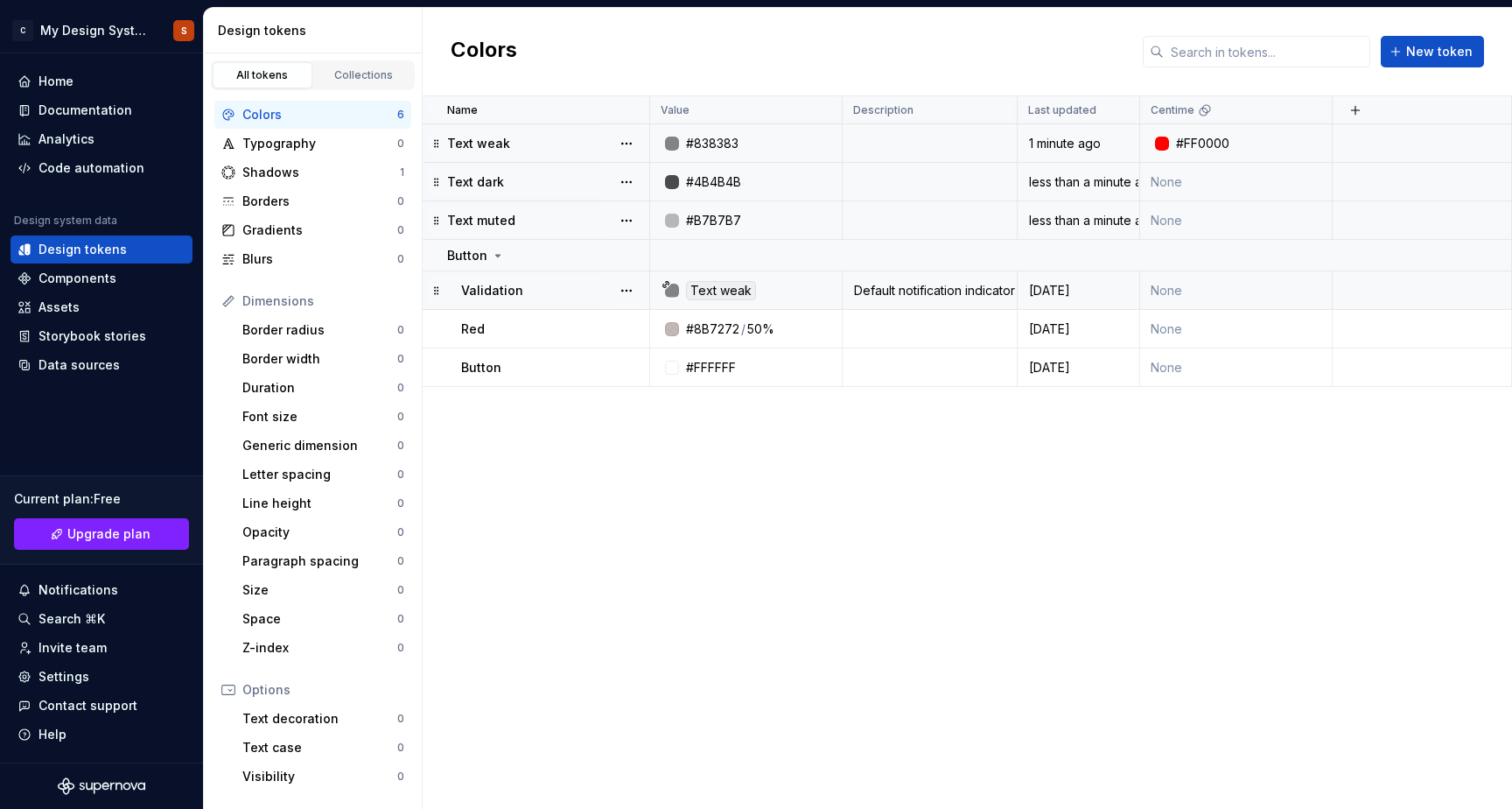
click at [495, 284] on p "Validation" at bounding box center [492, 290] width 62 height 17
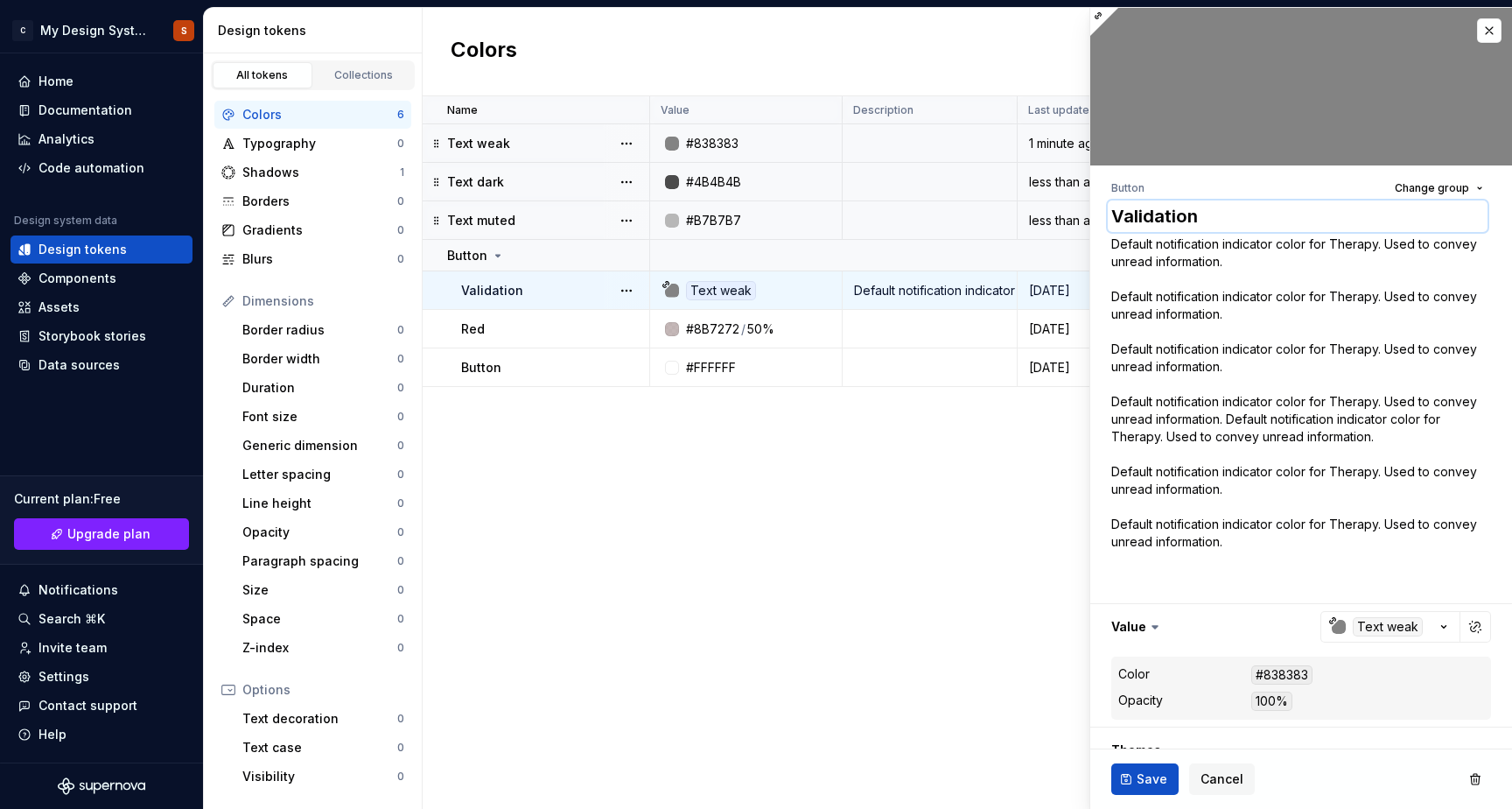
click at [1163, 217] on textarea "Validation" at bounding box center [1297, 216] width 379 height 32
type textarea "*"
type textarea "D"
type textarea "*"
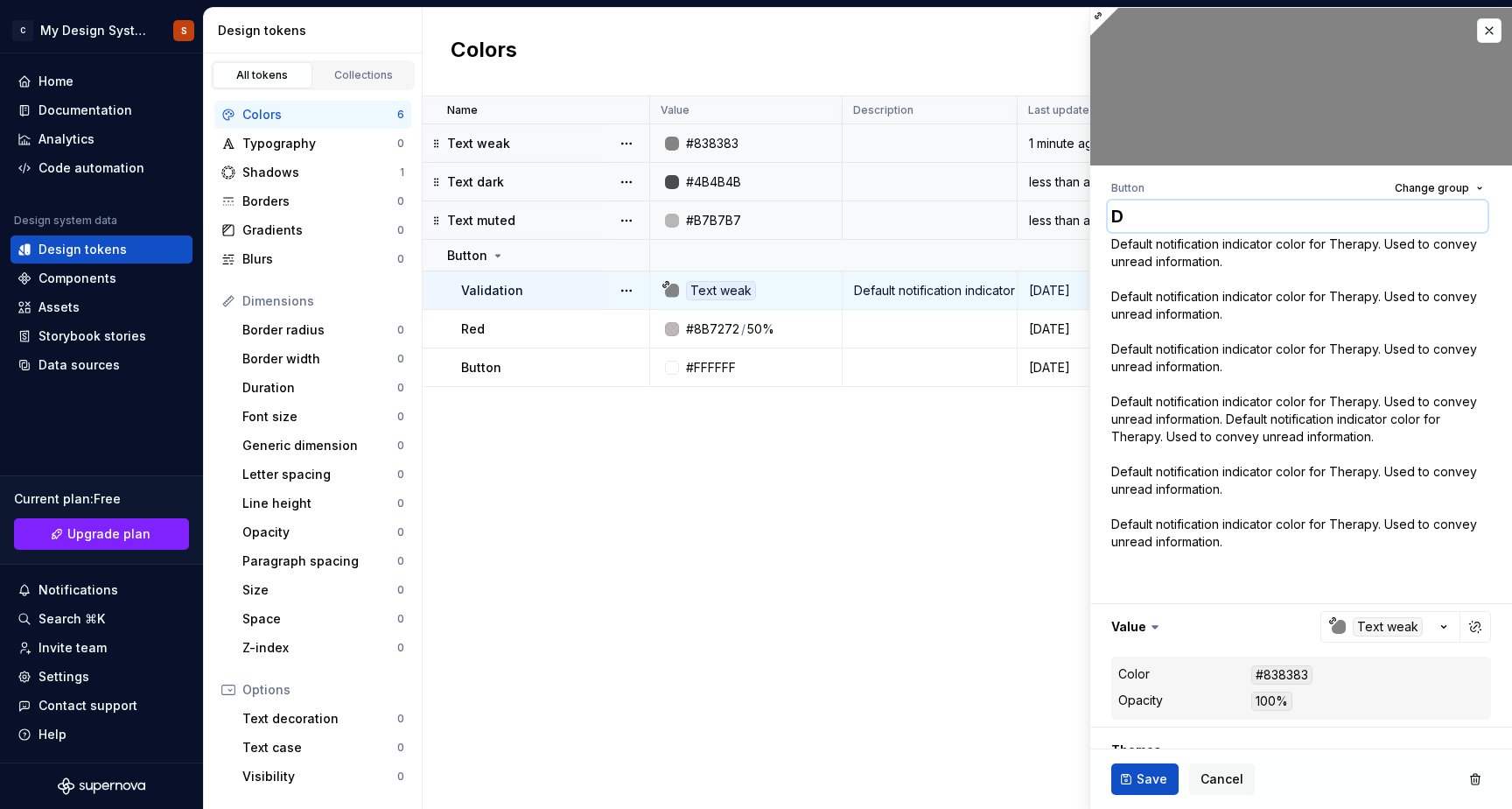
type textarea "De"
type textarea "*"
type textarea "Dea"
type textarea "*"
type textarea "De"
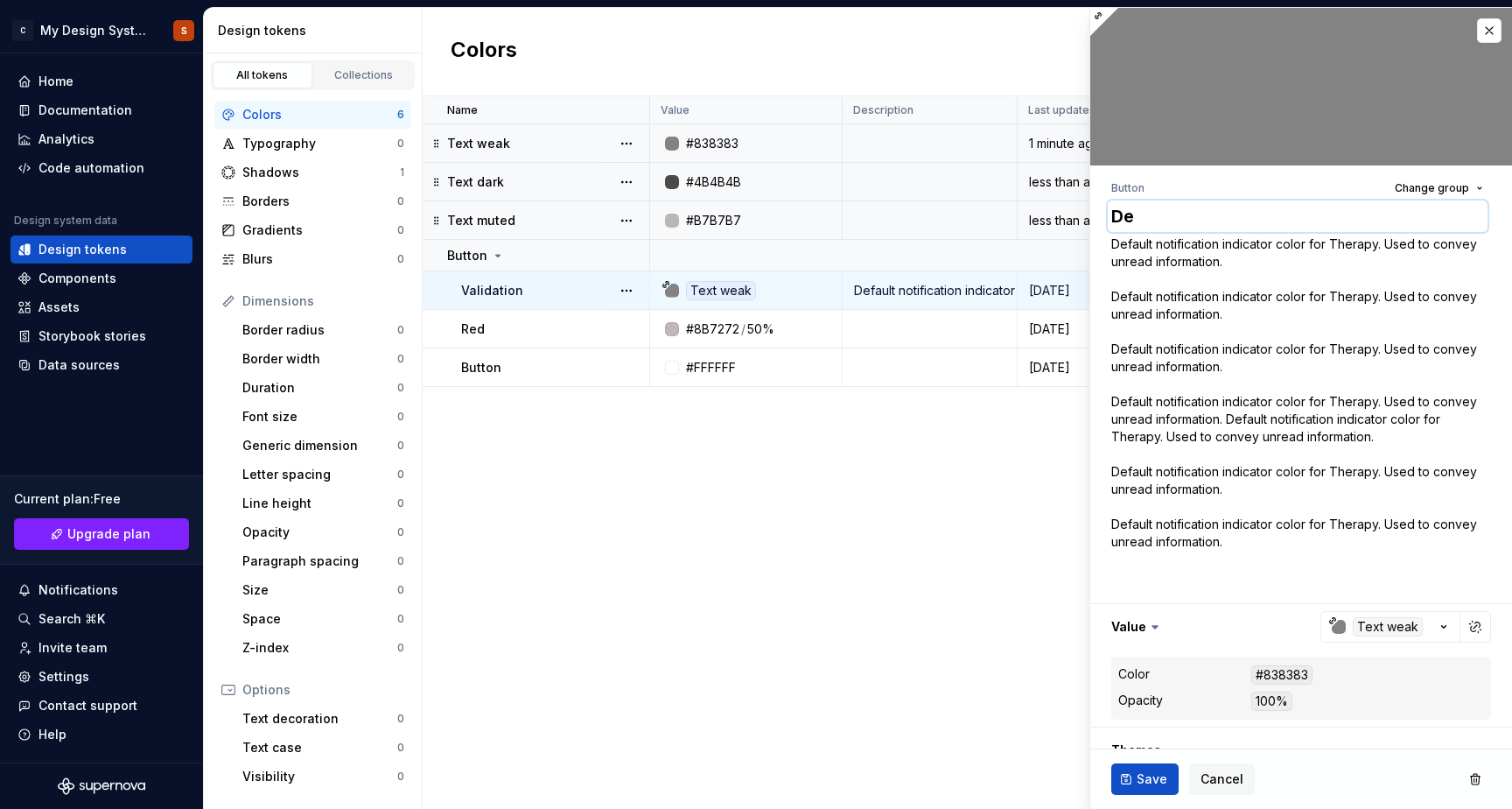
type textarea "*"
type textarea "D"
type textarea "*"
type textarea "D"
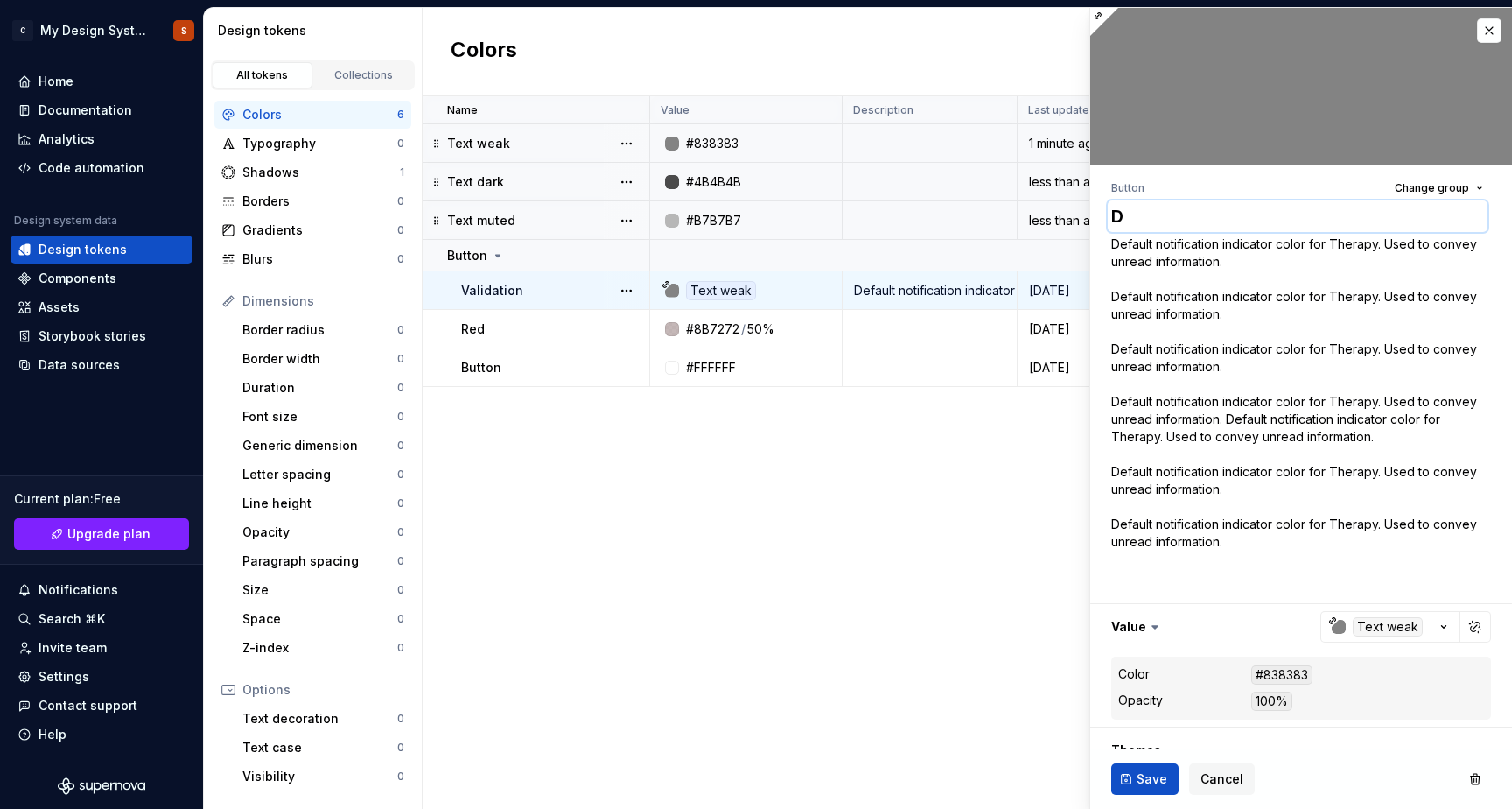
type textarea "*"
type textarea "De"
type textarea "*"
type textarea "Def"
type textarea "*"
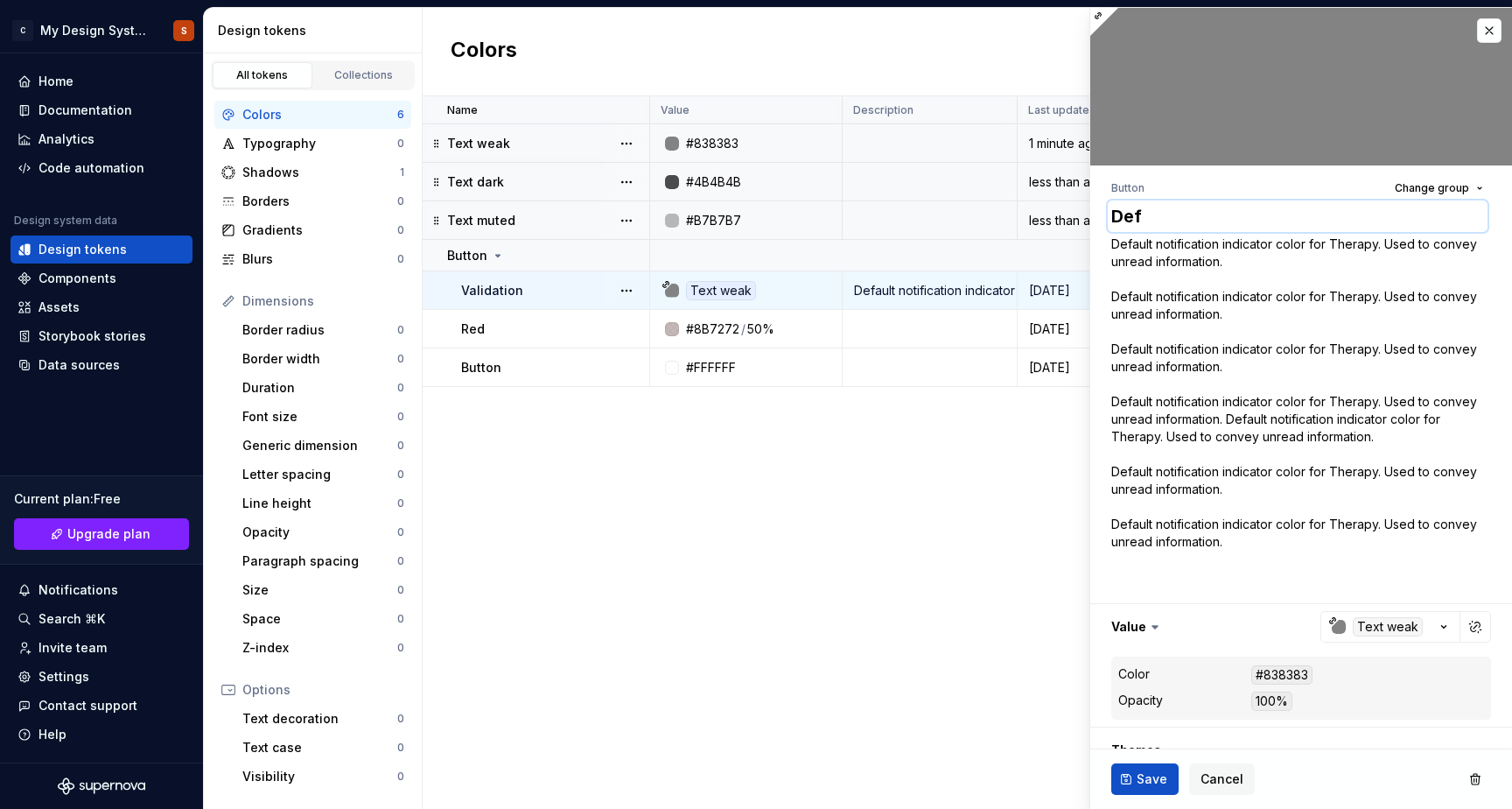
type textarea "Defa"
type textarea "*"
type textarea "Defau"
type textarea "*"
type textarea "Defauk"
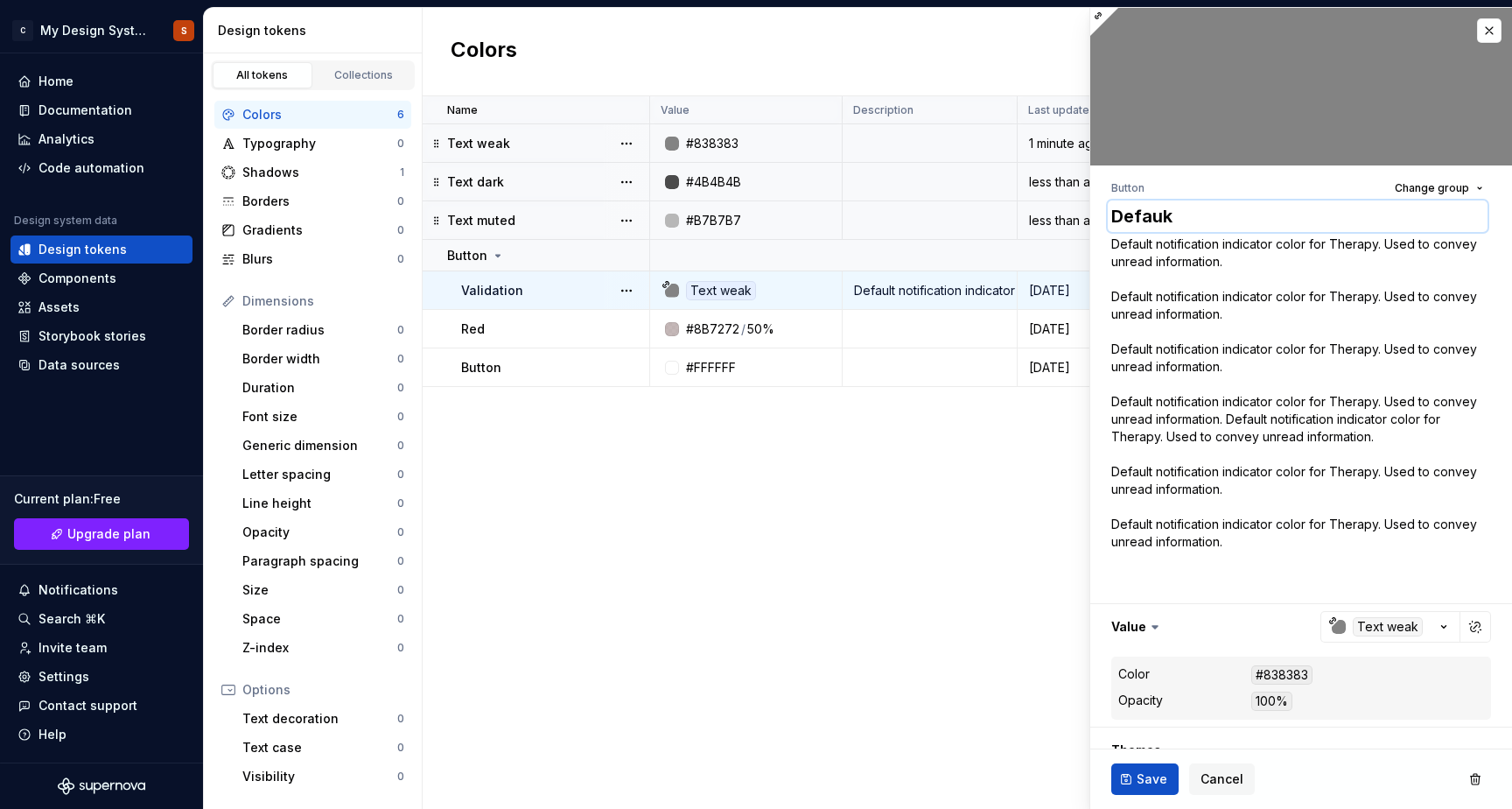
type textarea "*"
type textarea "Defaukt"
type textarea "*"
type textarea "Defauk"
type textarea "*"
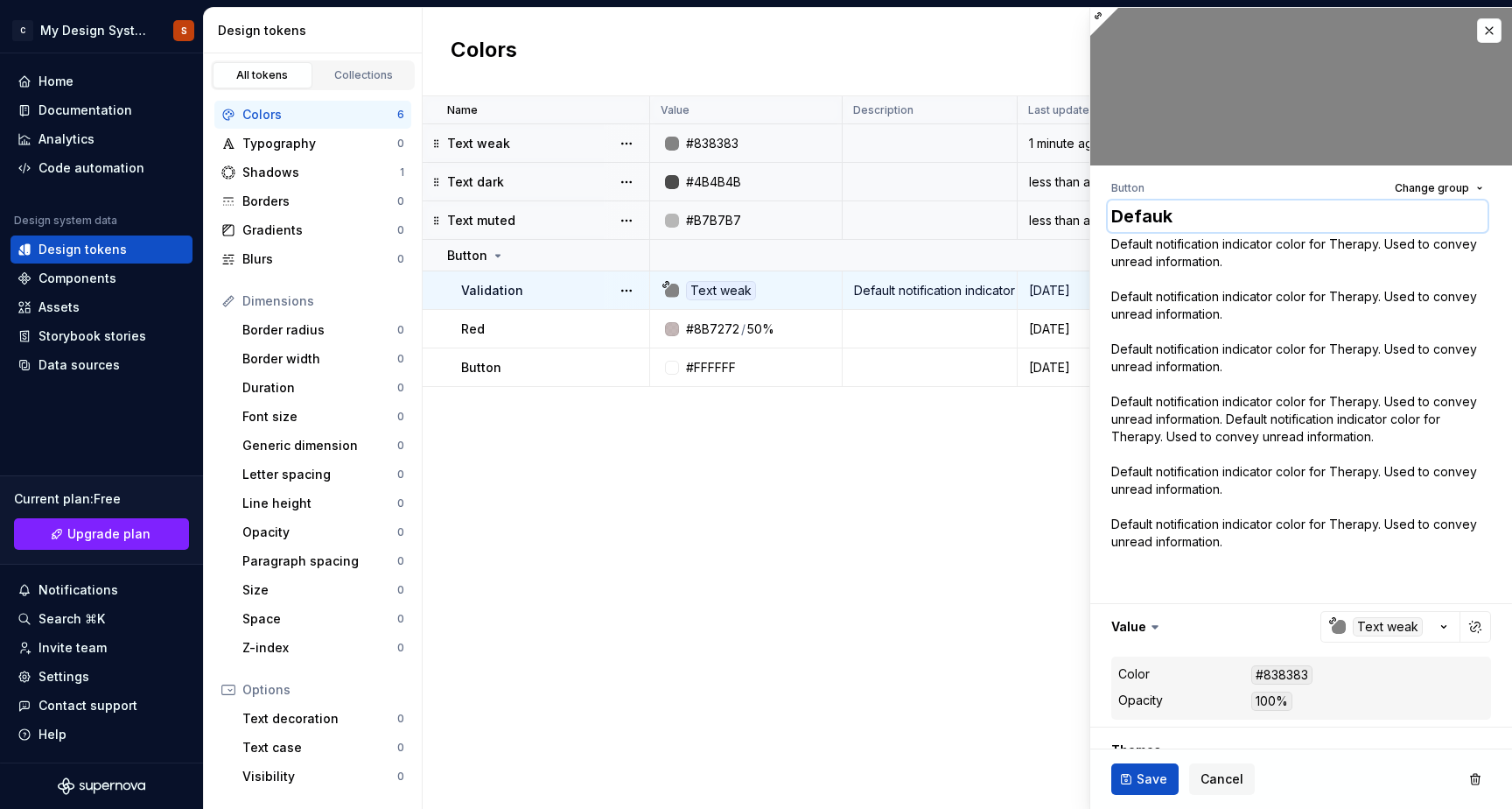
type textarea "Defau"
type textarea "*"
type textarea "Defaul"
type textarea "*"
type textarea "Default"
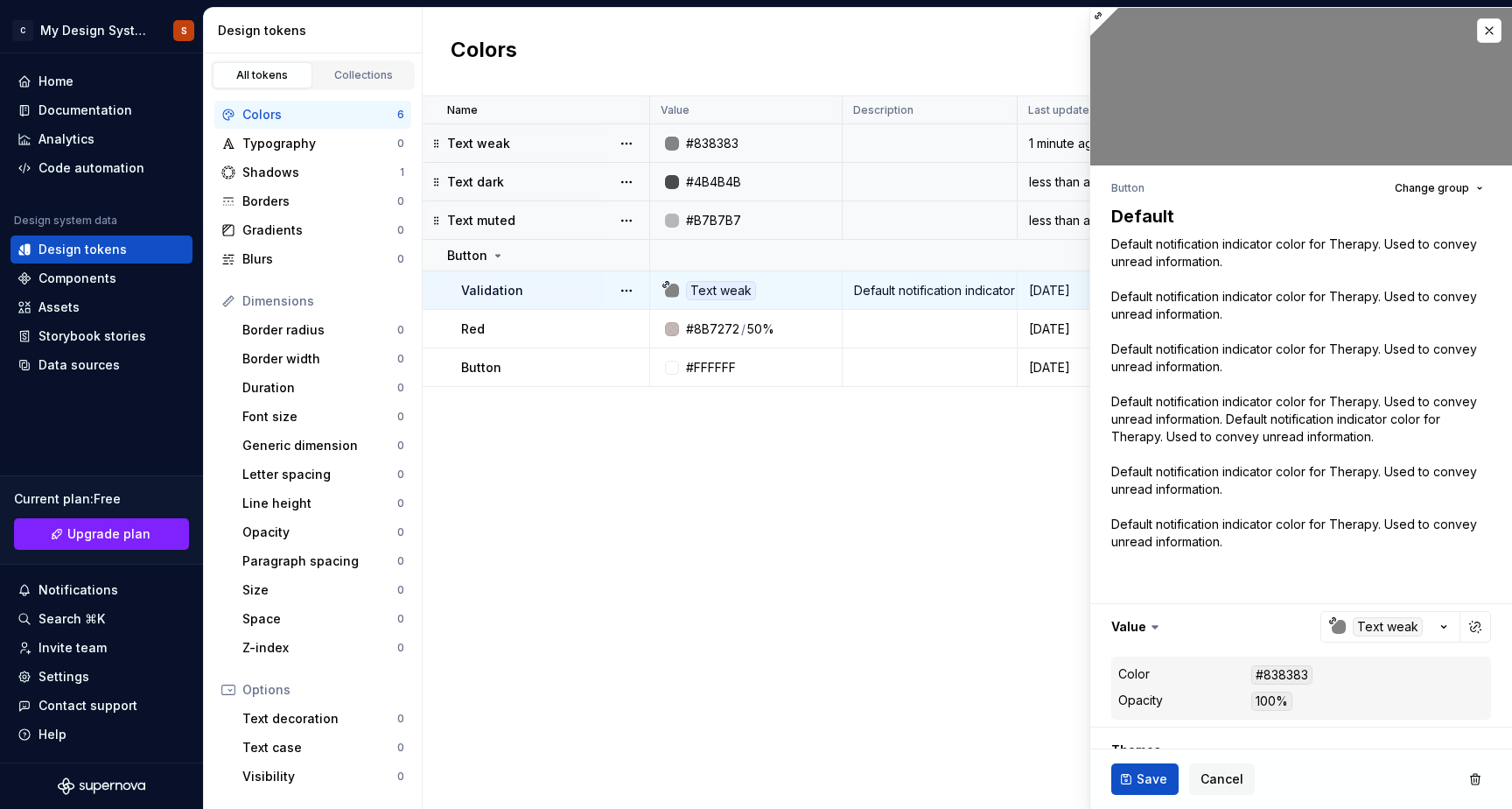
click at [1097, 556] on div "Button Change group Default Default notification indicator color for Therapy. U…" at bounding box center [1302, 540] width 422 height 749
click at [1137, 782] on span "Save" at bounding box center [1153, 778] width 31 height 17
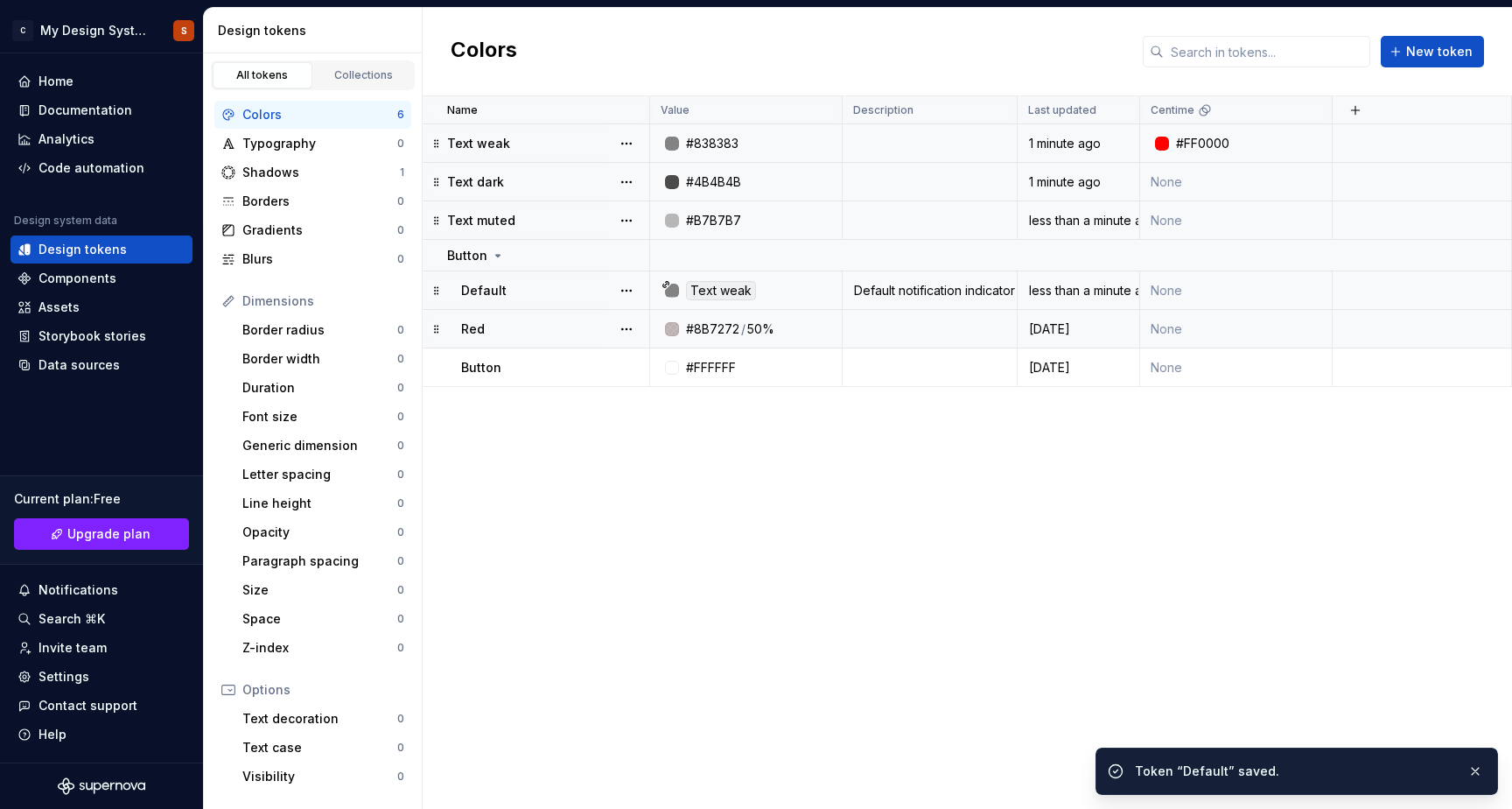
click at [518, 333] on div "Red" at bounding box center [555, 329] width 187 height 17
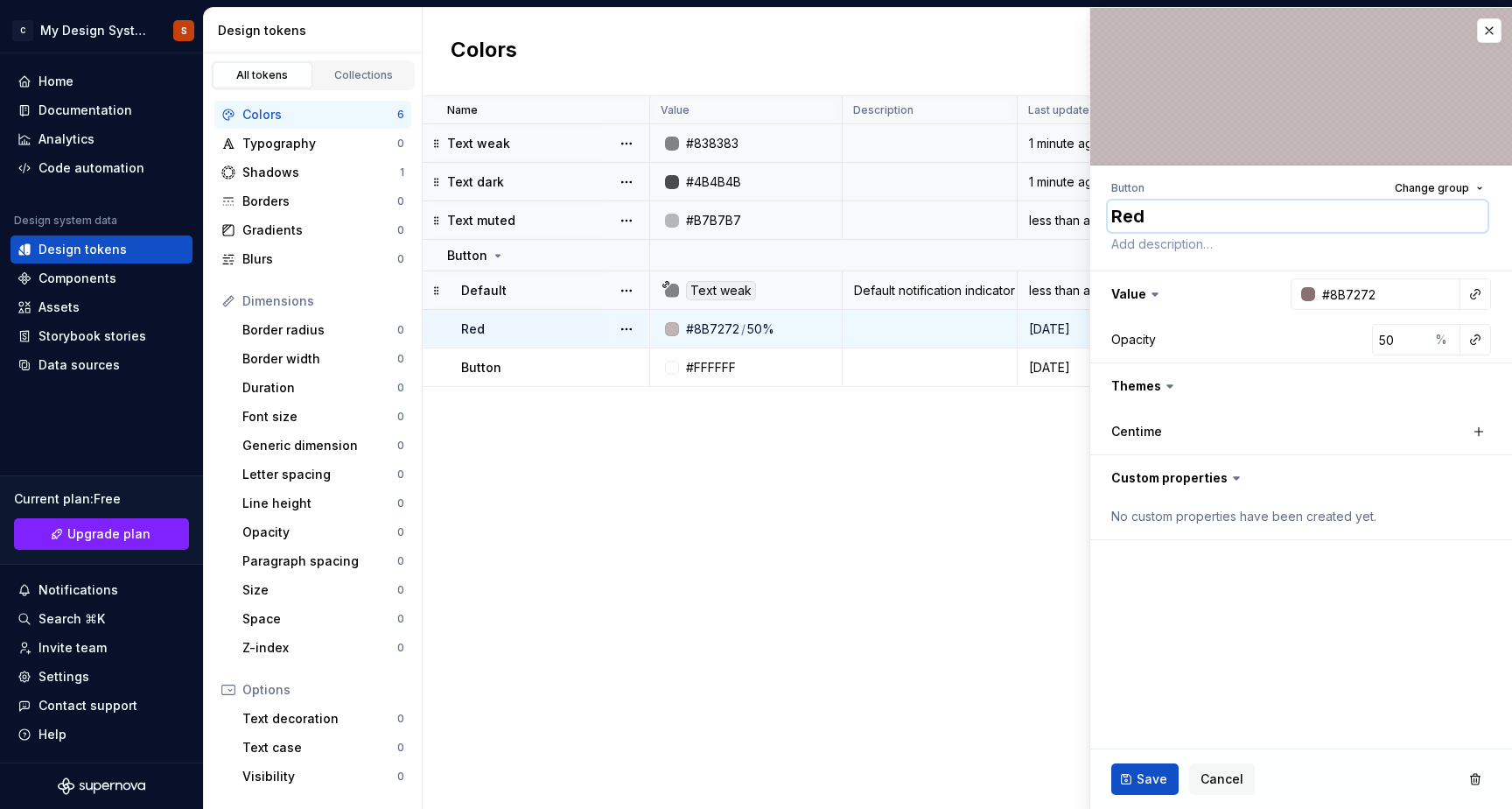
click at [1122, 224] on textarea "Red" at bounding box center [1297, 216] width 379 height 32
type textarea "*"
type textarea "H"
type textarea "*"
type textarea "Ho"
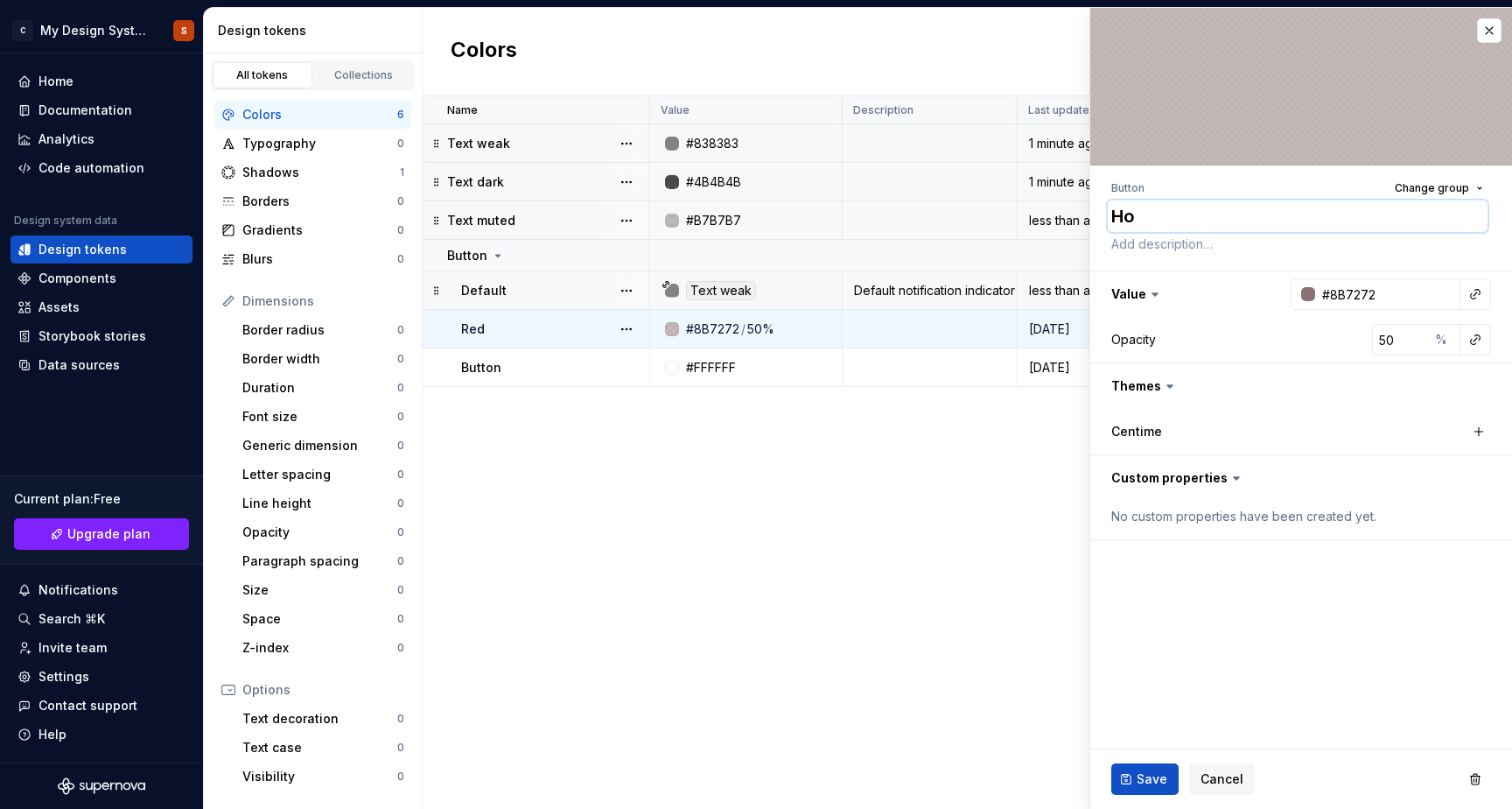
type textarea "*"
type textarea "Hov"
type textarea "*"
type textarea "Hove"
type textarea "*"
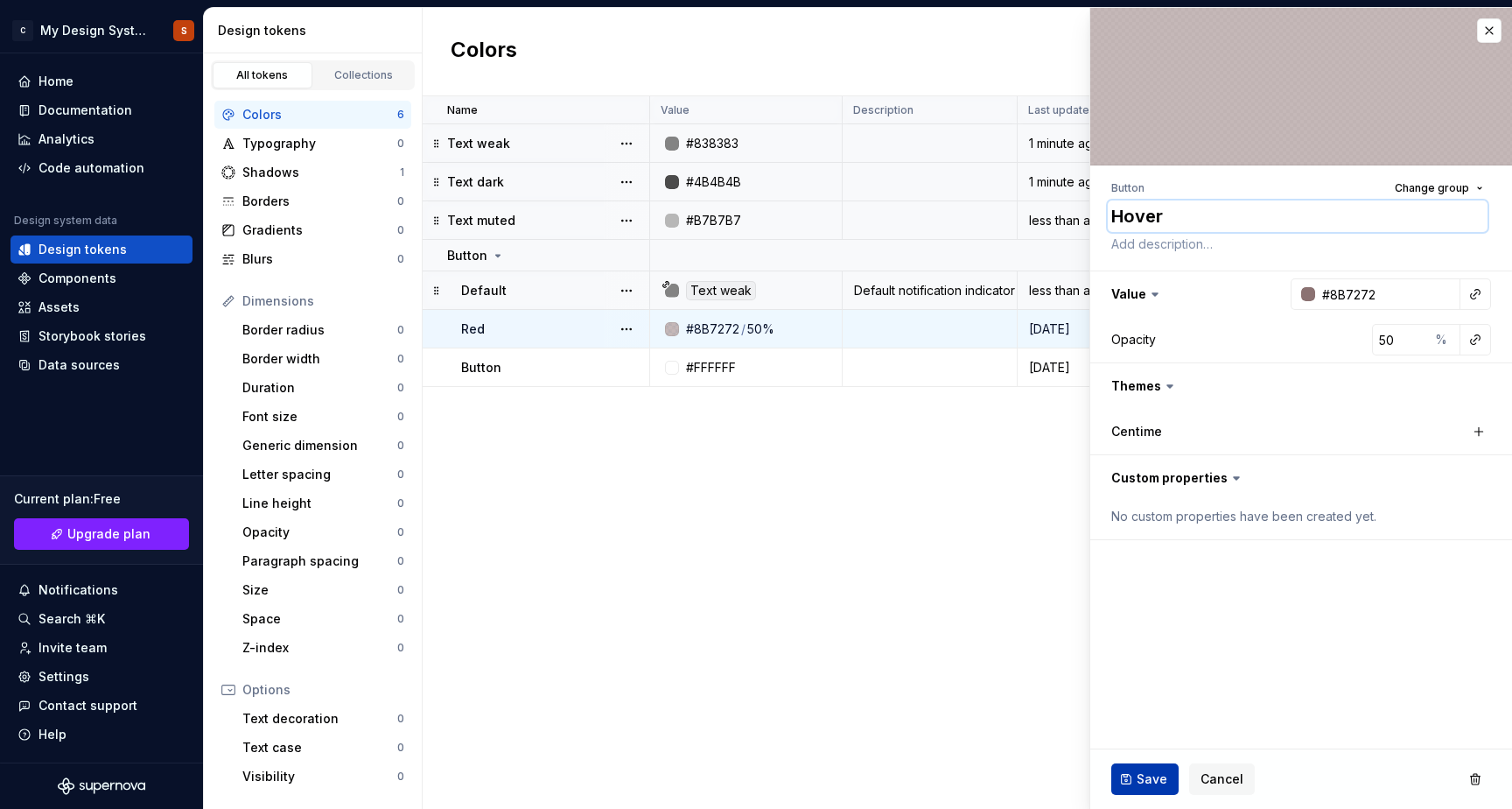
type textarea "Hover"
click at [1131, 774] on button "Save" at bounding box center [1145, 779] width 67 height 32
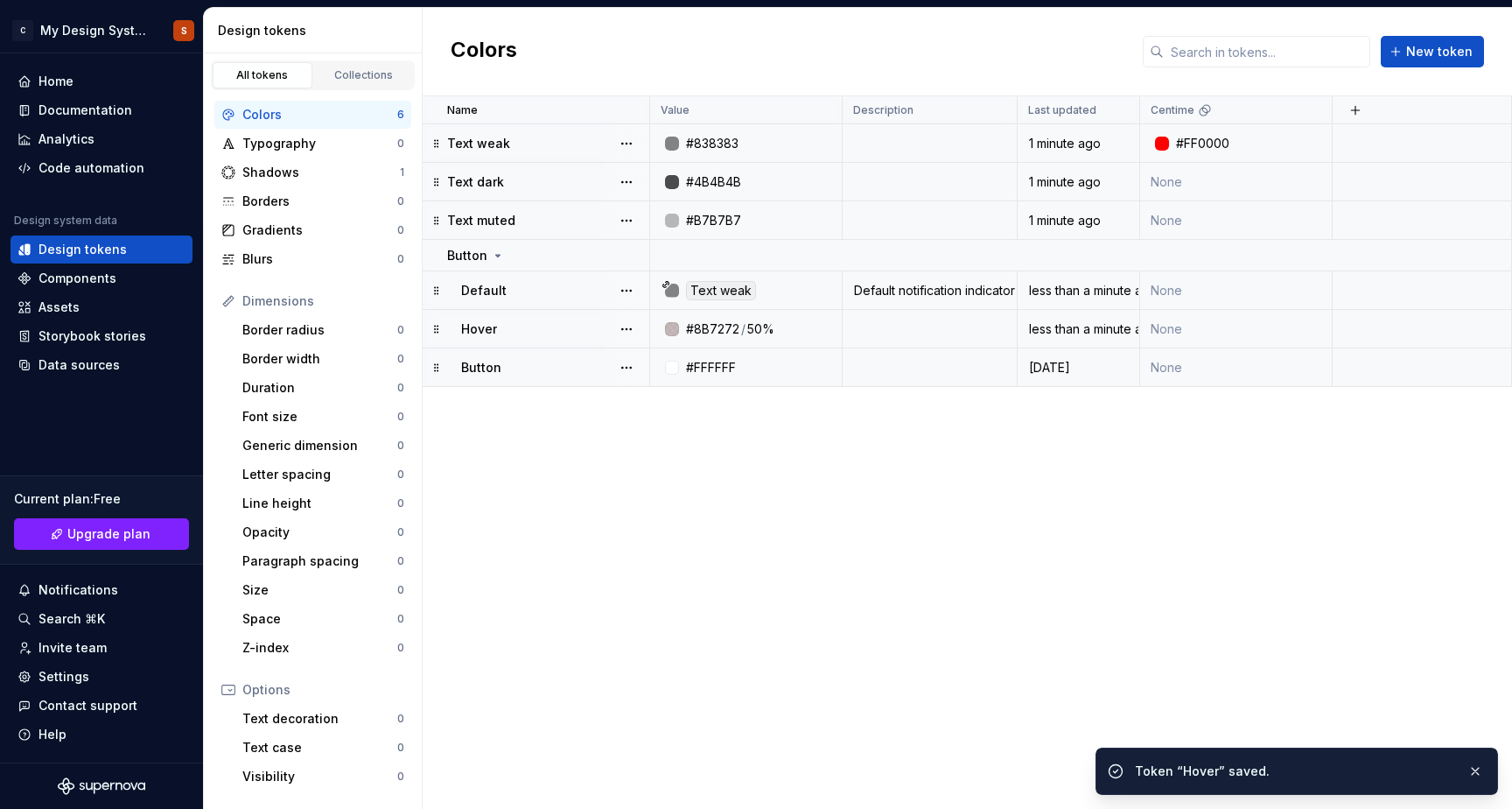
click at [481, 365] on p "Button" at bounding box center [481, 367] width 40 height 17
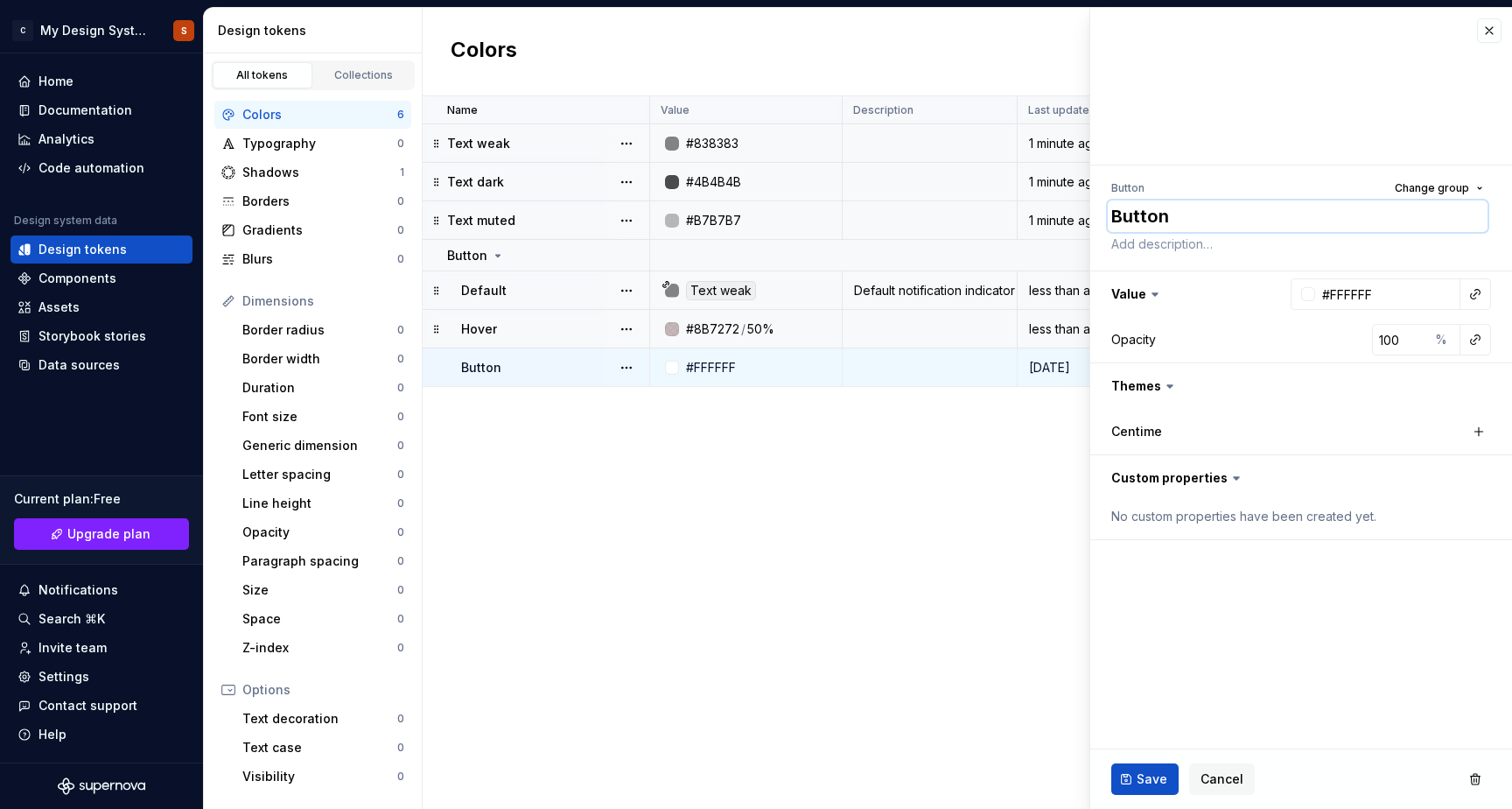
click at [1134, 222] on textarea "Button" at bounding box center [1297, 216] width 379 height 32
type textarea "*"
type textarea "F"
type textarea "*"
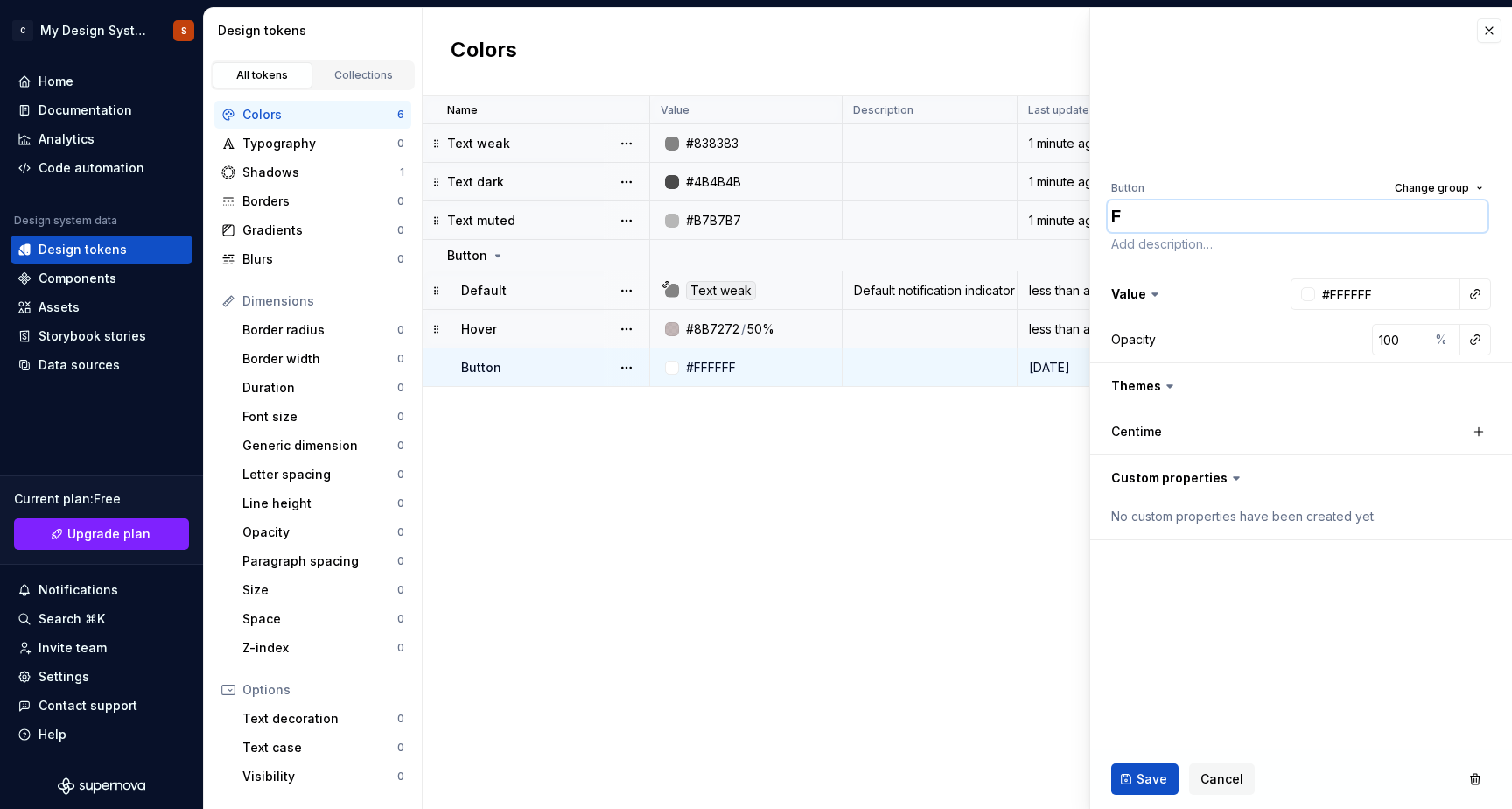
type textarea "Fo"
type textarea "*"
type textarea "Foc"
type textarea "*"
click at [1187, 592] on fieldset "Button Change group Focus Value #FFFFFF Opacity 100 % Themes Centime Custom pro…" at bounding box center [1302, 409] width 422 height 801
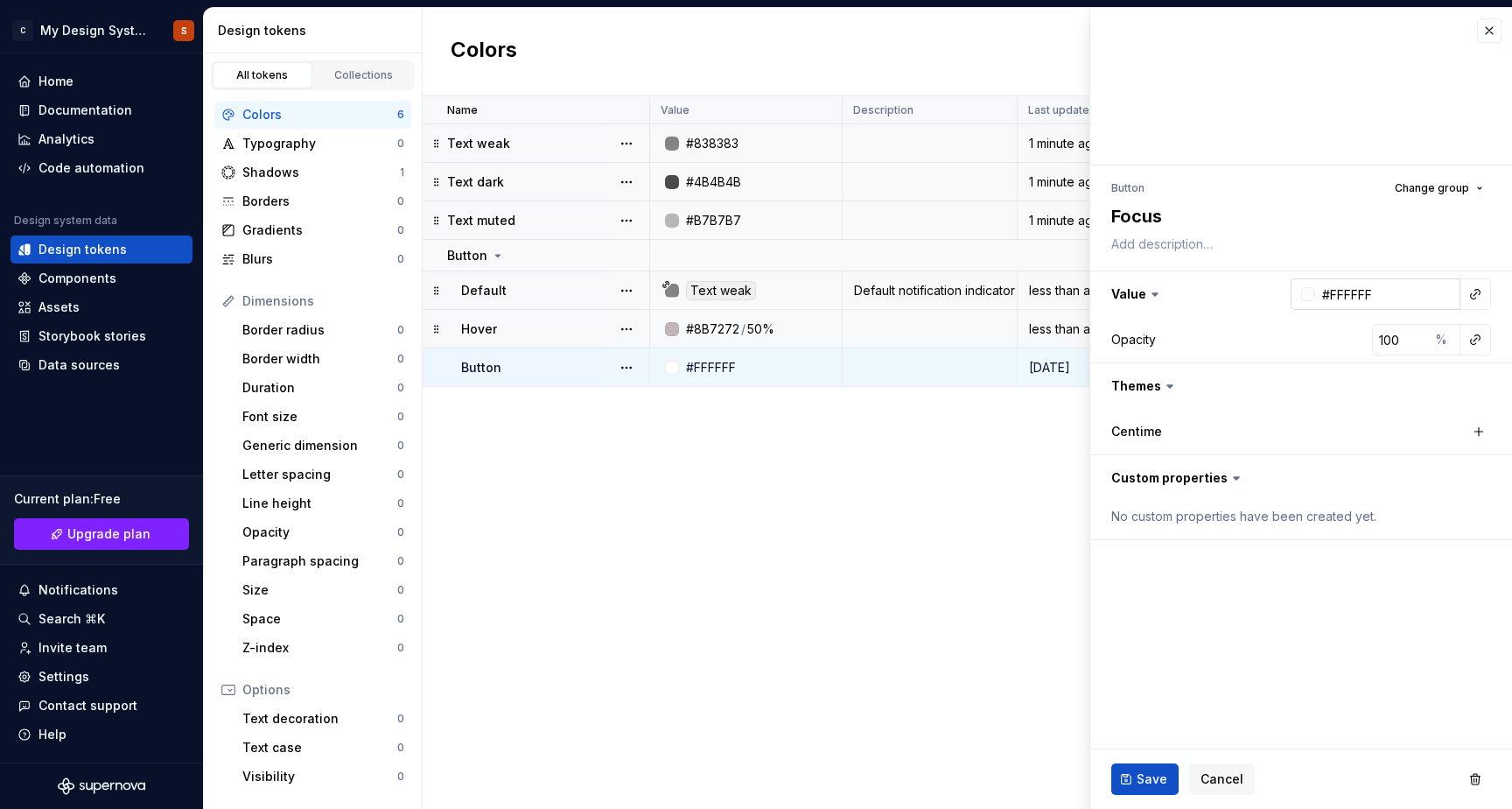
click at [1309, 298] on div at bounding box center [1307, 294] width 14 height 14
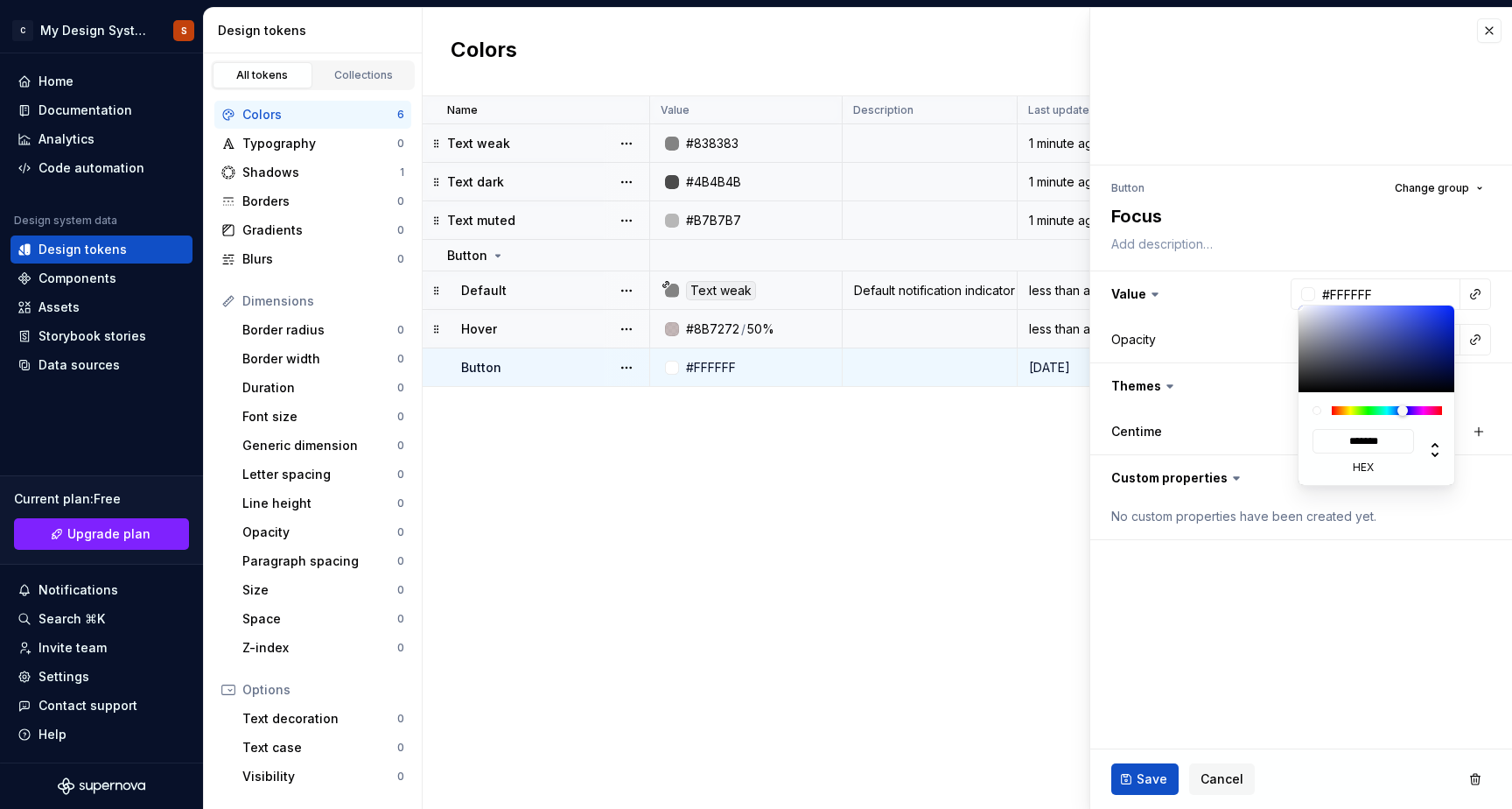
click at [1403, 411] on div at bounding box center [1386, 410] width 110 height 9
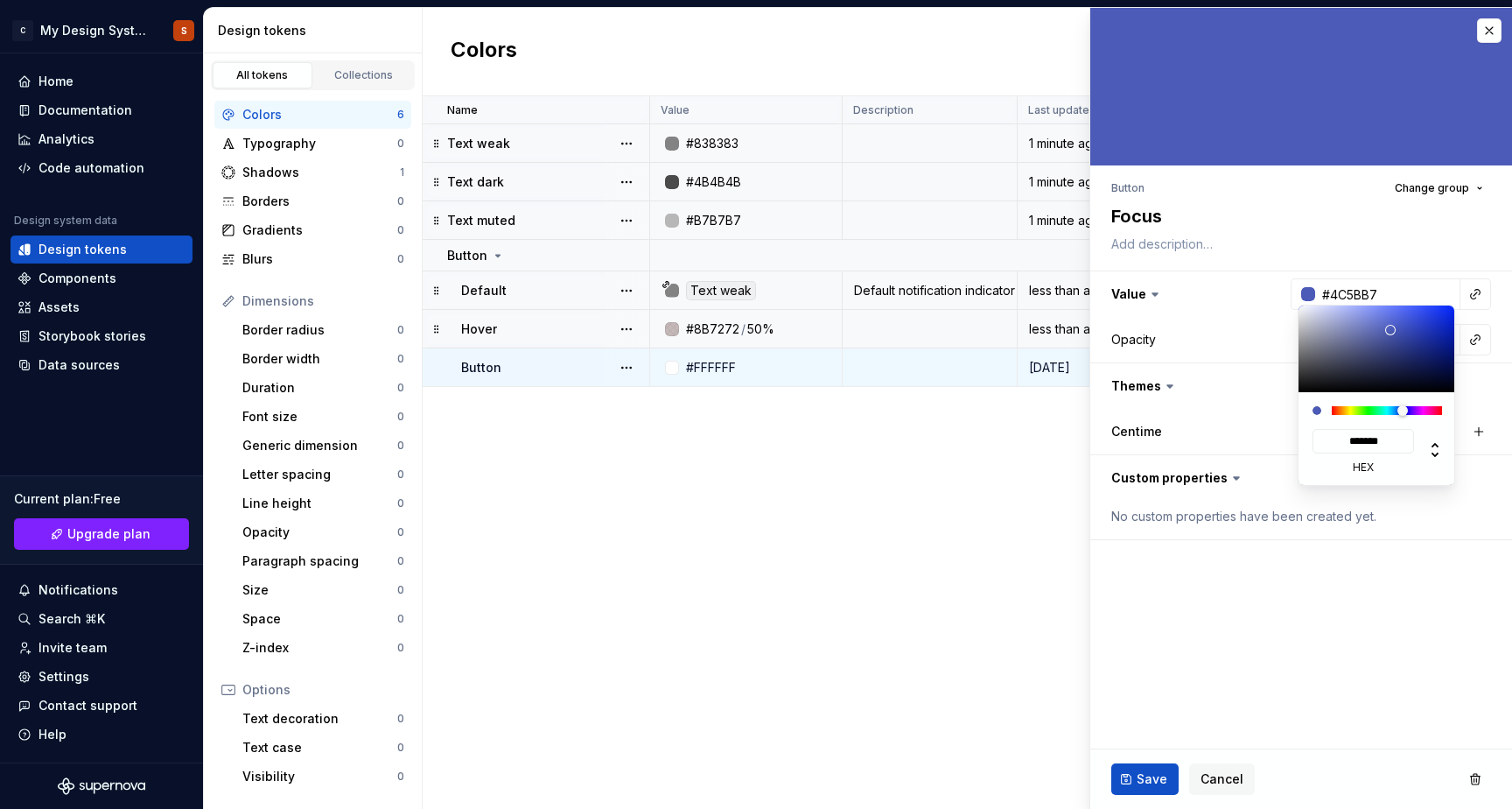
click at [1391, 330] on div at bounding box center [1377, 349] width 157 height 86
click at [1408, 340] on div at bounding box center [1377, 349] width 157 height 86
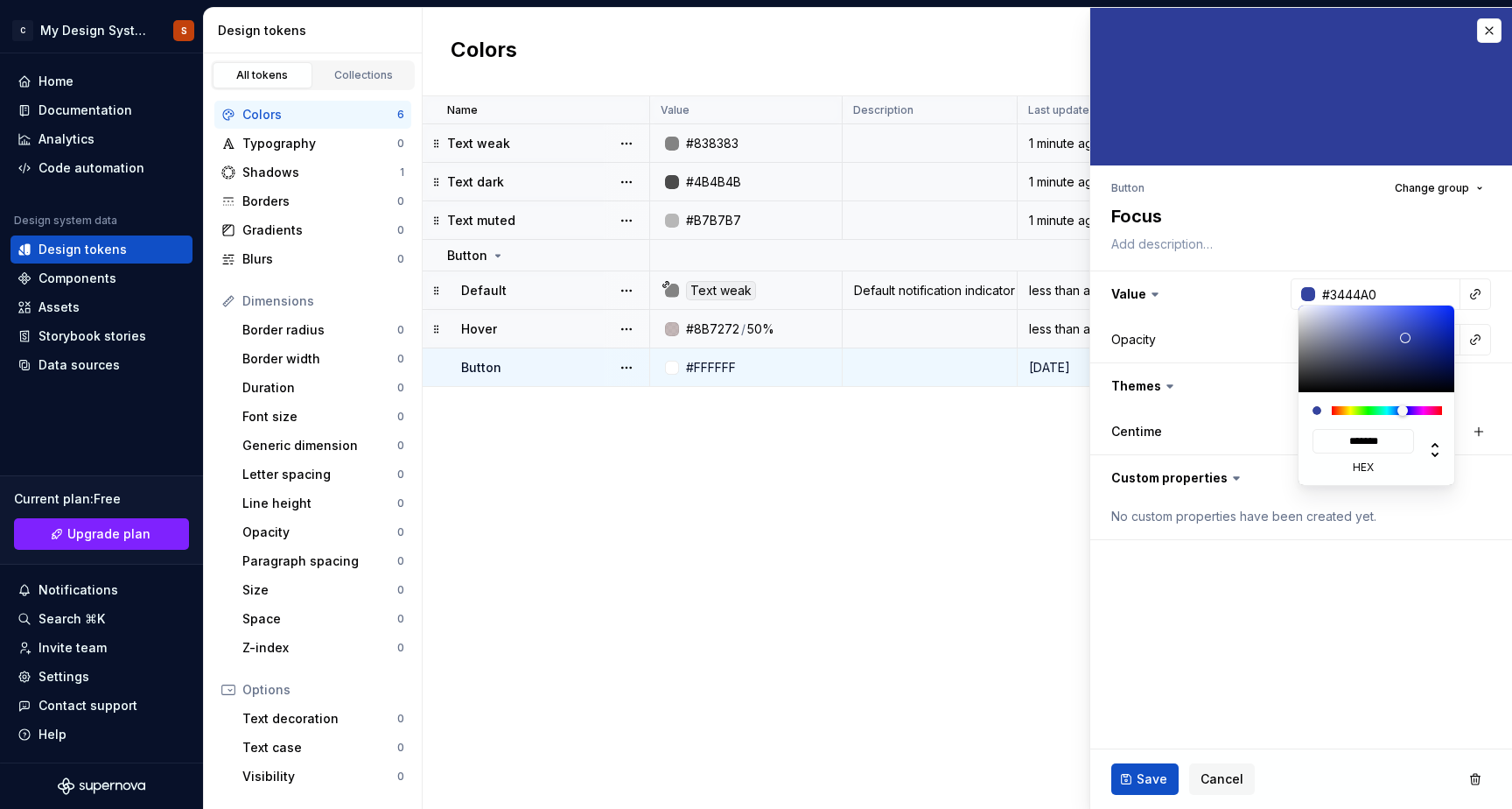
click at [1405, 338] on div at bounding box center [1406, 339] width 11 height 11
click at [1411, 343] on div at bounding box center [1411, 343] width 11 height 11
click at [1365, 444] on input "*******" at bounding box center [1364, 440] width 102 height 25
click at [1150, 777] on html "C My Design System S Home Documentation Analytics Code automation Design system…" at bounding box center [756, 404] width 1512 height 809
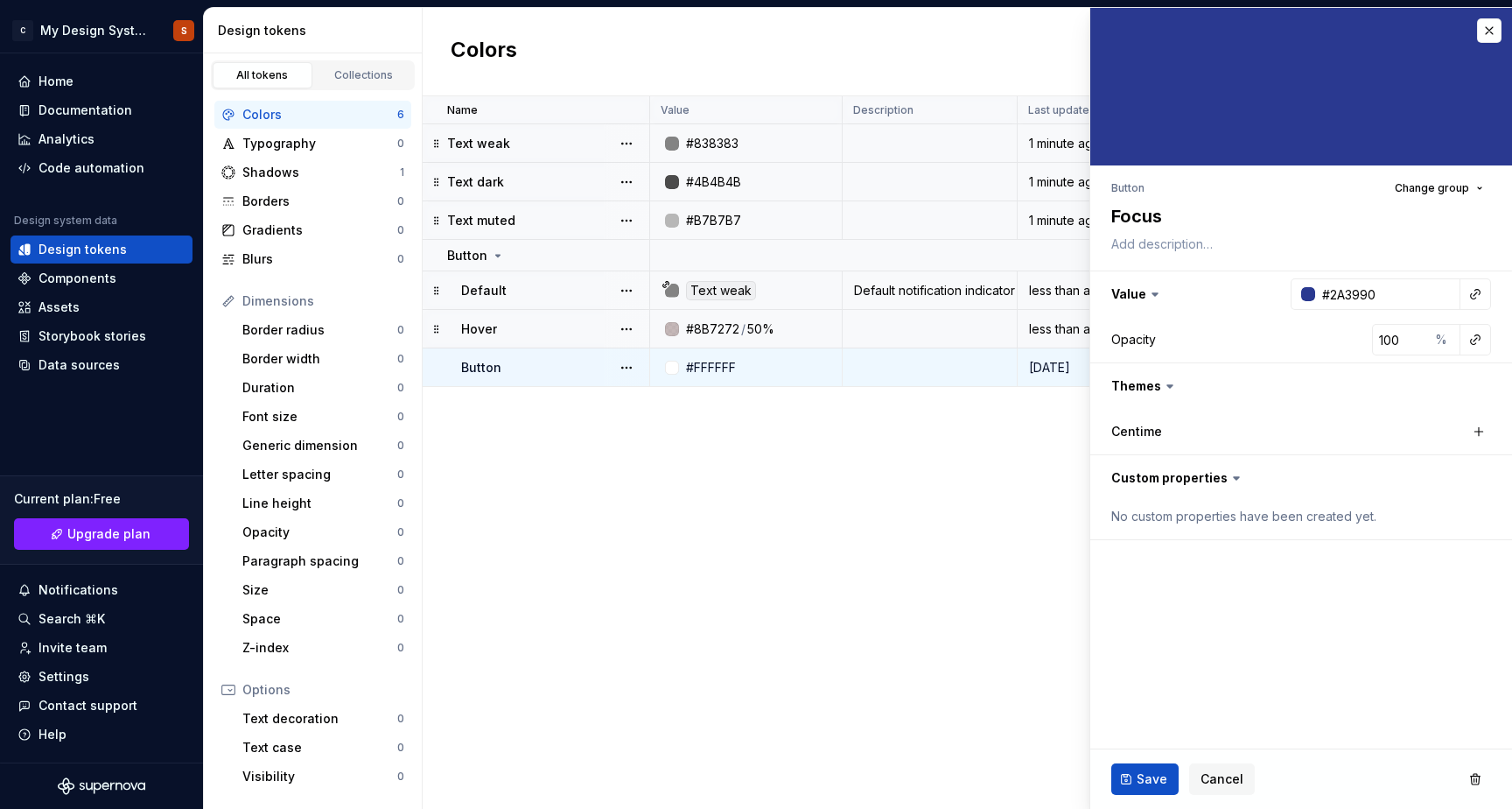
click at [1140, 774] on html "C My Design System S Home Documentation Analytics Code automation Design system…" at bounding box center [756, 404] width 1512 height 809
click at [1140, 779] on span "Save" at bounding box center [1153, 778] width 31 height 17
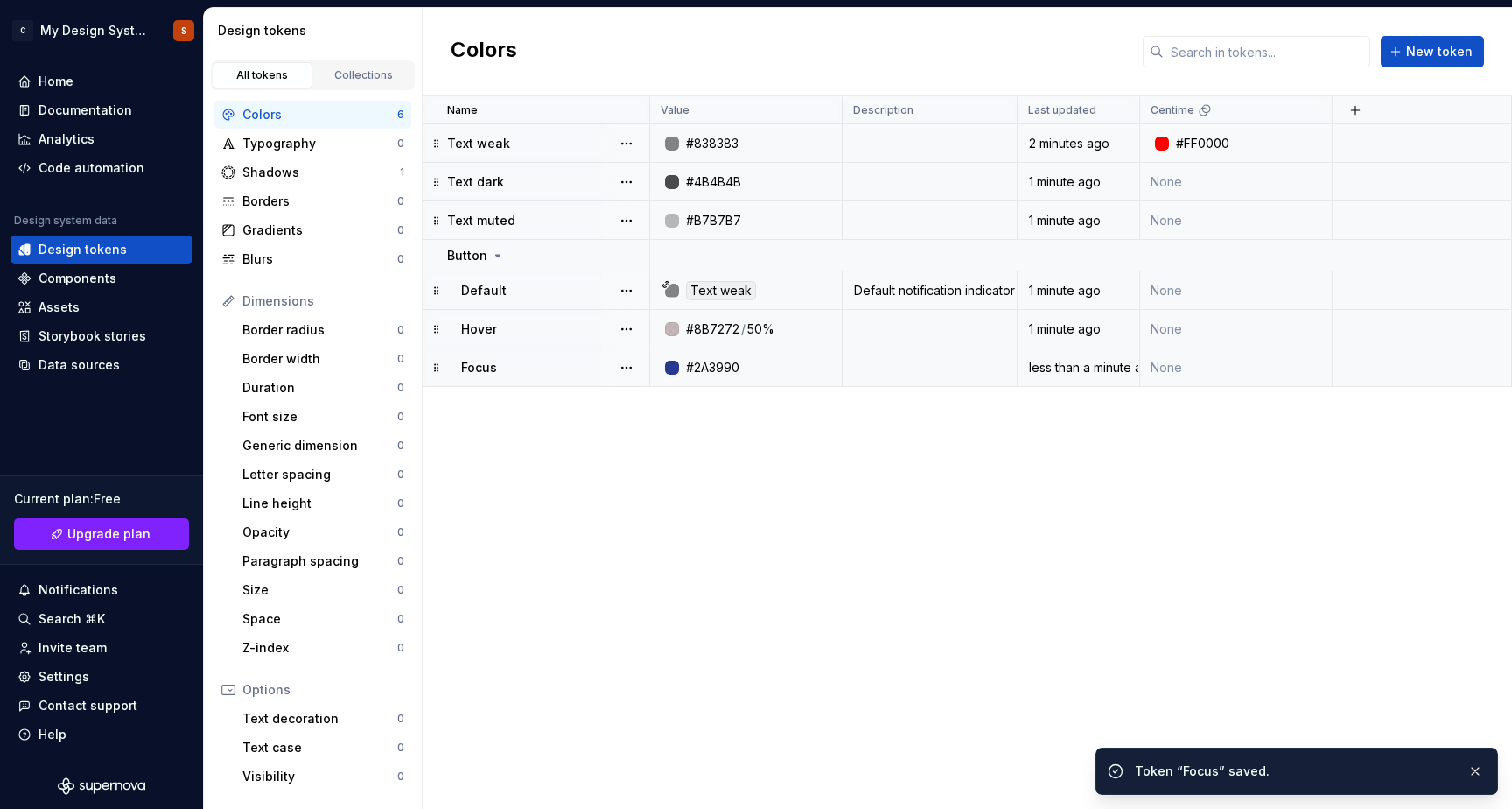
click at [674, 330] on div at bounding box center [671, 329] width 14 height 14
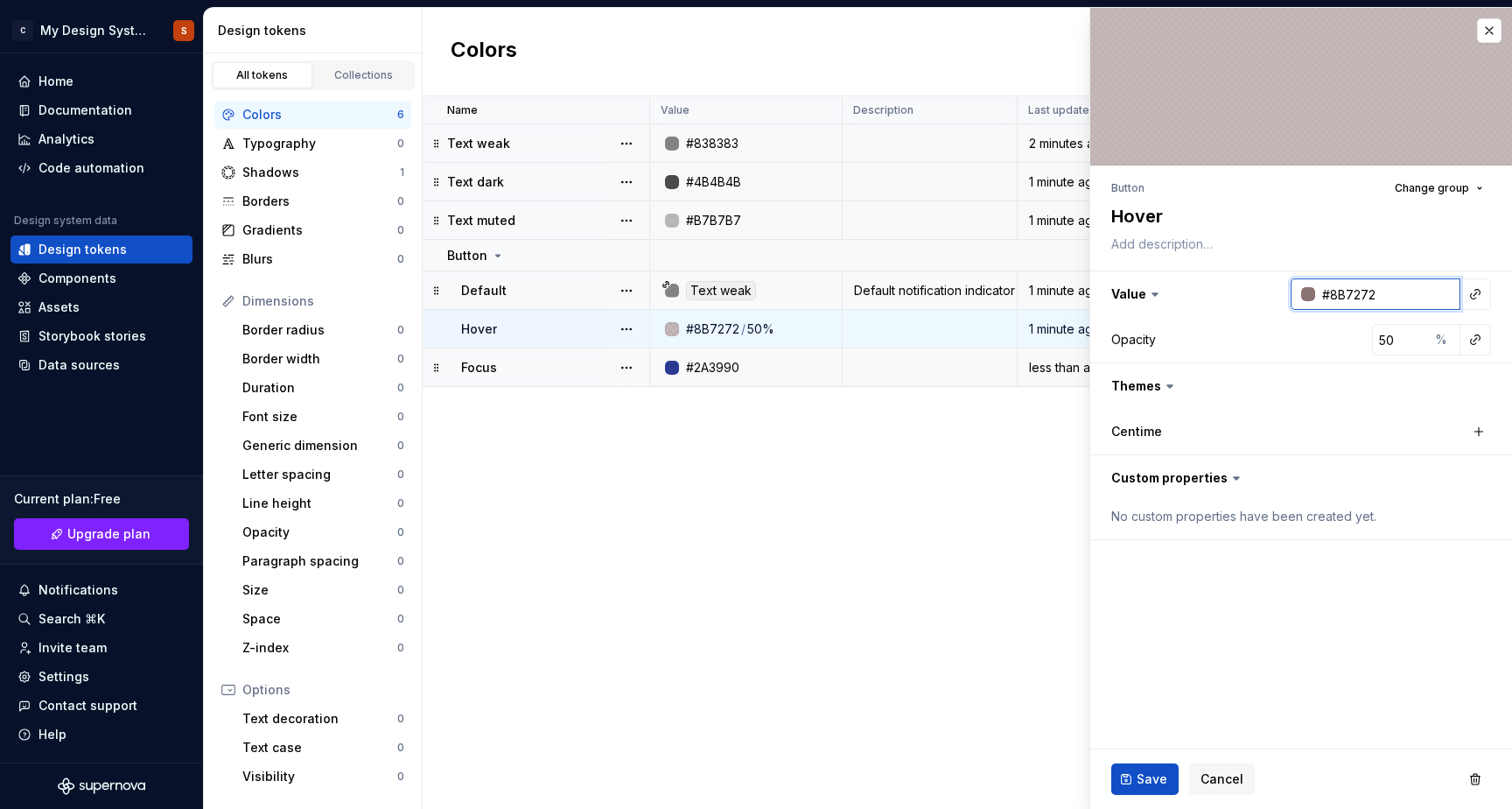
click at [1357, 291] on input "#8B7272" at bounding box center [1388, 294] width 146 height 32
click at [1354, 296] on input "#8B7272" at bounding box center [1388, 294] width 146 height 32
paste input "2A3990"
click at [1184, 642] on fieldset "Button Change group Hover Value #2A3990 Opacity 50 % Themes Centime Custom prop…" at bounding box center [1302, 409] width 422 height 801
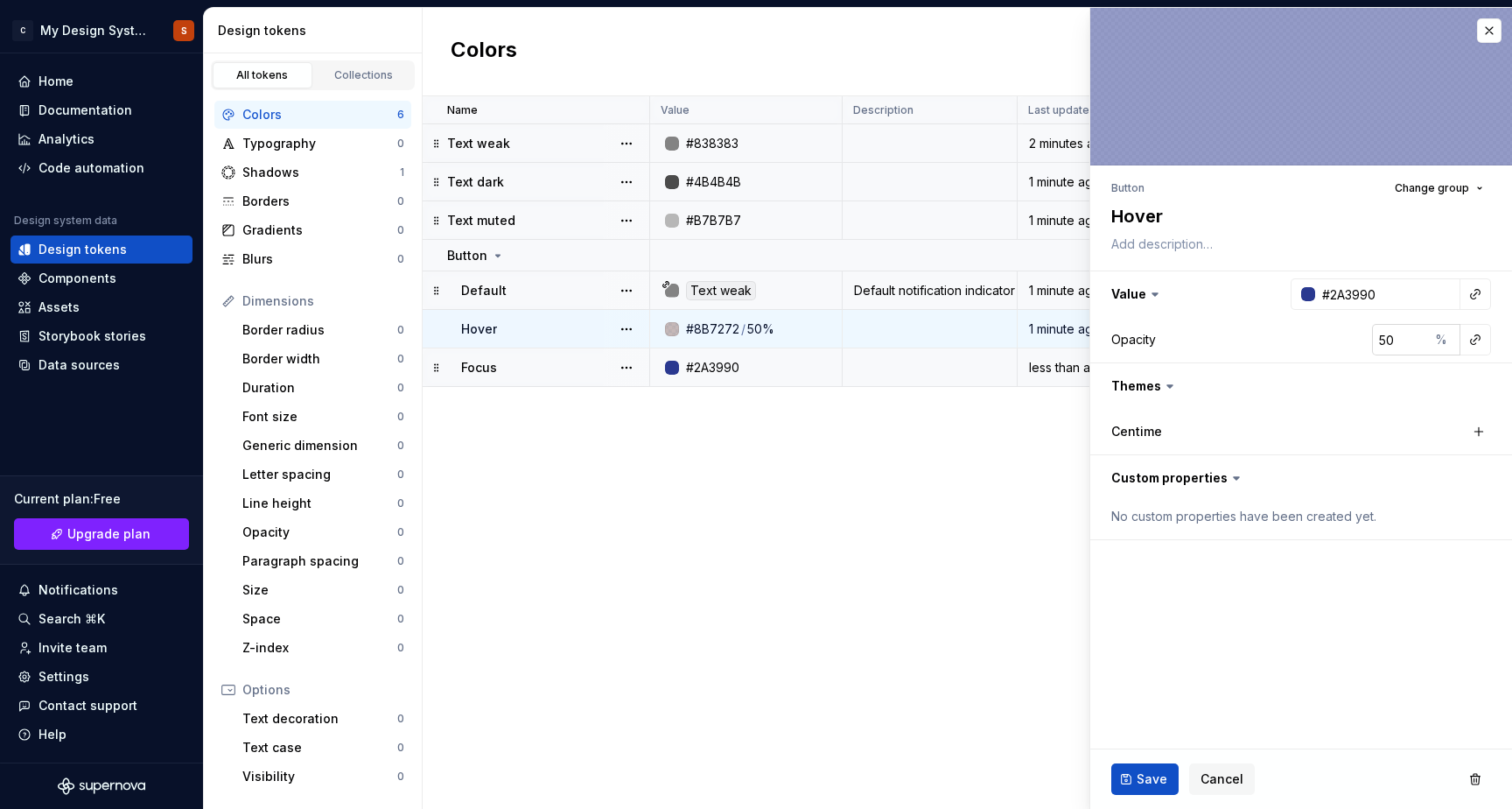
click at [1398, 345] on input "50" at bounding box center [1400, 339] width 57 height 32
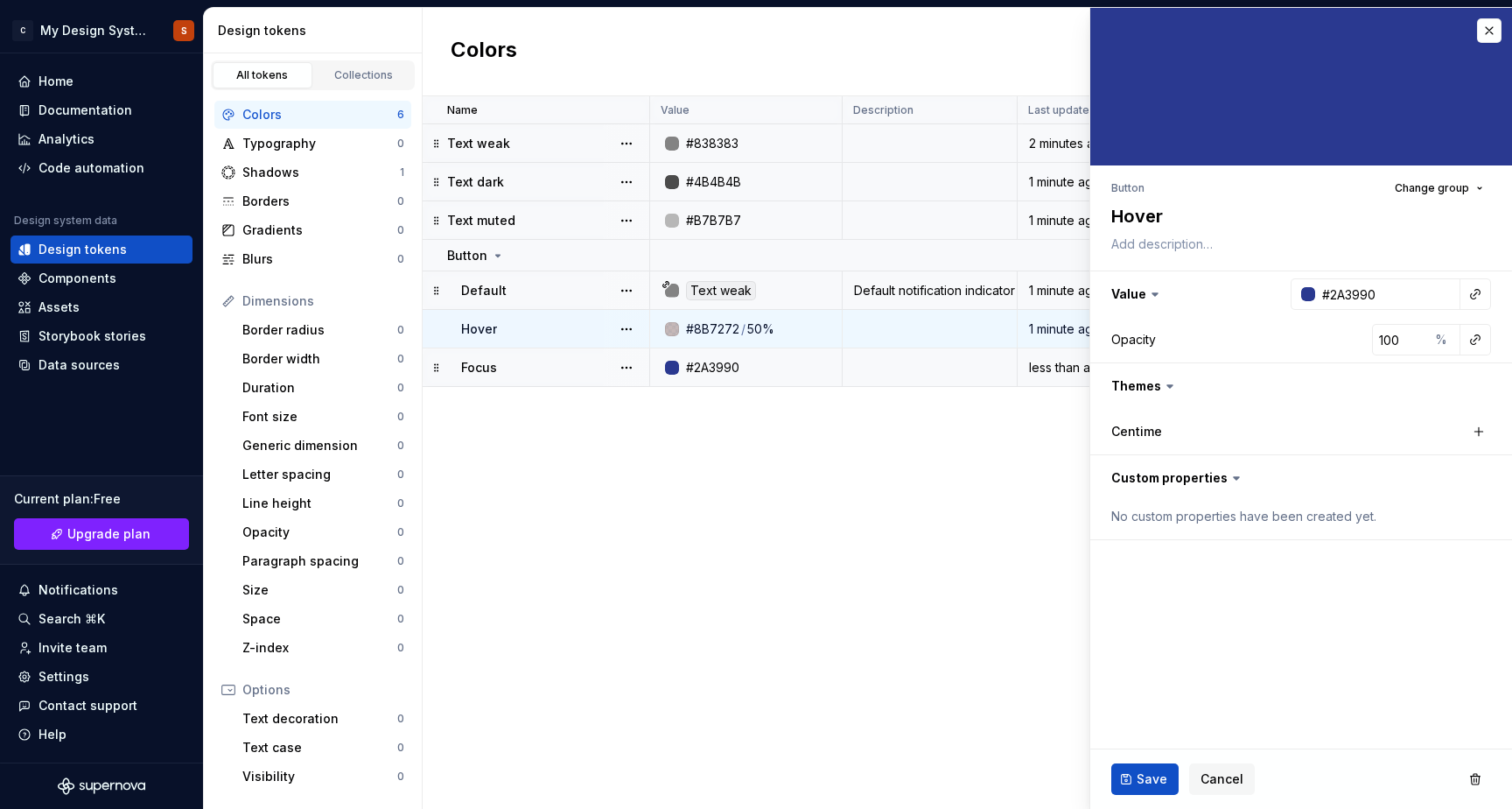
click at [1268, 603] on fieldset "Button Change group Hover Value #2A3990 Opacity 100 % Themes Centime Custom pro…" at bounding box center [1302, 409] width 422 height 801
click at [1155, 762] on div "Save Cancel" at bounding box center [1302, 778] width 422 height 59
click at [1154, 777] on span "Save" at bounding box center [1153, 778] width 31 height 17
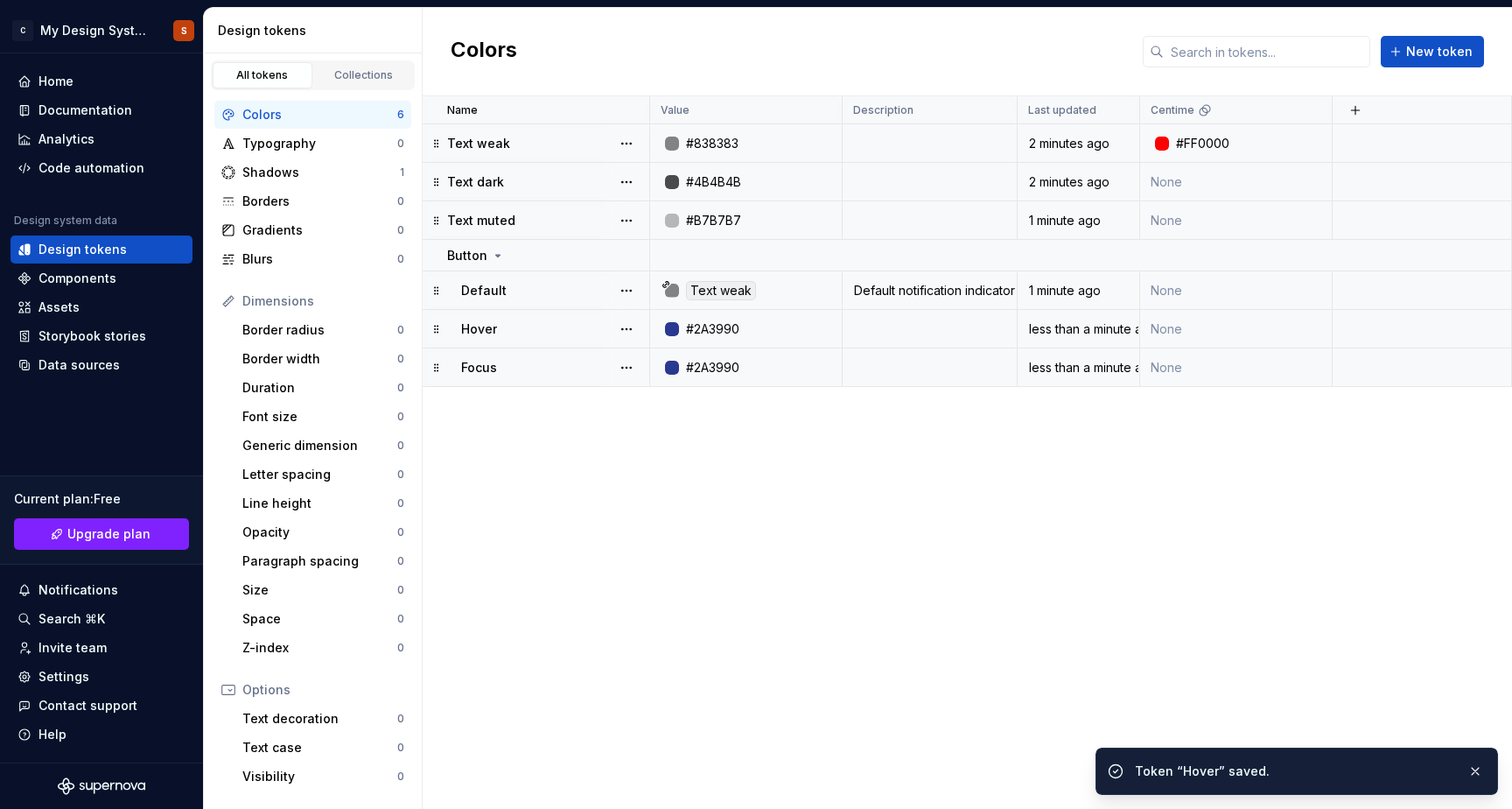
click at [678, 293] on div at bounding box center [671, 290] width 14 height 14
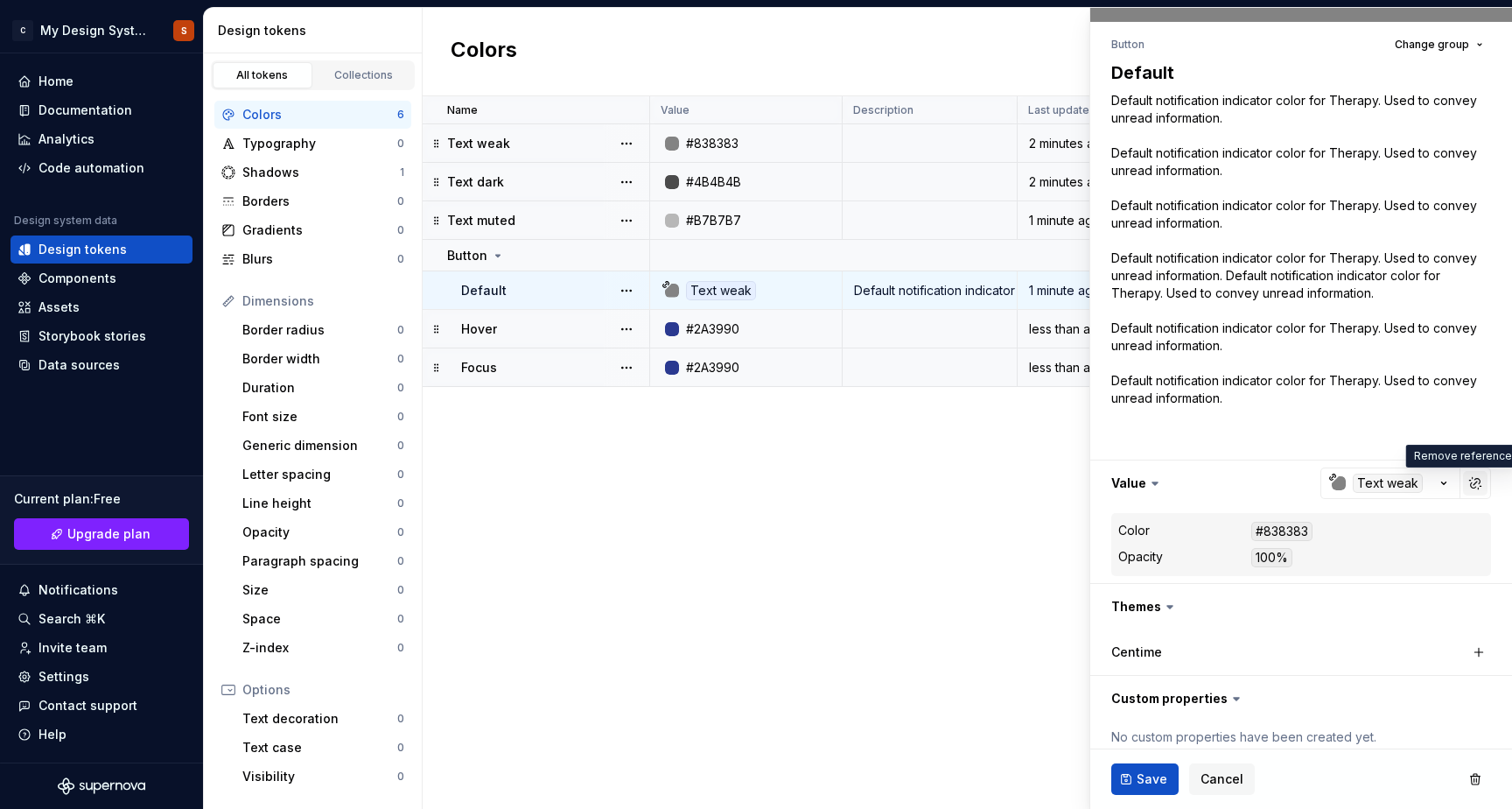
click at [1480, 489] on button "button" at bounding box center [1475, 483] width 25 height 25
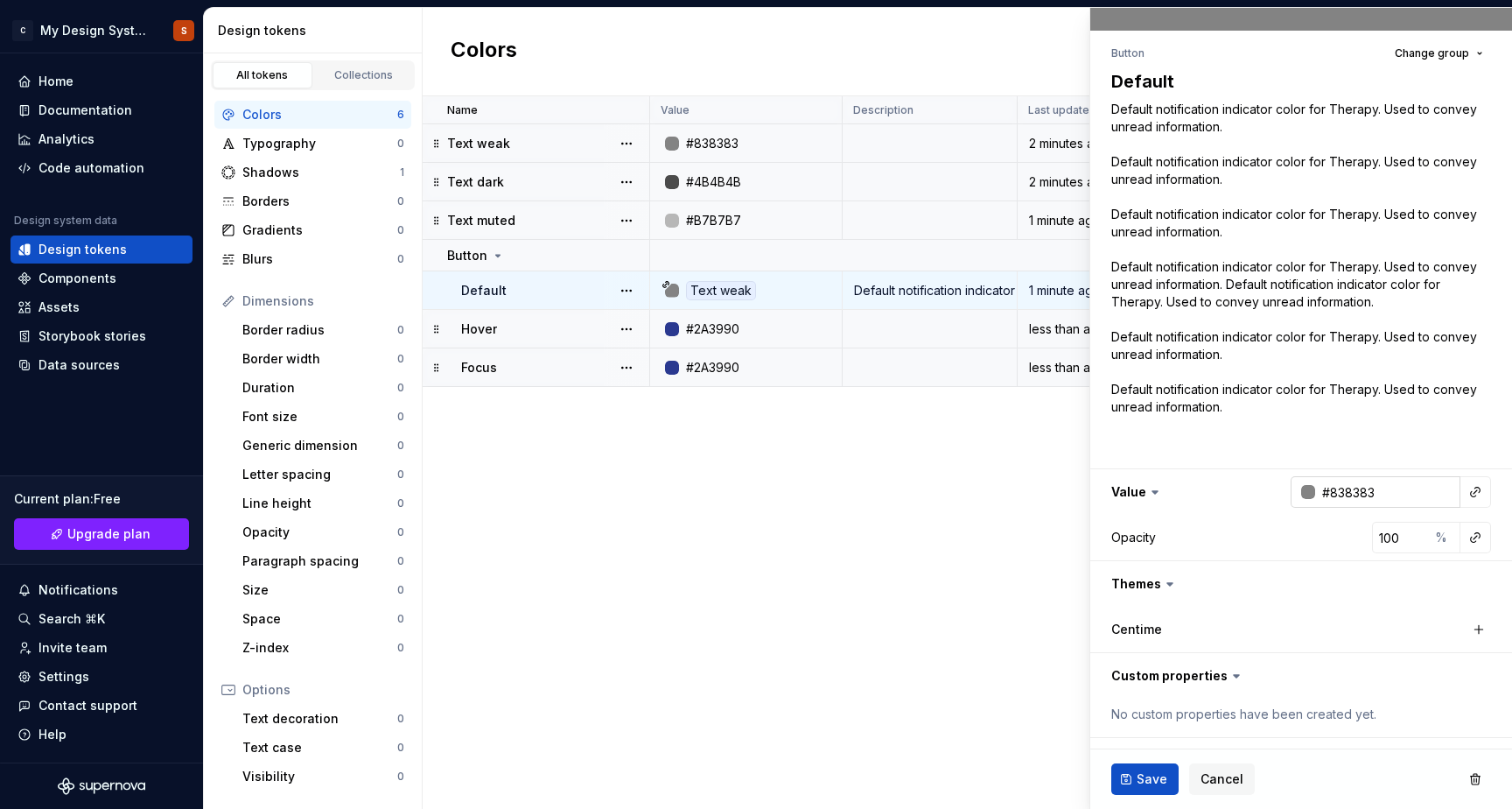
click at [1345, 495] on input "#838383" at bounding box center [1388, 491] width 146 height 32
paste input "2A3990"
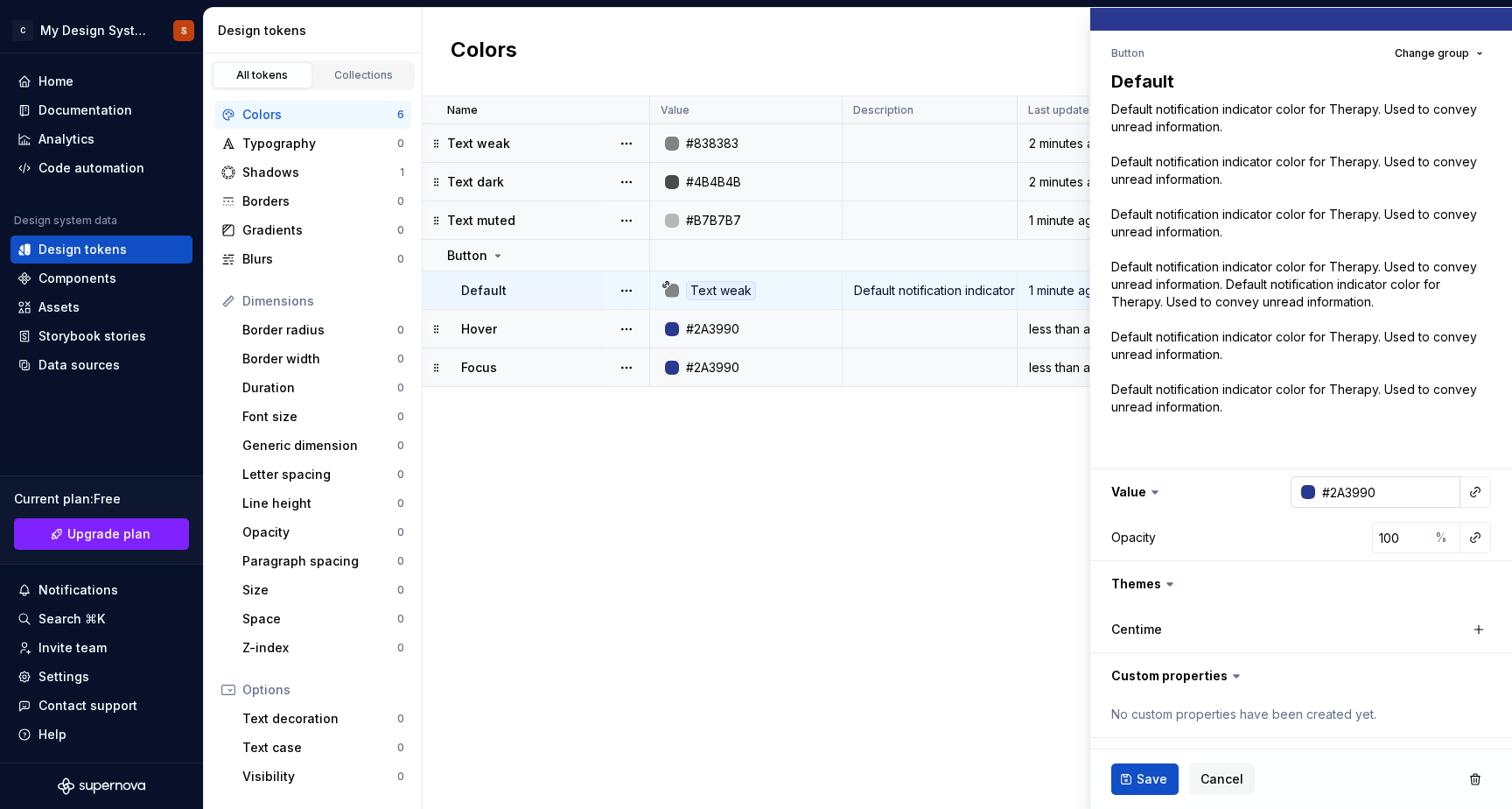
click at [1305, 494] on div at bounding box center [1307, 491] width 14 height 14
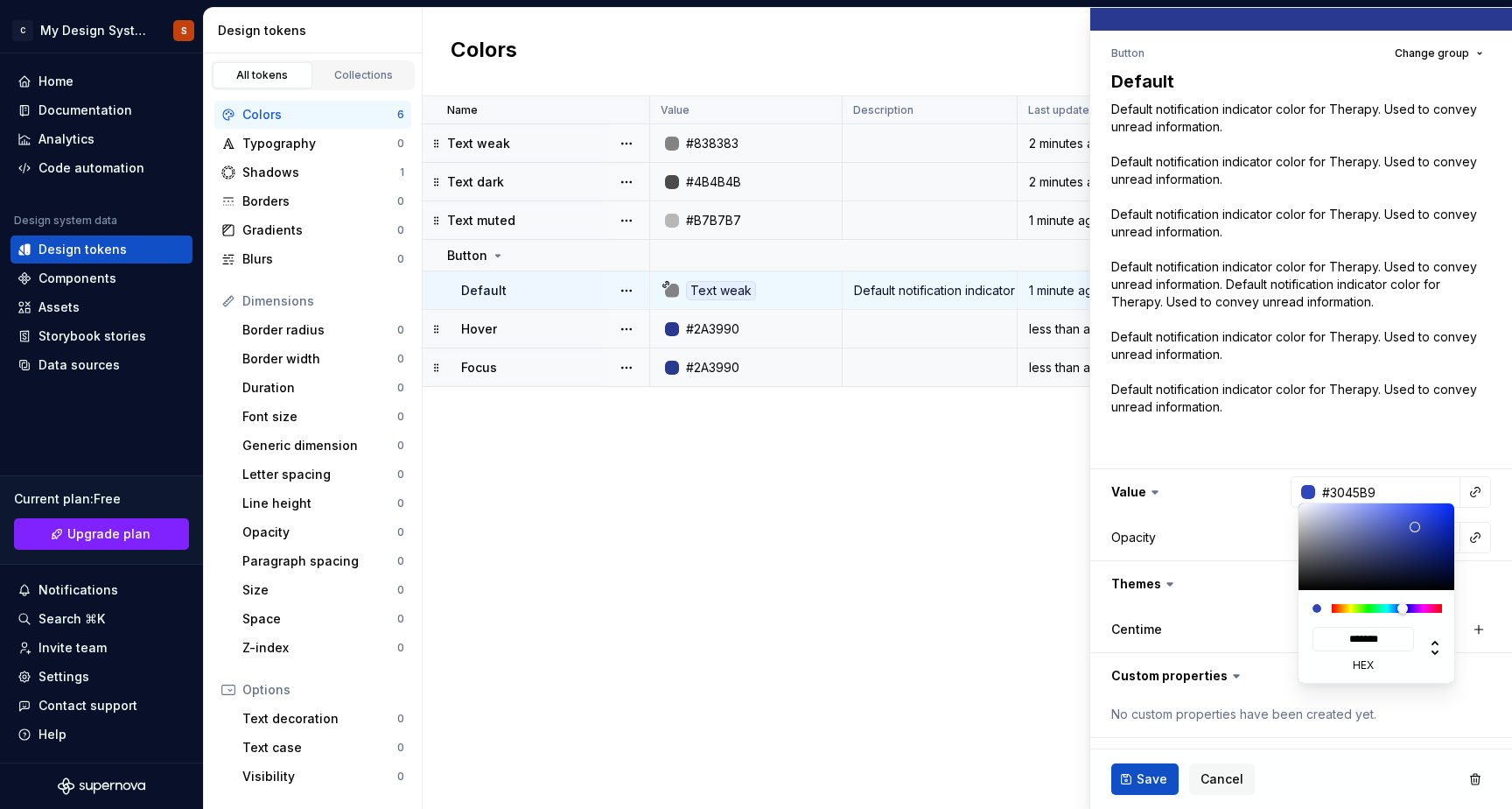
click at [1415, 527] on div at bounding box center [1377, 546] width 157 height 86
click at [1155, 779] on html "C My Design System S Home Documentation Analytics Code automation Design system…" at bounding box center [756, 404] width 1512 height 809
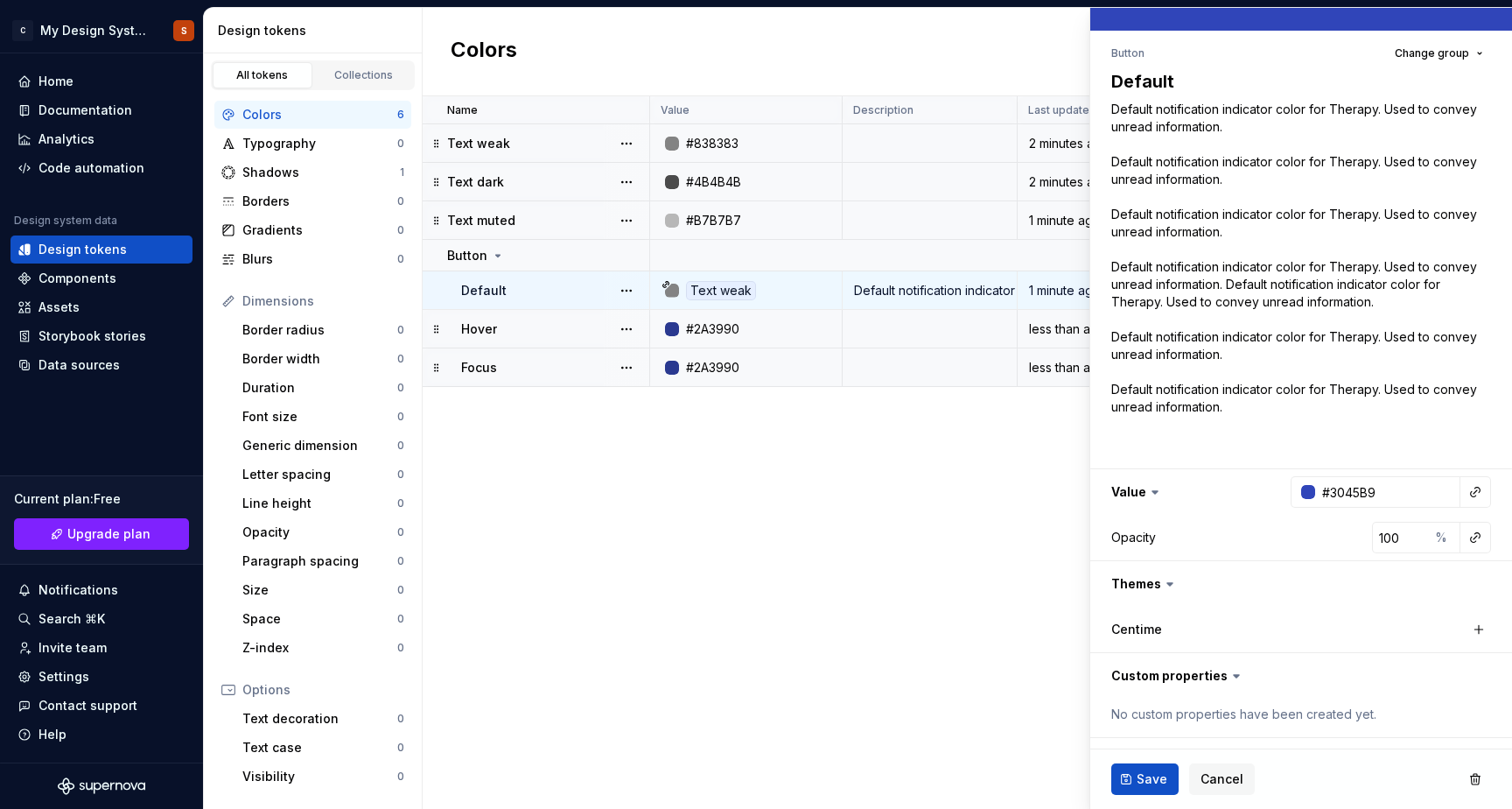
click at [1140, 779] on html "C My Design System S Home Documentation Analytics Code automation Design system…" at bounding box center [756, 404] width 1512 height 809
click at [1140, 778] on span "Save" at bounding box center [1153, 778] width 31 height 17
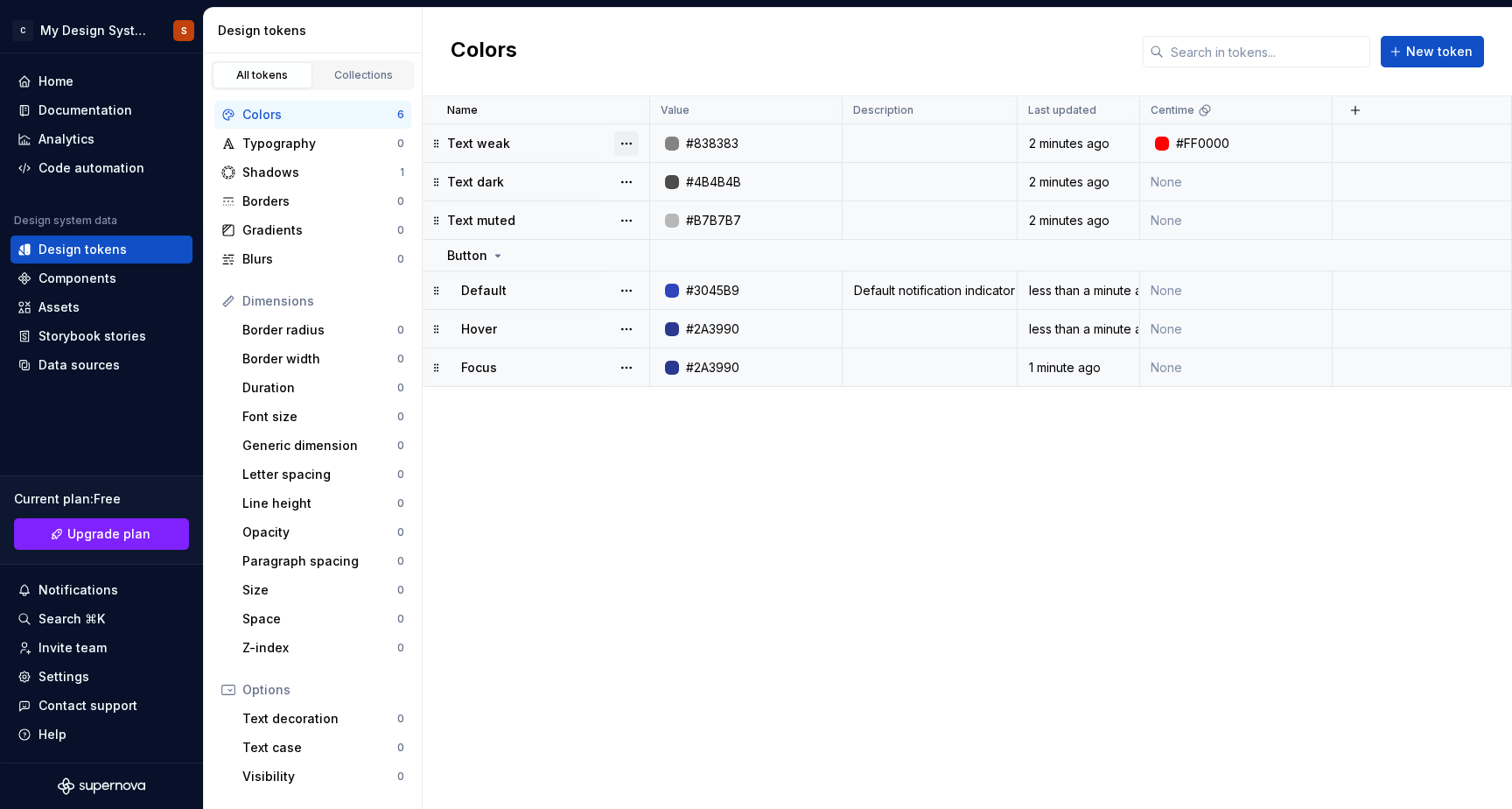
click at [626, 141] on button "button" at bounding box center [626, 143] width 25 height 25
click at [539, 249] on html "C My Design System S Home Documentation Analytics Code automation Design system…" at bounding box center [756, 404] width 1512 height 809
click at [629, 260] on button "button" at bounding box center [626, 255] width 25 height 25
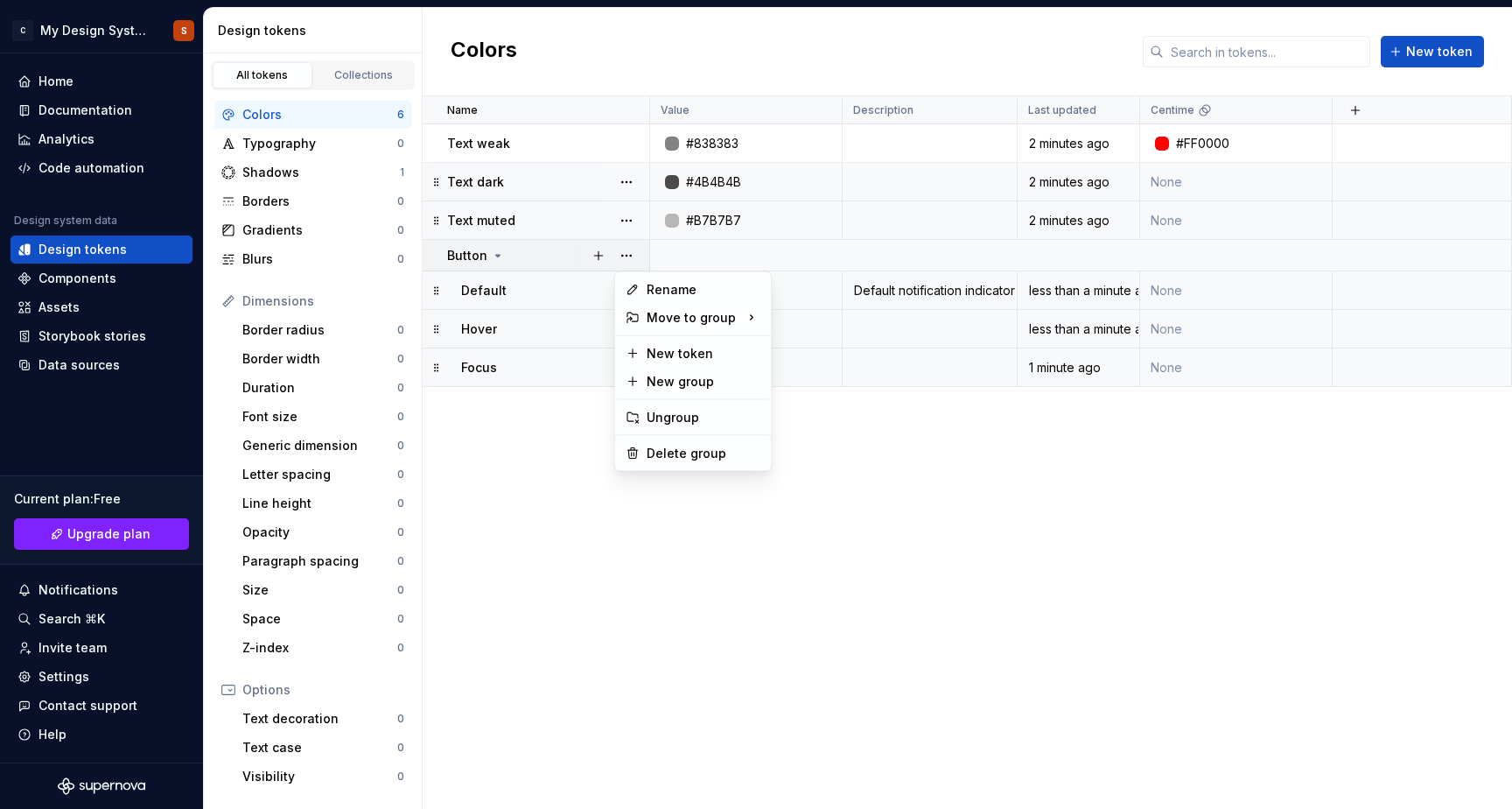
click at [620, 141] on html "C My Design System S Home Documentation Analytics Code automation Design system…" at bounding box center [756, 404] width 1512 height 809
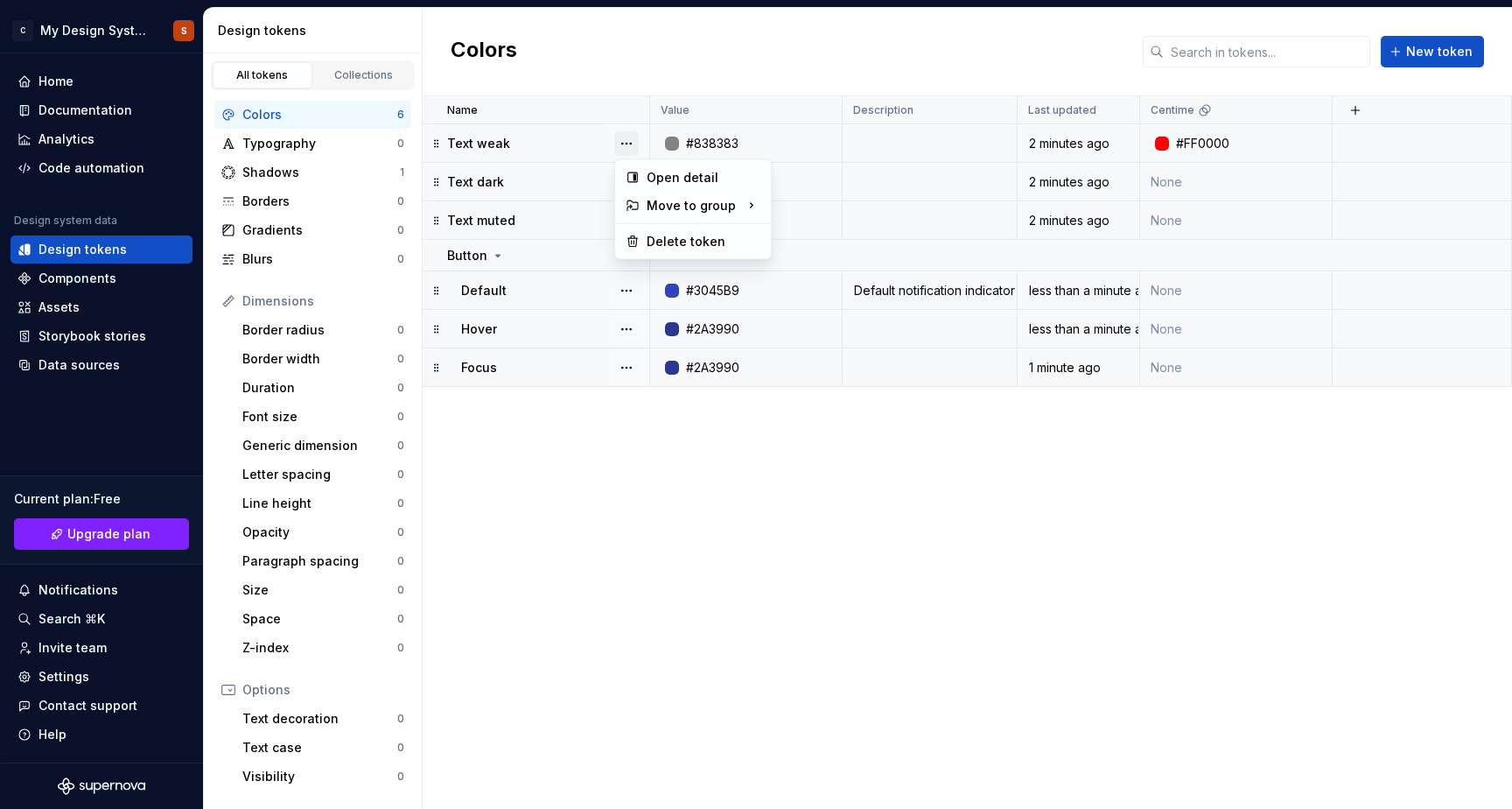
click at [629, 140] on button "button" at bounding box center [626, 143] width 25 height 25
click at [729, 442] on html "C My Design System S Home Documentation Analytics Code automation Design system…" at bounding box center [756, 404] width 1512 height 809
click at [729, 442] on div "Name Value Description Last updated Centime Text weak #838383 2 minutes ago #FF…" at bounding box center [968, 452] width 1090 height 713
click at [725, 441] on div "Name Value Description Last updated Centime Text weak #838383 2 minutes ago #FF…" at bounding box center [968, 452] width 1090 height 713
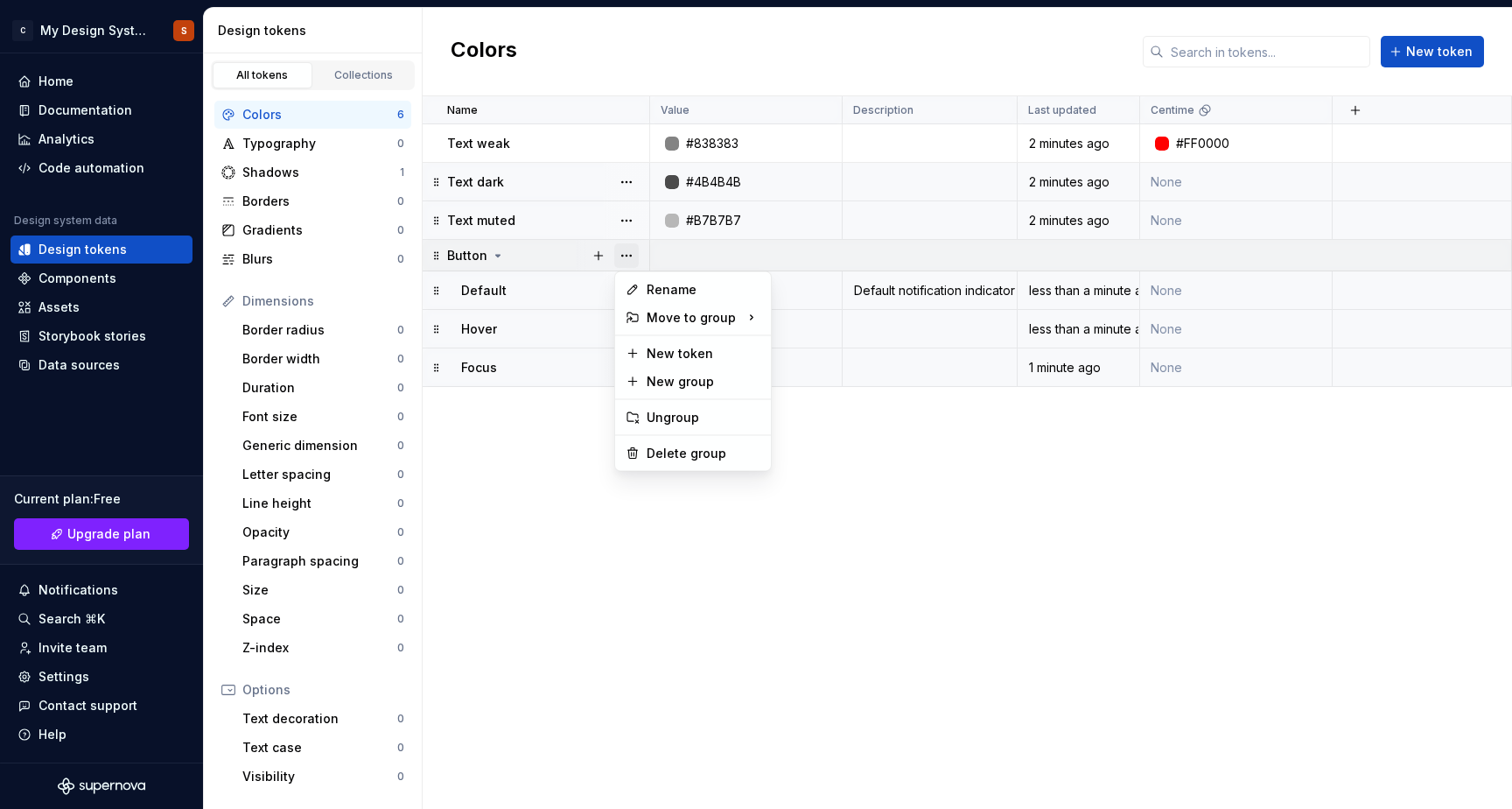
click at [620, 254] on button "button" at bounding box center [626, 255] width 25 height 25
click at [546, 451] on html "C My Design System S Home Documentation Analytics Code automation Design system…" at bounding box center [756, 404] width 1512 height 809
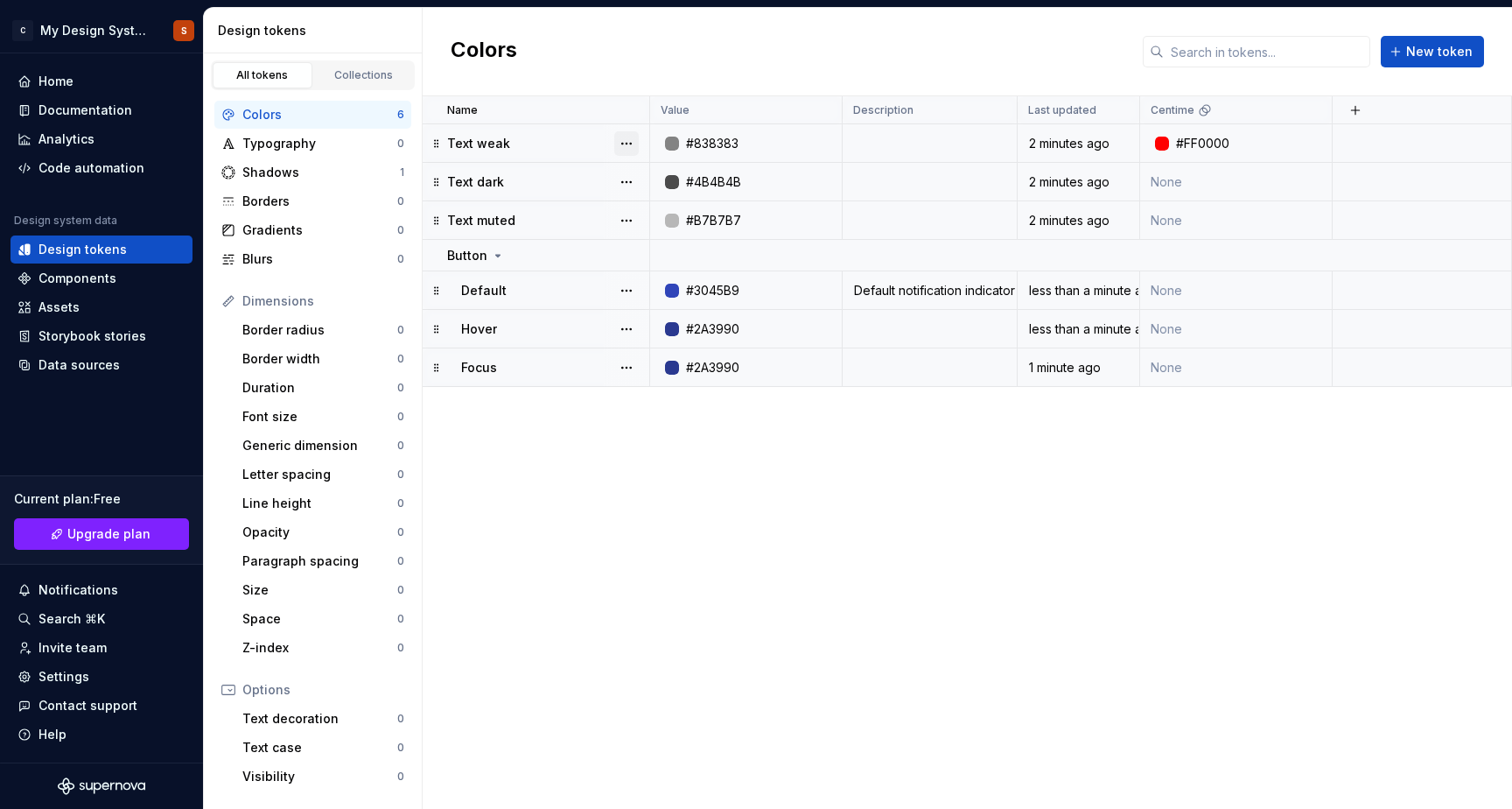
click at [624, 146] on button "button" at bounding box center [626, 143] width 25 height 25
